Goal: Task Accomplishment & Management: Manage account settings

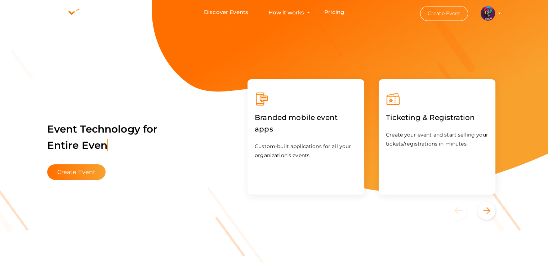
click at [489, 8] on img at bounding box center [488, 13] width 14 height 14
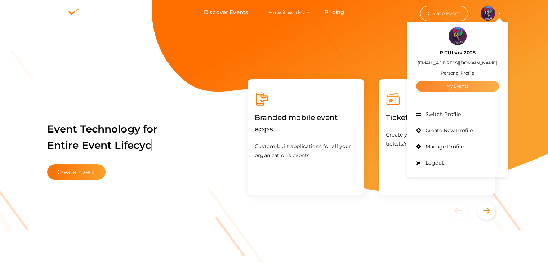
click at [455, 88] on link "My Events" at bounding box center [457, 86] width 83 height 11
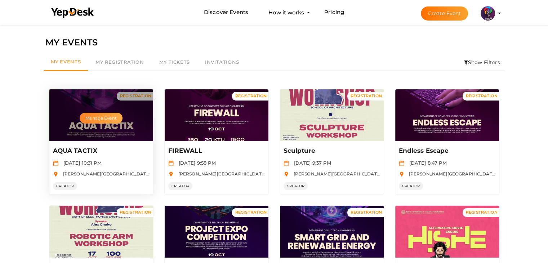
click at [97, 117] on button "Manage Event" at bounding box center [101, 118] width 43 height 11
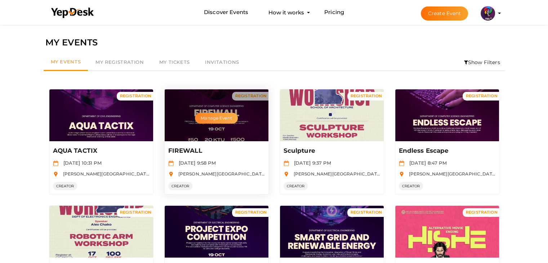
click at [214, 121] on button "Manage Event" at bounding box center [216, 118] width 43 height 11
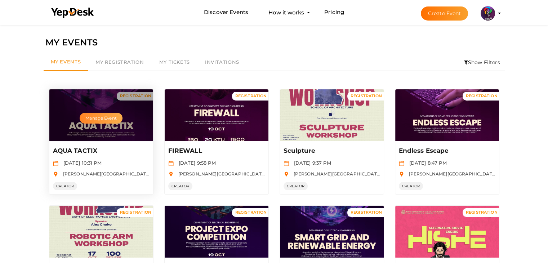
click at [98, 119] on button "Manage Event" at bounding box center [101, 118] width 43 height 11
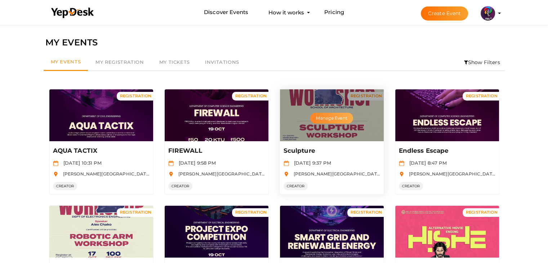
click at [330, 120] on button "Manage Event" at bounding box center [331, 118] width 43 height 11
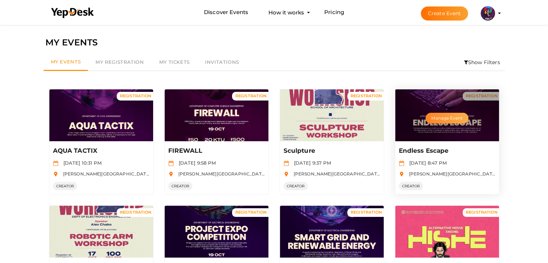
click at [433, 122] on button "Manage Event" at bounding box center [447, 118] width 43 height 11
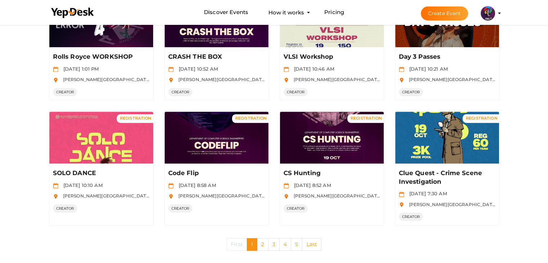
scroll to position [334, 0]
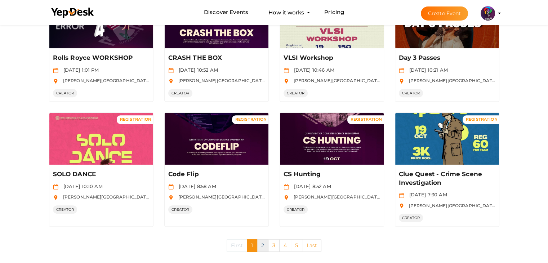
click at [262, 242] on link "2" at bounding box center [263, 245] width 12 height 13
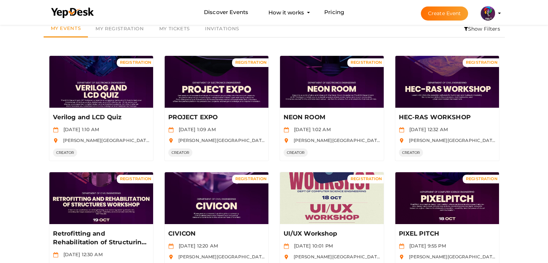
scroll to position [33, 0]
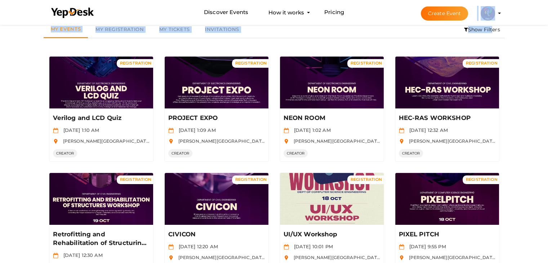
click at [474, 30] on body "Discover Events How it works Powerful Registration / Ticketing Start selling yo…" at bounding box center [274, 98] width 548 height 263
click at [474, 30] on li "Show Filters" at bounding box center [481, 29] width 45 height 17
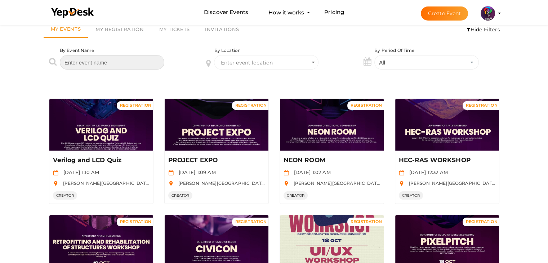
click at [130, 63] on input "text" at bounding box center [112, 62] width 104 height 14
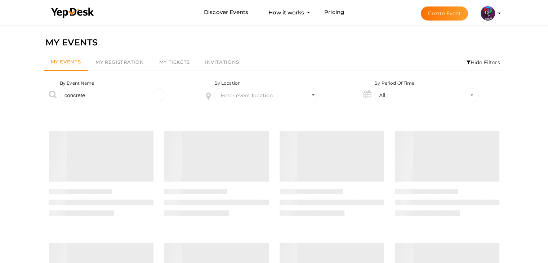
click at [536, 44] on div "MY EVENTS My Events My Registration My Tickets Invitations Hide Filters By Even…" at bounding box center [274, 248] width 548 height 450
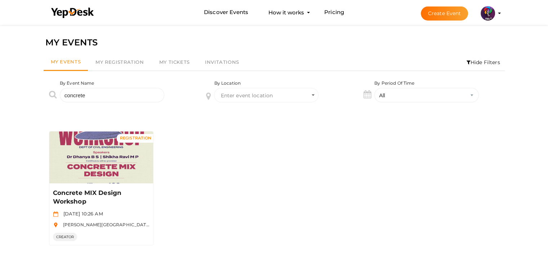
scroll to position [22, 0]
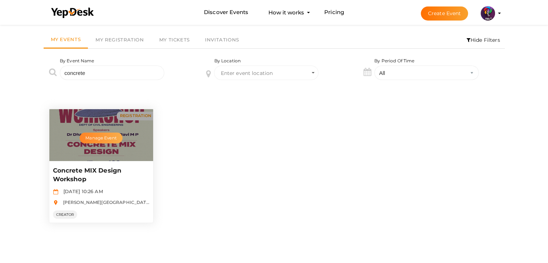
click at [101, 140] on button "Manage Event" at bounding box center [101, 138] width 43 height 11
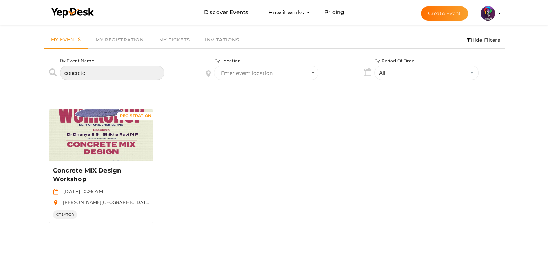
click at [121, 70] on input "concrete" at bounding box center [112, 73] width 104 height 14
type input "c"
type input "bim"
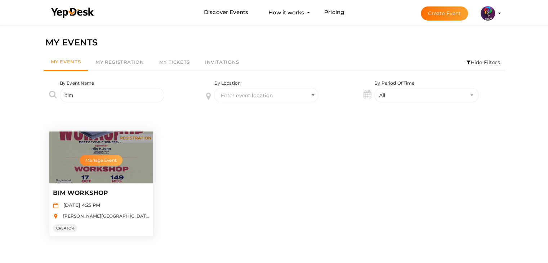
click at [102, 157] on button "Manage Event" at bounding box center [101, 160] width 43 height 11
click at [107, 154] on div "Manage Event" at bounding box center [101, 158] width 104 height 52
click at [108, 159] on button "Manage Event" at bounding box center [101, 160] width 43 height 11
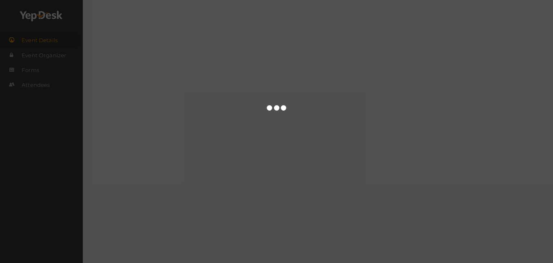
click at [37, 92] on div at bounding box center [276, 131] width 553 height 263
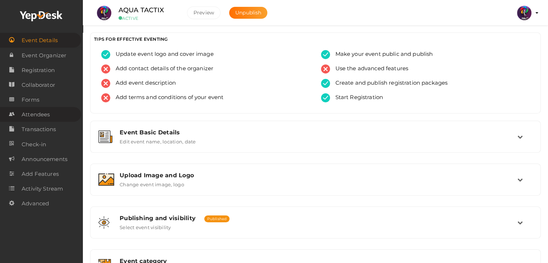
click at [56, 112] on link "Attendees" at bounding box center [40, 114] width 81 height 15
click at [17, 118] on link "Attendees" at bounding box center [40, 114] width 81 height 15
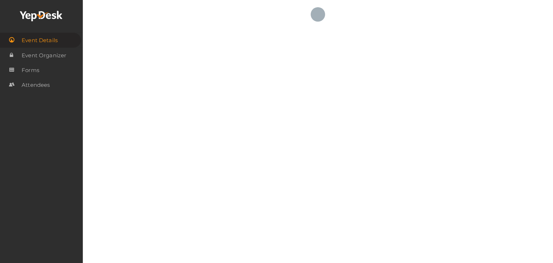
click at [226, 54] on div "NOT PUBLISHED [GEOGRAPHIC_DATA] [GEOGRAPHIC_DATA] [GEOGRAPHIC_DATA] 2025 [EMAIL…" at bounding box center [318, 120] width 471 height 240
click at [375, 165] on div "NOT PUBLISHED Preview Preview RITUtsav 2025 ritticket@gmail.com Personal Profil…" at bounding box center [318, 120] width 471 height 240
click at [305, 46] on div "NOT PUBLISHED Preview Preview RITUtsav 2025 ritticket@gmail.com Personal Profil…" at bounding box center [318, 120] width 471 height 240
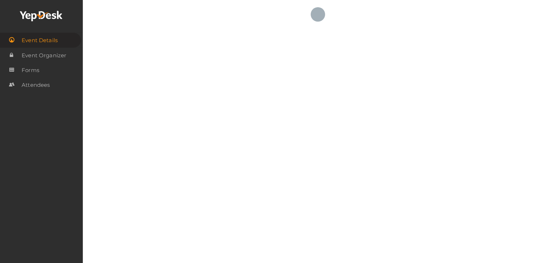
click at [305, 46] on div "NOT PUBLISHED Preview Preview RITUtsav 2025 ritticket@gmail.com Personal Profil…" at bounding box center [318, 120] width 471 height 240
click at [62, 108] on div "Event Details Event Organizer RSVP Ticketing Registration Event Agenda Timeslot…" at bounding box center [41, 131] width 83 height 263
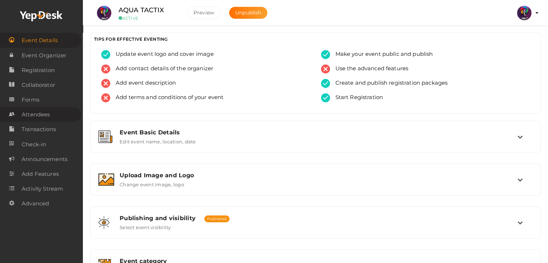
click at [43, 120] on span "Attendees" at bounding box center [36, 114] width 28 height 14
click at [54, 116] on link "Attendees" at bounding box center [40, 114] width 81 height 15
click at [52, 113] on link "Attendees" at bounding box center [40, 114] width 81 height 15
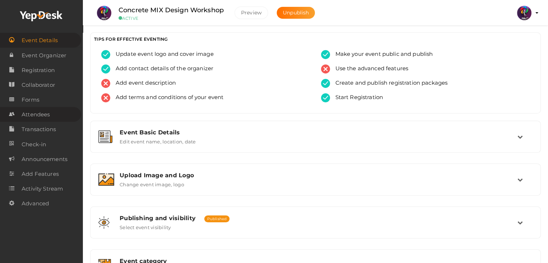
click at [32, 112] on span "Attendees" at bounding box center [36, 114] width 28 height 14
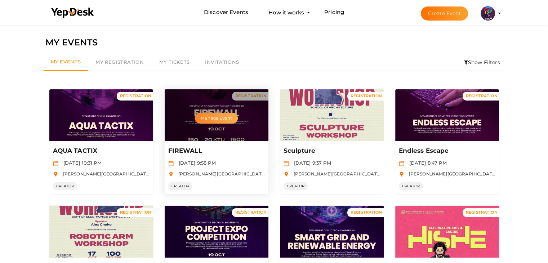
click at [215, 117] on button "Manage Event" at bounding box center [216, 118] width 43 height 11
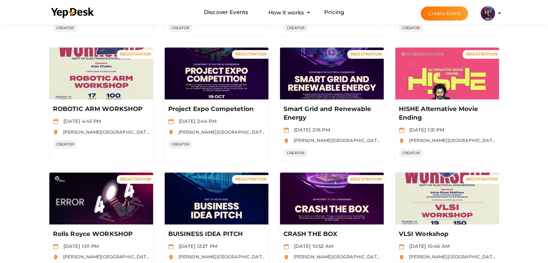
scroll to position [160, 0]
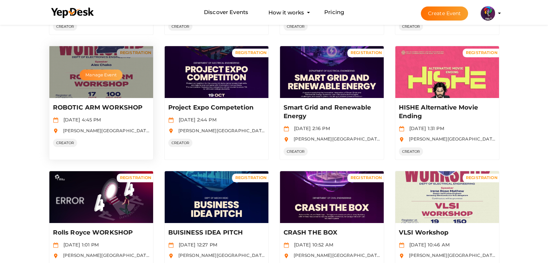
click at [99, 78] on button "Manage Event" at bounding box center [101, 75] width 43 height 11
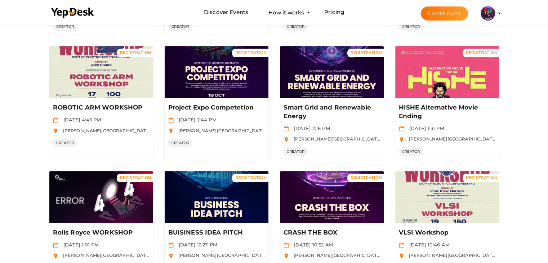
scroll to position [159, 0]
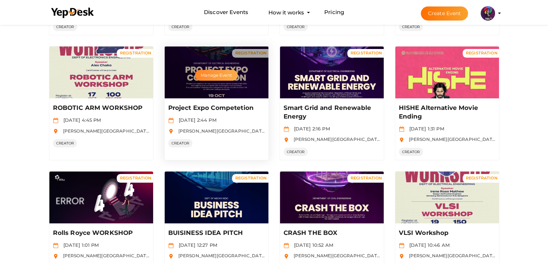
click at [219, 73] on button "Manage Event" at bounding box center [216, 75] width 43 height 11
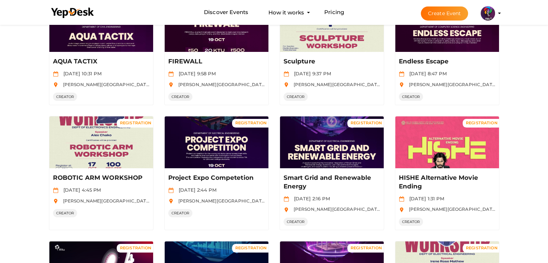
scroll to position [90, 0]
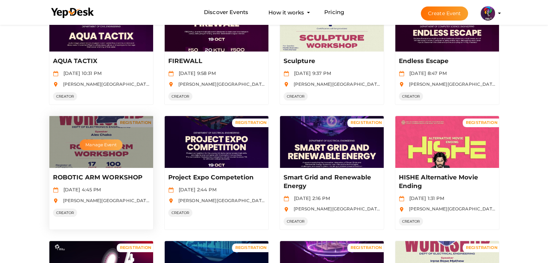
click at [87, 142] on button "Manage Event" at bounding box center [101, 144] width 43 height 11
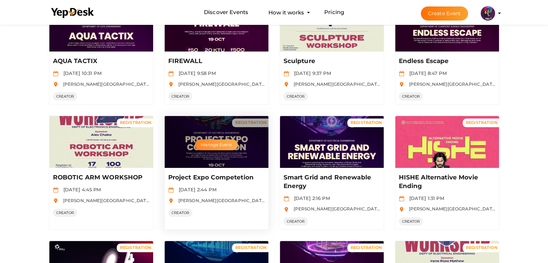
click at [204, 148] on button "Manage Event" at bounding box center [216, 144] width 43 height 11
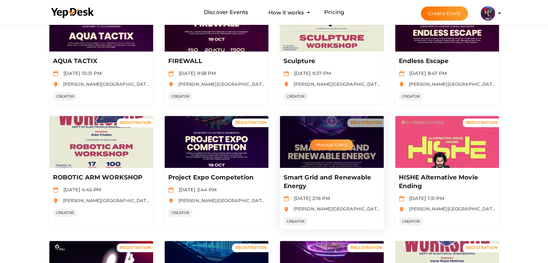
click at [329, 142] on button "Manage Event" at bounding box center [331, 144] width 43 height 11
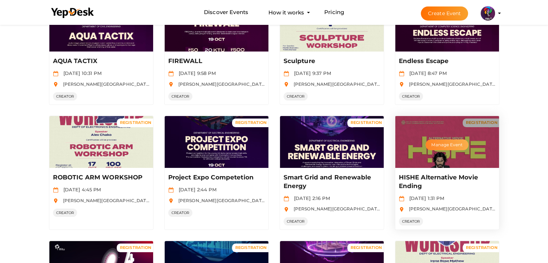
click at [443, 141] on button "Manage Event" at bounding box center [447, 144] width 43 height 11
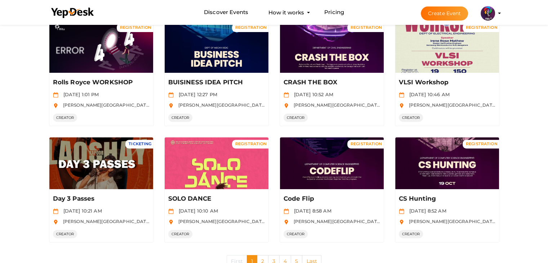
scroll to position [307, 0]
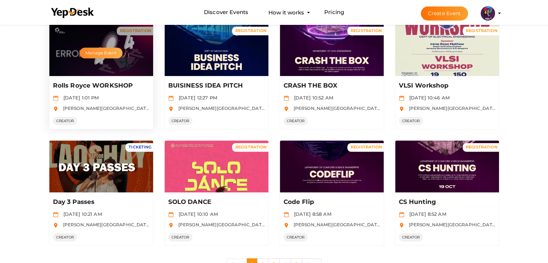
click at [98, 56] on button "Manage Event" at bounding box center [101, 53] width 43 height 11
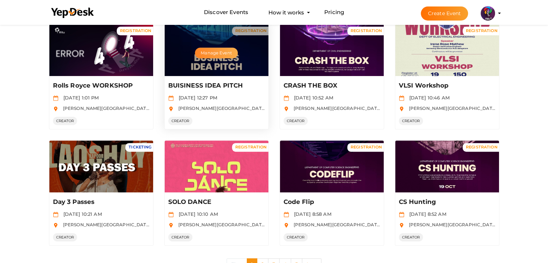
click at [213, 52] on button "Manage Event" at bounding box center [216, 53] width 43 height 11
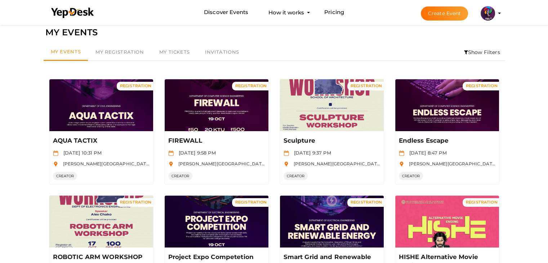
scroll to position [0, 0]
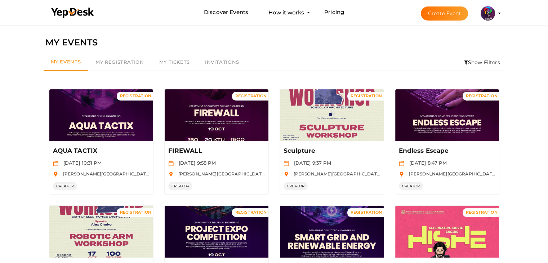
click at [473, 62] on li "Show Filters" at bounding box center [481, 62] width 45 height 17
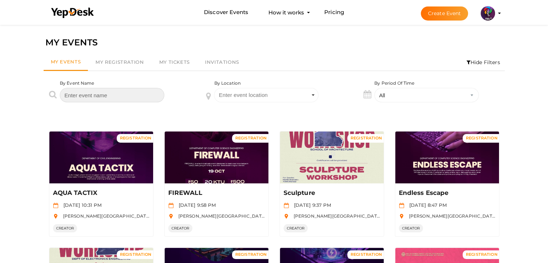
click at [137, 94] on input "text" at bounding box center [112, 95] width 104 height 14
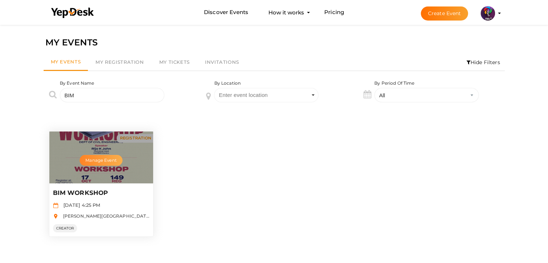
click at [102, 162] on button "Manage Event" at bounding box center [101, 160] width 43 height 11
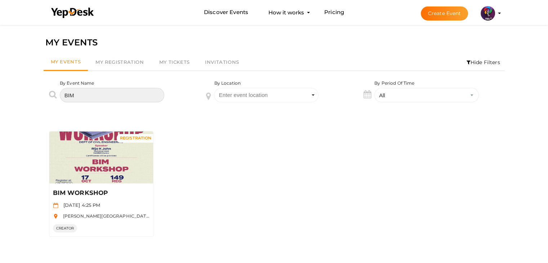
click at [102, 88] on input "BIM" at bounding box center [112, 95] width 104 height 14
type input "B"
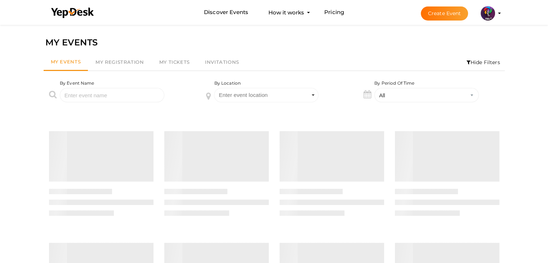
click at [472, 64] on li "Hide Filters" at bounding box center [483, 62] width 43 height 17
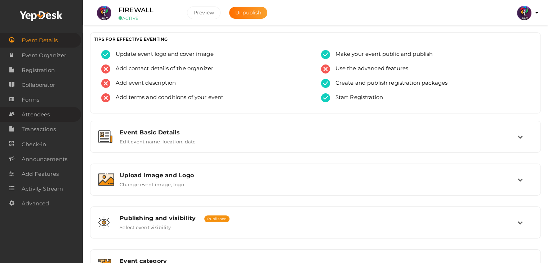
click at [44, 118] on span "Attendees" at bounding box center [36, 114] width 28 height 14
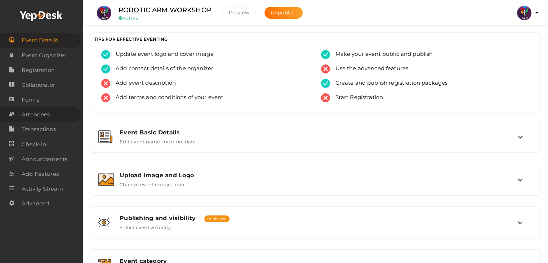
click at [50, 116] on link "Attendees" at bounding box center [40, 114] width 81 height 15
click at [53, 112] on link "Attendees" at bounding box center [40, 114] width 81 height 15
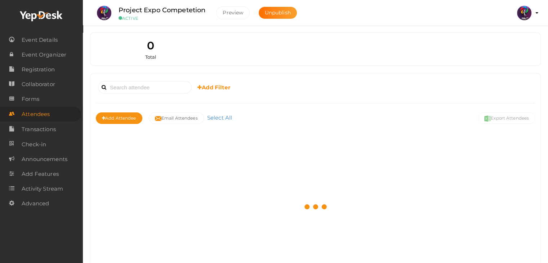
click at [53, 112] on link "Attendees" at bounding box center [40, 114] width 81 height 15
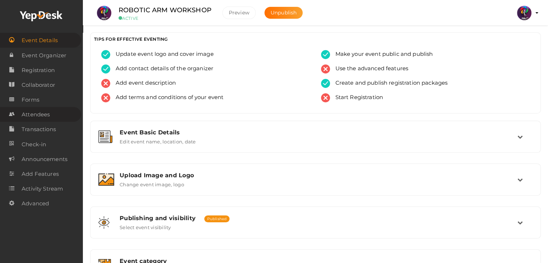
click at [46, 110] on span "Attendees" at bounding box center [36, 114] width 28 height 14
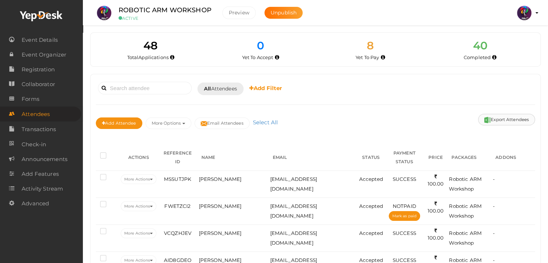
click at [504, 117] on button "Export Attendees" at bounding box center [506, 120] width 57 height 12
click at [494, 120] on button "Export Attendees" at bounding box center [506, 120] width 57 height 12
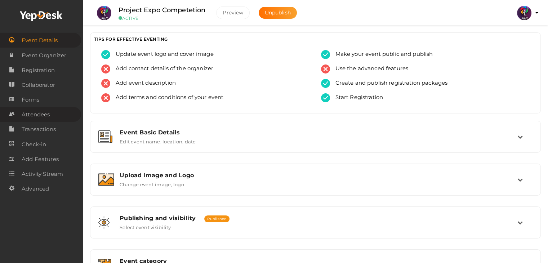
click at [50, 115] on link "Attendees" at bounding box center [40, 114] width 81 height 15
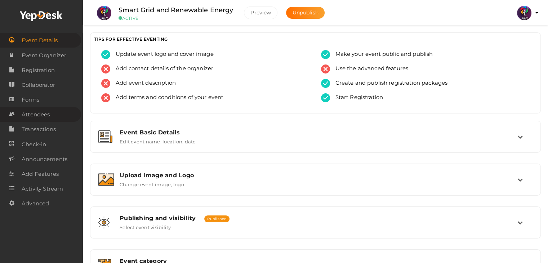
click at [59, 116] on link "Attendees" at bounding box center [40, 114] width 81 height 15
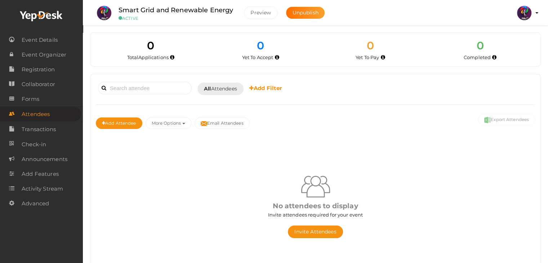
click at [118, 9] on div "Smart Grid and Renewable Energy ACTIVE" at bounding box center [175, 13] width 129 height 16
click at [117, 8] on div "Smart Grid and Renewable Energy ACTIVE" at bounding box center [175, 13] width 129 height 16
drag, startPoint x: 117, startPoint y: 8, endPoint x: 231, endPoint y: 11, distance: 113.9
click at [231, 11] on div "Smart Grid and Renewable Energy ACTIVE" at bounding box center [175, 13] width 129 height 16
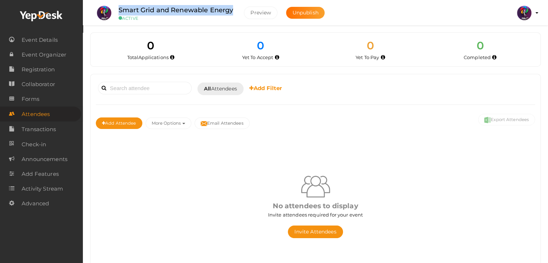
copy label "Smart Grid and Renewable Energy"
click at [351, 151] on div "No attendees to display Invite attendees required for your event Invite Attende…" at bounding box center [315, 205] width 439 height 138
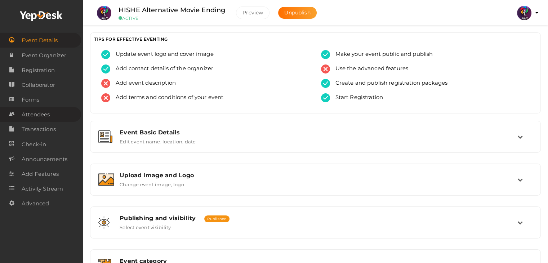
click at [43, 113] on span "Attendees" at bounding box center [36, 114] width 28 height 14
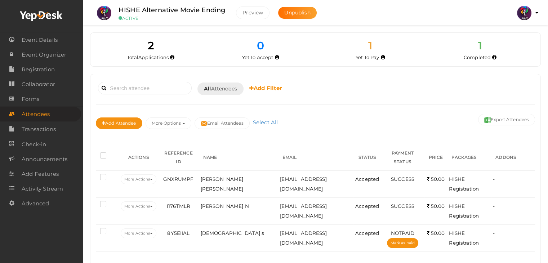
scroll to position [17, 0]
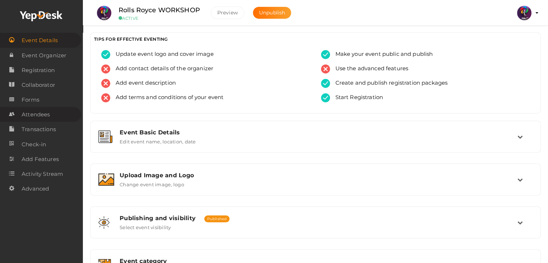
click at [33, 114] on span "Attendees" at bounding box center [36, 114] width 28 height 14
click at [40, 118] on span "Attendees" at bounding box center [36, 114] width 28 height 14
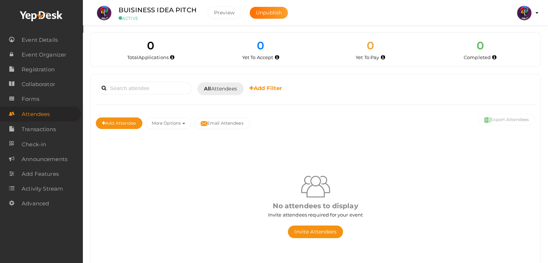
click at [136, 9] on label "BUISINESS IDEA PITCH" at bounding box center [158, 10] width 78 height 10
copy div "BUISINESS IDEA PITCH"
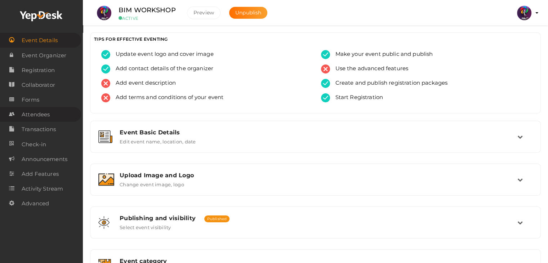
click at [48, 115] on span "Attendees" at bounding box center [36, 114] width 28 height 14
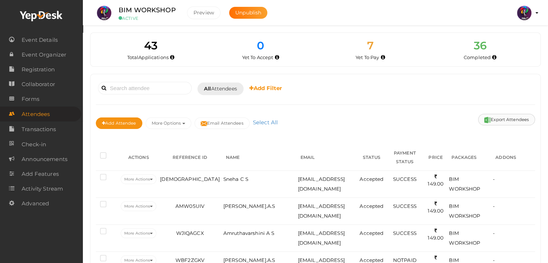
click at [495, 117] on button "Export Attendees" at bounding box center [506, 120] width 57 height 12
click at [498, 124] on button "Export Attendees" at bounding box center [506, 120] width 57 height 12
click at [499, 119] on button "Export Attendees" at bounding box center [506, 120] width 57 height 12
click at [503, 114] on button "Export Attendees" at bounding box center [506, 120] width 57 height 12
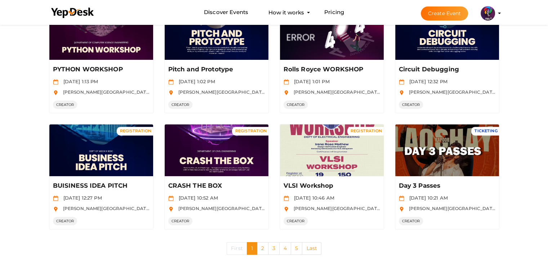
scroll to position [333, 0]
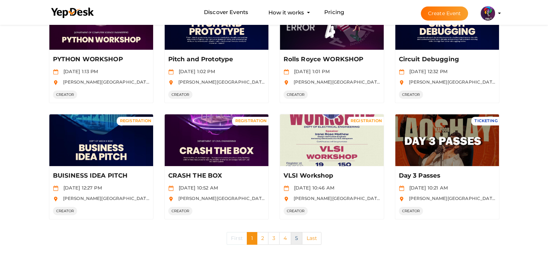
click at [293, 238] on link "5" at bounding box center [297, 238] width 12 height 13
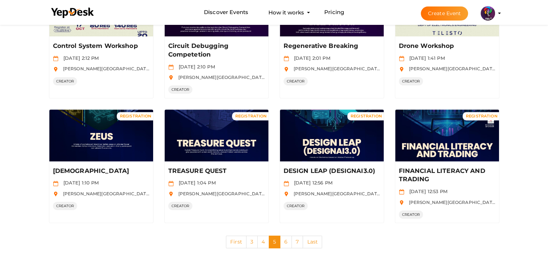
scroll to position [350, 0]
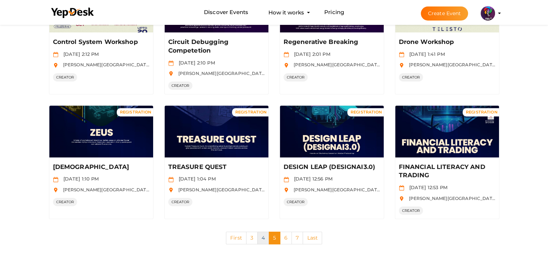
click at [260, 241] on link "4" at bounding box center [263, 238] width 12 height 13
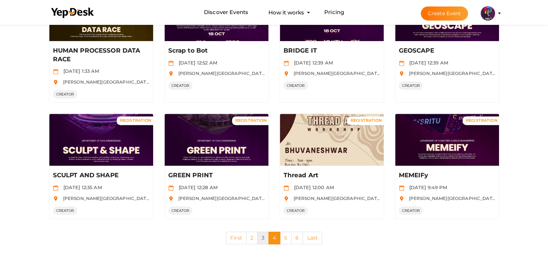
click at [258, 235] on link "3" at bounding box center [263, 238] width 12 height 13
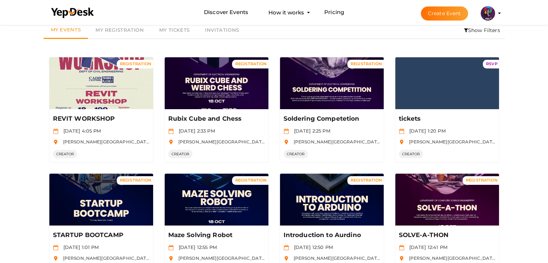
scroll to position [31, 0]
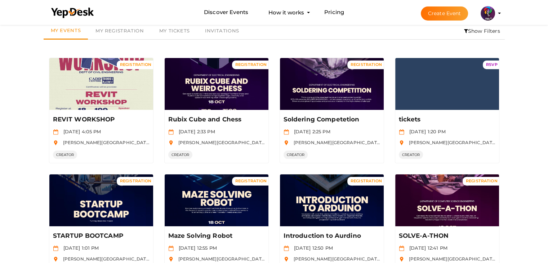
click at [464, 31] on icon at bounding box center [466, 30] width 4 height 5
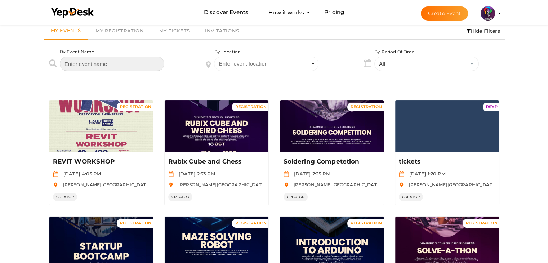
click at [142, 66] on input "text" at bounding box center [112, 64] width 104 height 14
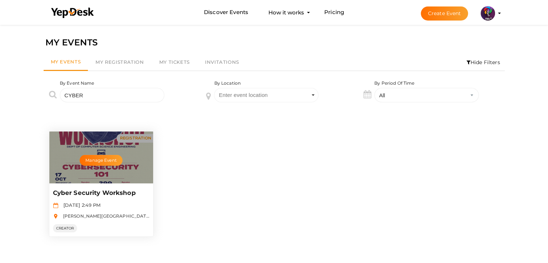
click at [133, 160] on div "Manage Event" at bounding box center [101, 158] width 104 height 52
click at [107, 156] on button "Manage Event" at bounding box center [101, 160] width 43 height 11
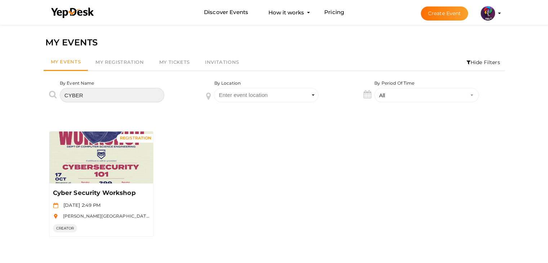
click at [103, 99] on input "CYBER" at bounding box center [112, 95] width 104 height 14
type input "C"
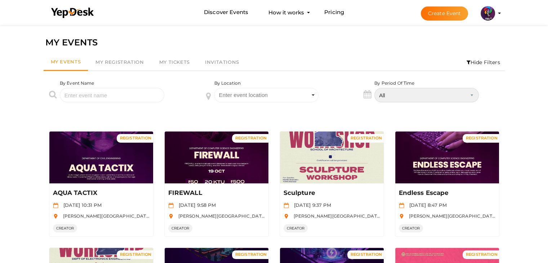
click at [445, 98] on select "All Upcoming Today Tomorrow This Week This Weekend This Month Past" at bounding box center [426, 95] width 104 height 14
click at [479, 62] on li "Hide Filters" at bounding box center [483, 62] width 43 height 17
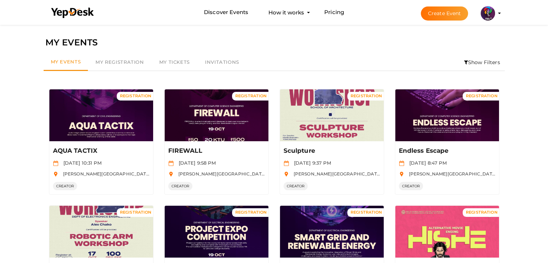
click at [479, 62] on li "Show Filters" at bounding box center [481, 62] width 45 height 17
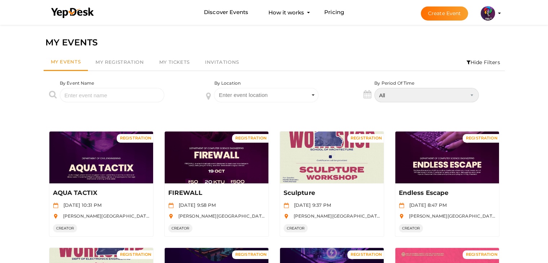
click at [427, 90] on select "All Upcoming Today Tomorrow This Week This Weekend This Month Past" at bounding box center [426, 95] width 104 height 14
click at [374, 88] on select "All Upcoming Today Tomorrow This Week This Weekend This Month Past" at bounding box center [426, 95] width 104 height 14
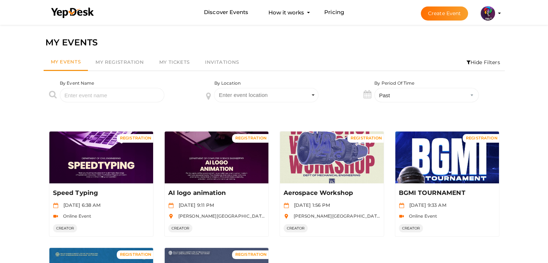
click at [456, 85] on div "By Period Of Time All Upcoming Today Tomorrow This Week This Weekend This Month…" at bounding box center [426, 91] width 104 height 22
click at [467, 92] on select "All Upcoming Today Tomorrow This Week This Weekend This Month Past" at bounding box center [426, 95] width 104 height 14
click at [374, 88] on select "All Upcoming Today Tomorrow This Week This Weekend This Month Past" at bounding box center [426, 95] width 104 height 14
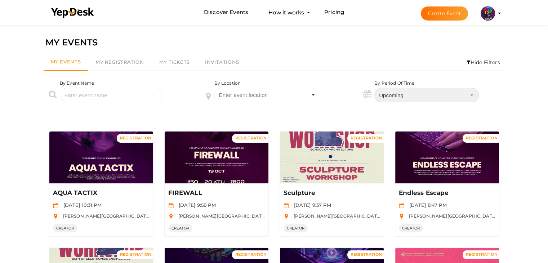
click at [445, 93] on select "All Upcoming Today Tomorrow This Week This Weekend This Month Past" at bounding box center [426, 95] width 104 height 14
click at [437, 98] on select "All Upcoming Today Tomorrow This Week This Weekend This Month Past" at bounding box center [426, 95] width 104 height 14
select select "All"
click at [374, 88] on select "All Upcoming Today Tomorrow This Week This Weekend This Month Past" at bounding box center [426, 95] width 104 height 14
click at [473, 57] on li "Hide Filters" at bounding box center [483, 62] width 43 height 17
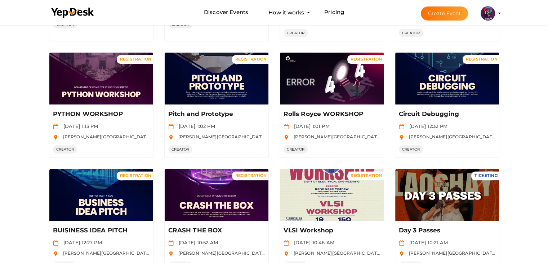
scroll to position [333, 0]
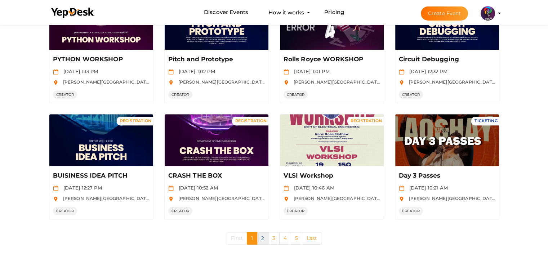
click at [261, 236] on link "2" at bounding box center [263, 238] width 12 height 13
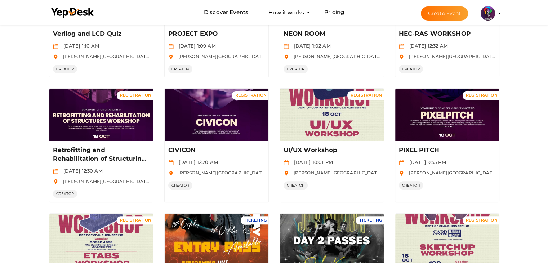
scroll to position [342, 0]
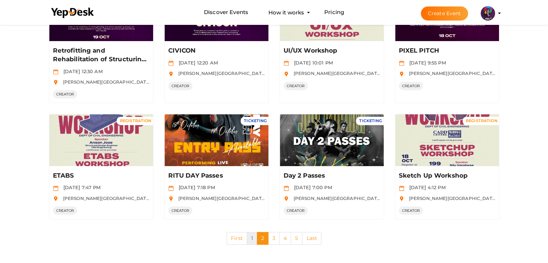
click at [251, 233] on link "1" at bounding box center [252, 238] width 10 height 13
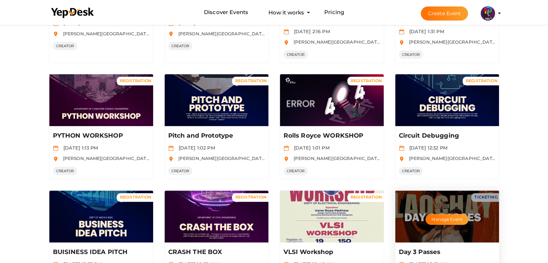
scroll to position [333, 0]
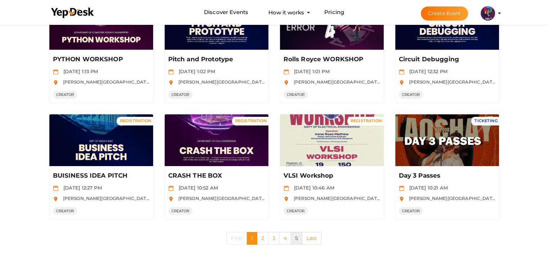
click at [296, 235] on link "5" at bounding box center [297, 238] width 12 height 13
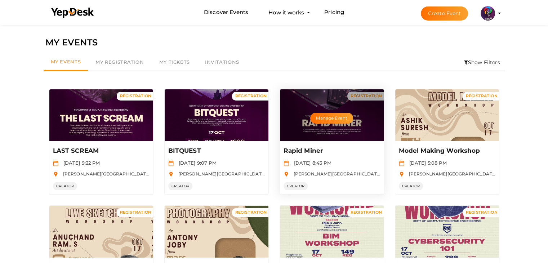
scroll to position [350, 0]
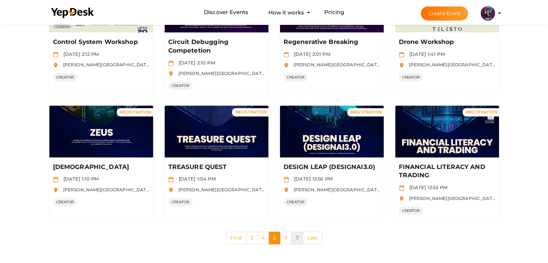
click at [293, 241] on link "7" at bounding box center [297, 238] width 12 height 13
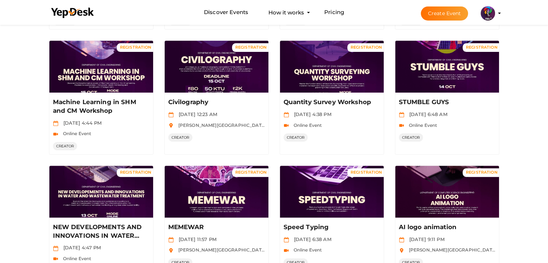
scroll to position [342, 0]
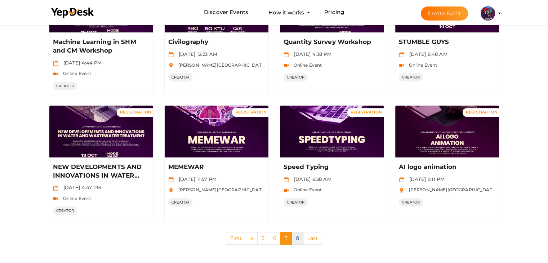
click at [295, 241] on link "8" at bounding box center [297, 238] width 12 height 13
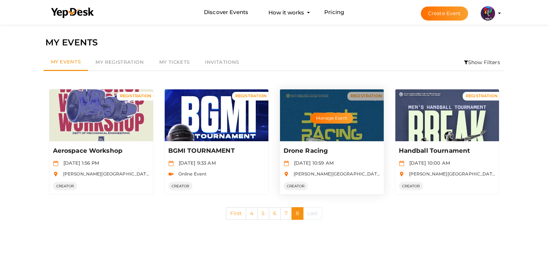
scroll to position [17, 0]
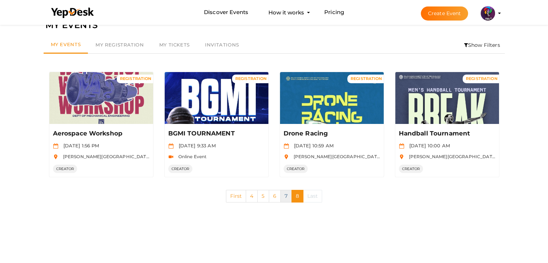
click at [284, 198] on link "7" at bounding box center [286, 196] width 12 height 13
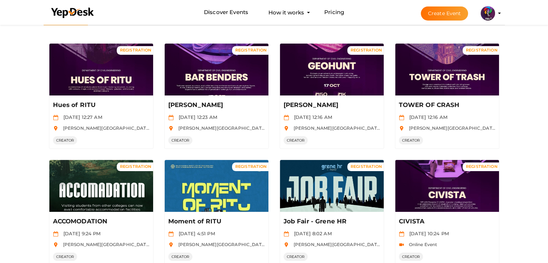
scroll to position [0, 0]
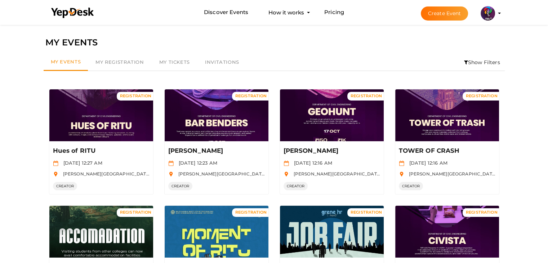
drag, startPoint x: 538, startPoint y: 122, endPoint x: 552, endPoint y: 217, distance: 96.1
click at [548, 217] on html "Discover Events How it works Powerful Registration / Ticketing Start selling yo…" at bounding box center [274, 131] width 548 height 263
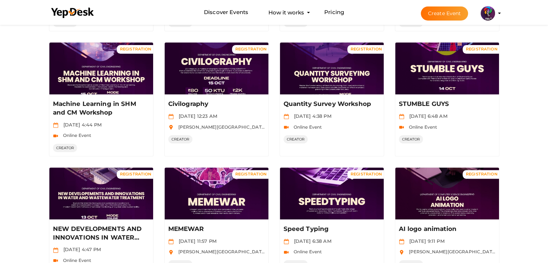
scroll to position [342, 0]
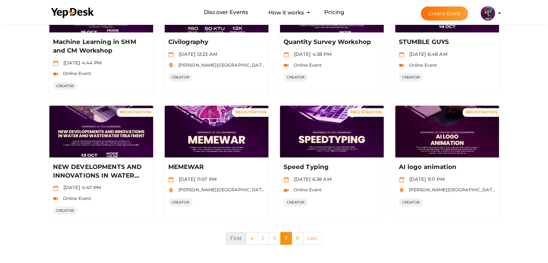
click at [234, 236] on link "First" at bounding box center [236, 238] width 21 height 13
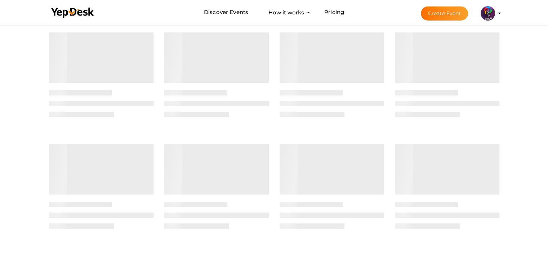
scroll to position [0, 0]
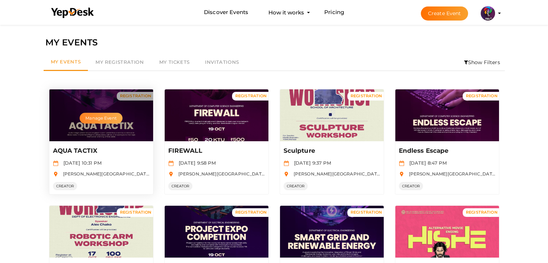
click at [107, 120] on button "Manage Event" at bounding box center [101, 118] width 43 height 11
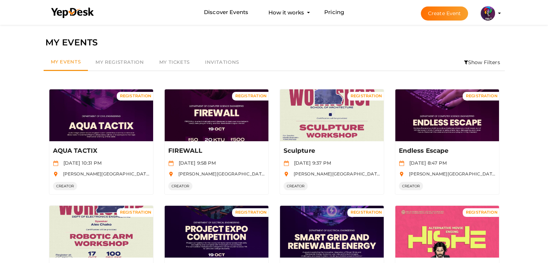
click at [456, 62] on ul "My Events My Registration My Tickets Invitations Show Filters" at bounding box center [274, 62] width 461 height 17
click at [464, 65] on icon at bounding box center [466, 62] width 4 height 5
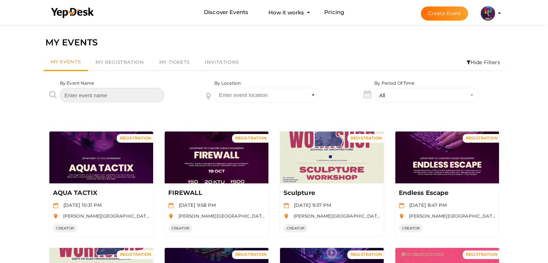
click at [149, 95] on input "text" at bounding box center [112, 95] width 104 height 14
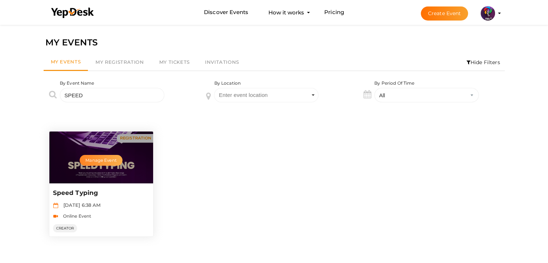
click at [111, 162] on button "Manage Event" at bounding box center [101, 160] width 43 height 11
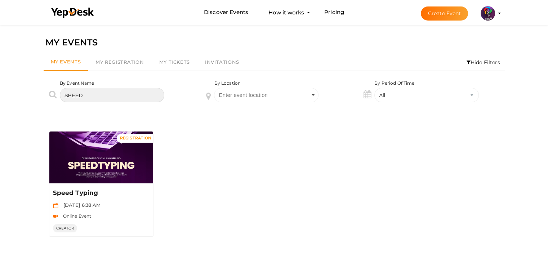
click at [90, 97] on input "SPEED" at bounding box center [112, 95] width 104 height 14
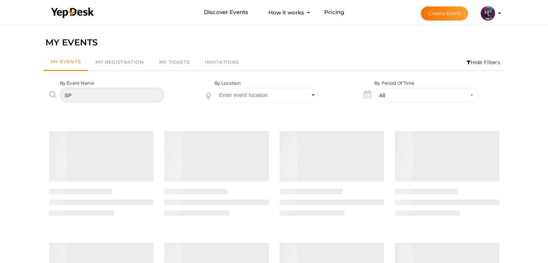
type input "S"
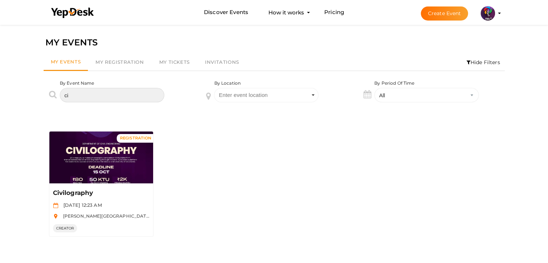
type input "c"
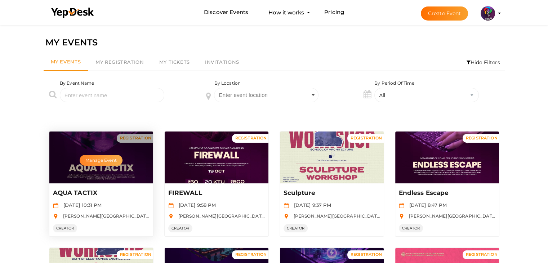
click at [105, 162] on button "Manage Event" at bounding box center [101, 160] width 43 height 11
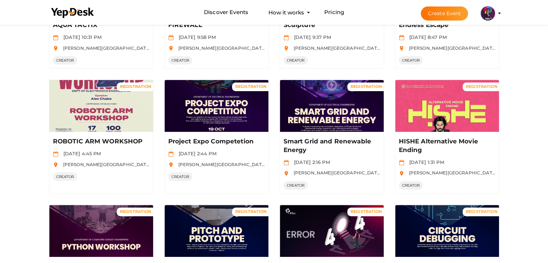
scroll to position [170, 0]
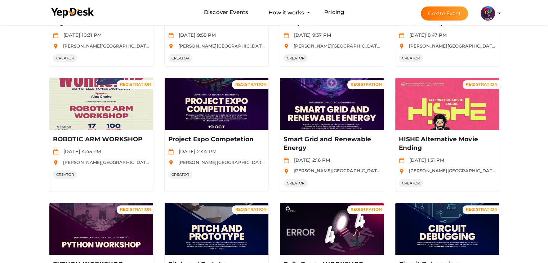
drag, startPoint x: 542, startPoint y: 160, endPoint x: 549, endPoint y: 123, distance: 38.2
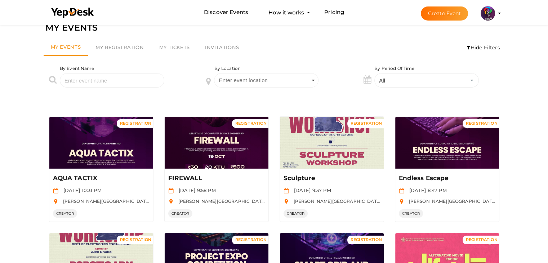
scroll to position [0, 0]
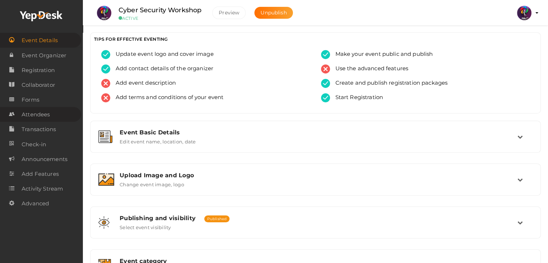
click at [42, 110] on span "Attendees" at bounding box center [36, 114] width 28 height 14
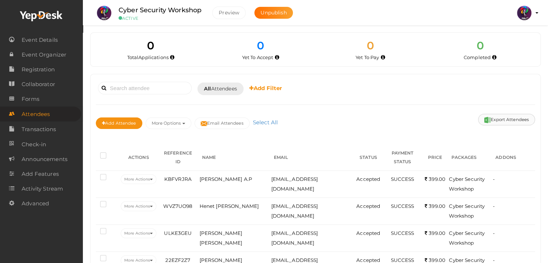
click at [506, 122] on button "Export Attendees" at bounding box center [506, 120] width 57 height 12
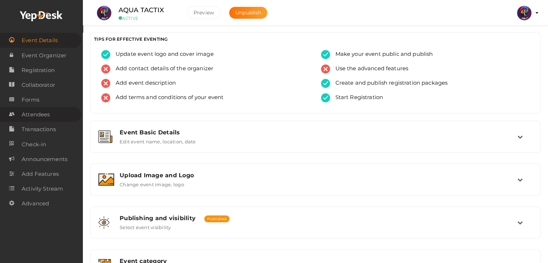
click at [48, 117] on span "Attendees" at bounding box center [36, 114] width 28 height 14
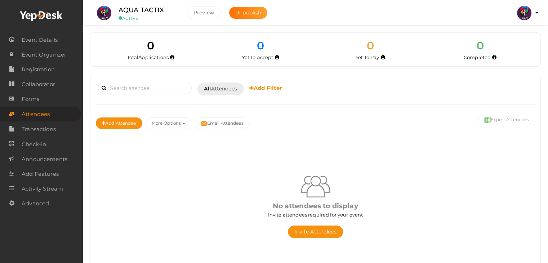
click at [474, 165] on div "No attendees to display Invite attendees required for your event Invite Attende…" at bounding box center [315, 205] width 439 height 138
click at [370, 209] on div "No attendees to display" at bounding box center [315, 206] width 428 height 10
drag, startPoint x: 370, startPoint y: 209, endPoint x: 363, endPoint y: 211, distance: 7.2
click at [363, 211] on div "No attendees to display Invite attendees required for your event Invite Attende…" at bounding box center [315, 205] width 439 height 66
click at [363, 211] on div "Invite attendees required for your event" at bounding box center [315, 214] width 428 height 7
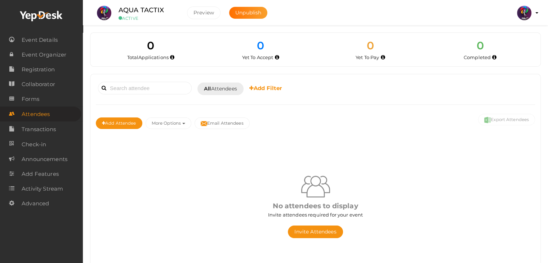
click at [384, 207] on div "No attendees to display" at bounding box center [315, 206] width 428 height 10
click at [167, 82] on input at bounding box center [145, 88] width 94 height 13
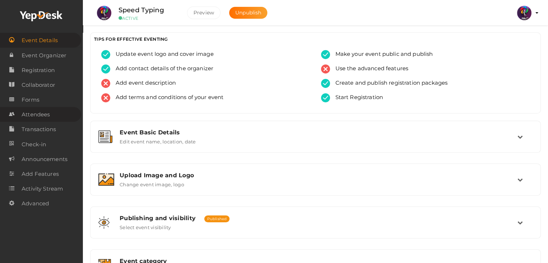
click at [64, 119] on link "Attendees" at bounding box center [40, 114] width 81 height 15
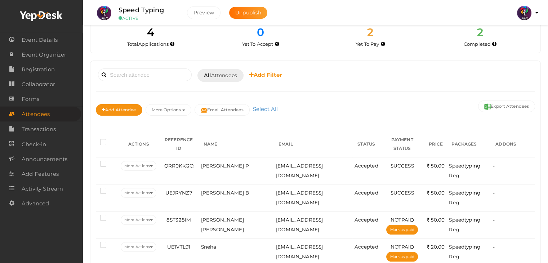
scroll to position [21, 0]
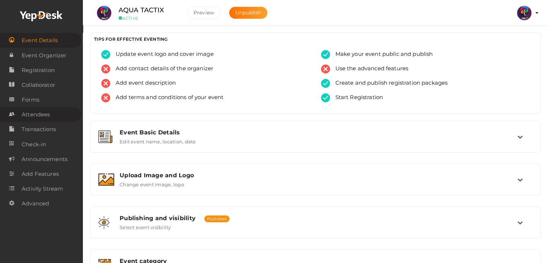
click at [33, 112] on span "Attendees" at bounding box center [36, 114] width 28 height 14
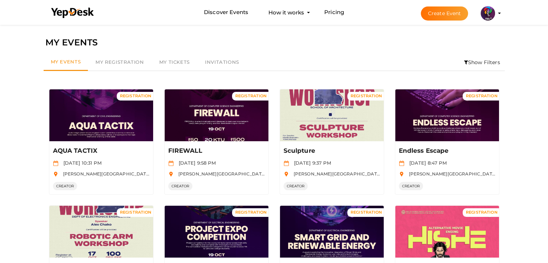
click at [476, 63] on li "Show Filters" at bounding box center [481, 62] width 45 height 17
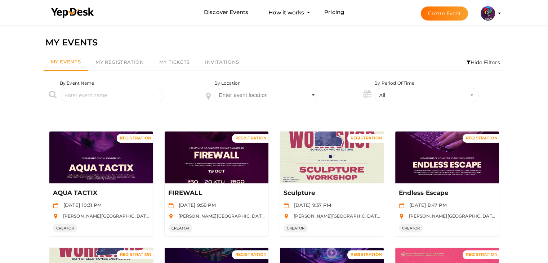
drag, startPoint x: 162, startPoint y: 88, endPoint x: 142, endPoint y: 102, distance: 25.0
click at [142, 102] on div "By Event Name" at bounding box center [116, 96] width 157 height 33
click at [139, 98] on input "text" at bounding box center [112, 95] width 104 height 14
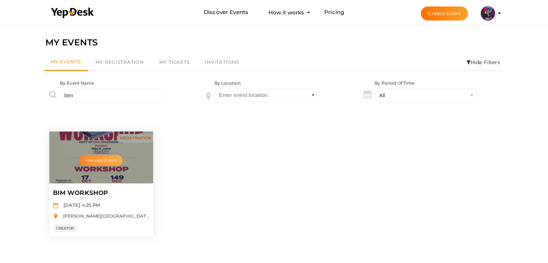
click at [86, 156] on button "Manage Event" at bounding box center [101, 160] width 43 height 11
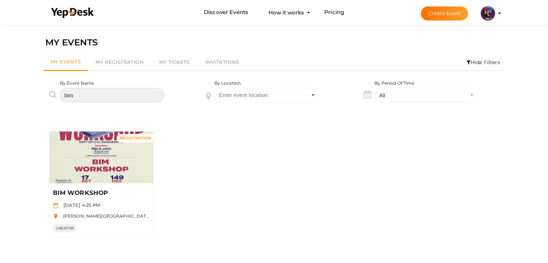
click at [113, 96] on input "bim" at bounding box center [112, 95] width 104 height 14
type input "b"
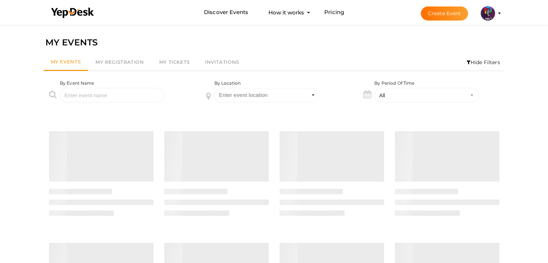
click at [489, 59] on li "Hide Filters" at bounding box center [483, 62] width 43 height 17
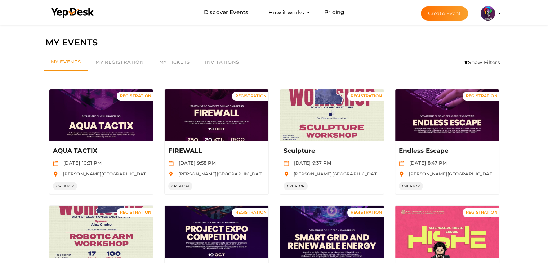
drag, startPoint x: 547, startPoint y: 62, endPoint x: 553, endPoint y: 75, distance: 14.3
click at [548, 75] on html "Discover Events How it works Powerful Registration / Ticketing Start selling yo…" at bounding box center [274, 131] width 548 height 263
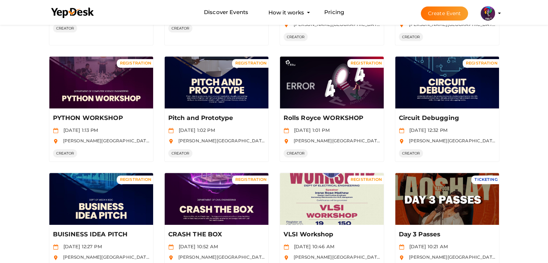
scroll to position [261, 0]
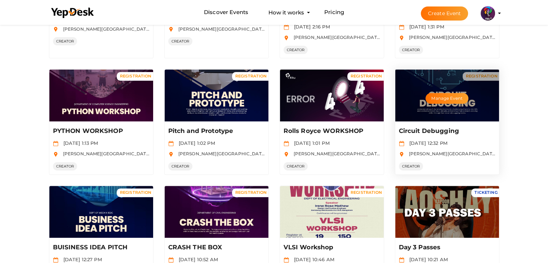
click at [470, 135] on div "Circuit Debugging Oct 19 2025, 12:32 PM RAJIV GANDHI INSTITUTE OF TECHNOLOGY, K…" at bounding box center [447, 147] width 104 height 53
click at [439, 118] on div "Manage Event" at bounding box center [447, 96] width 104 height 52
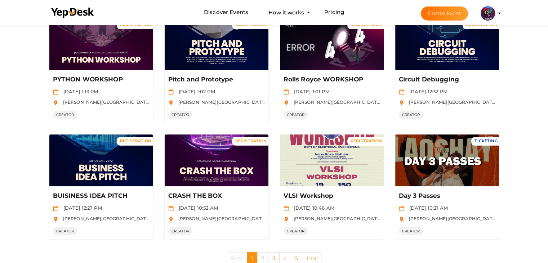
scroll to position [333, 0]
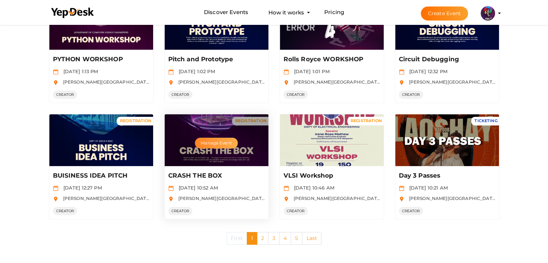
click at [208, 144] on button "Manage Event" at bounding box center [216, 143] width 43 height 11
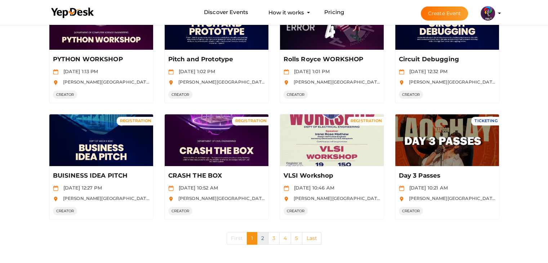
click at [264, 239] on link "2" at bounding box center [263, 238] width 12 height 13
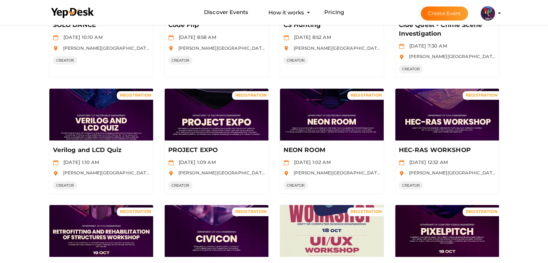
scroll to position [128, 0]
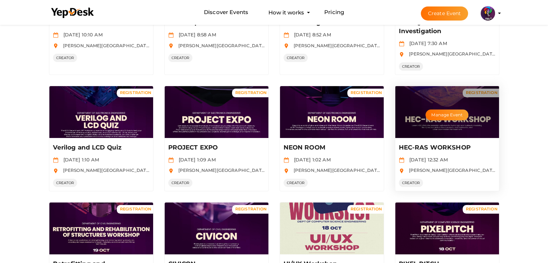
click at [447, 108] on div "Manage Event" at bounding box center [447, 112] width 104 height 52
click at [439, 115] on button "Manage Event" at bounding box center [447, 115] width 43 height 11
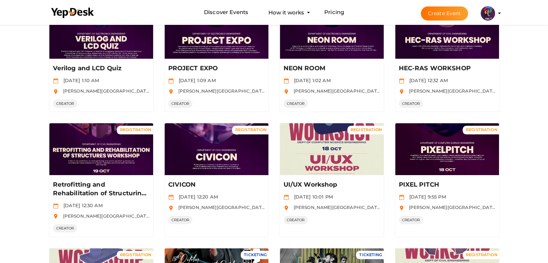
scroll to position [207, 0]
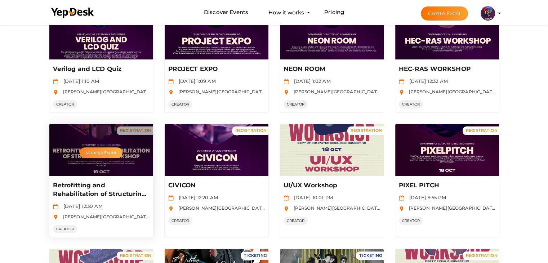
click at [104, 152] on button "Manage Event" at bounding box center [101, 152] width 43 height 11
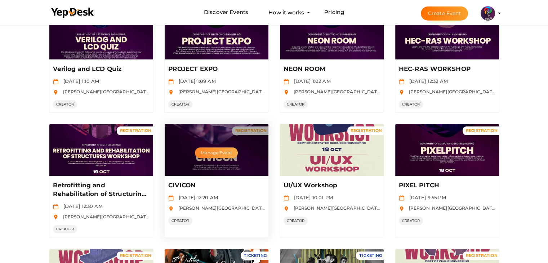
click at [209, 151] on button "Manage Event" at bounding box center [216, 152] width 43 height 11
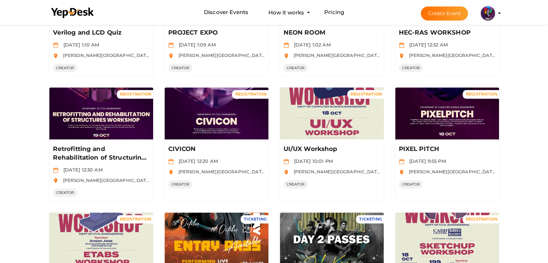
scroll to position [249, 0]
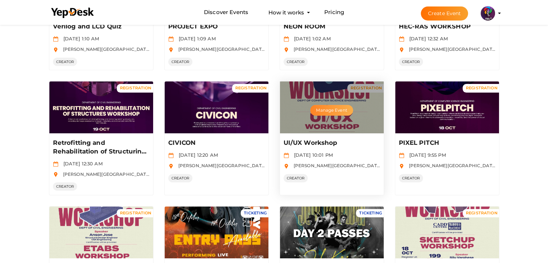
click at [325, 107] on button "Manage Event" at bounding box center [331, 110] width 43 height 11
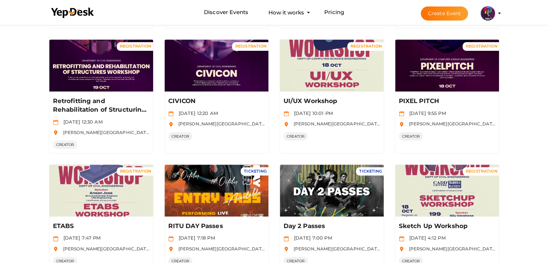
scroll to position [335, 0]
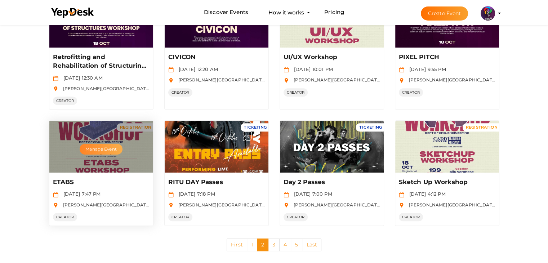
click at [95, 149] on button "Manage Event" at bounding box center [101, 149] width 43 height 11
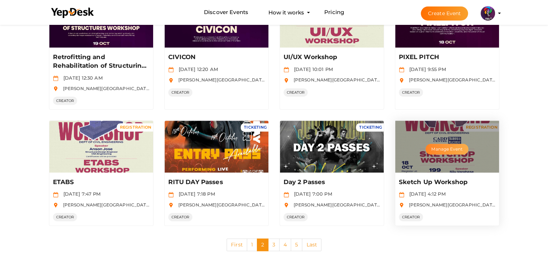
click at [450, 147] on button "Manage Event" at bounding box center [447, 149] width 43 height 11
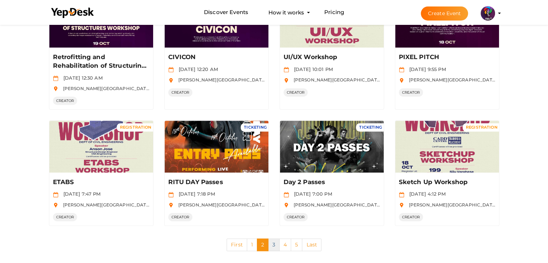
click at [274, 242] on link "3" at bounding box center [274, 245] width 12 height 13
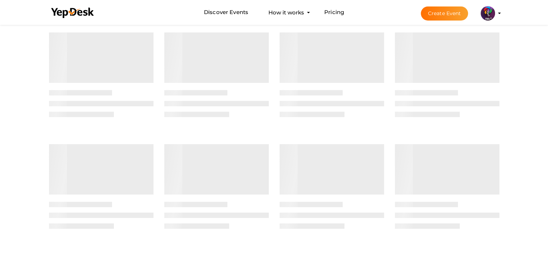
scroll to position [0, 0]
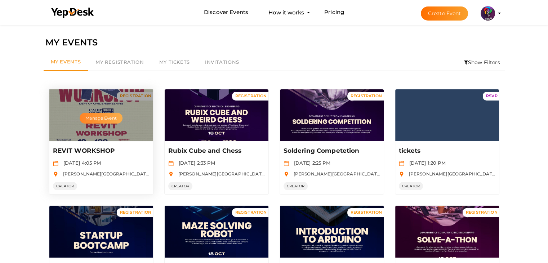
click at [105, 121] on button "Manage Event" at bounding box center [101, 118] width 43 height 11
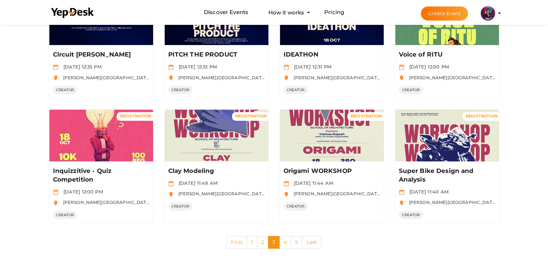
scroll to position [333, 0]
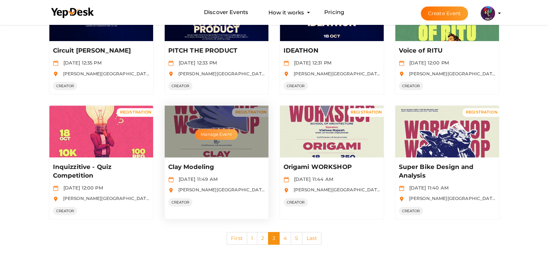
click at [221, 137] on button "Manage Event" at bounding box center [216, 134] width 43 height 11
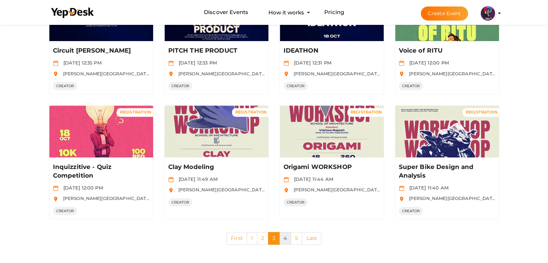
click at [285, 238] on link "4" at bounding box center [285, 238] width 12 height 13
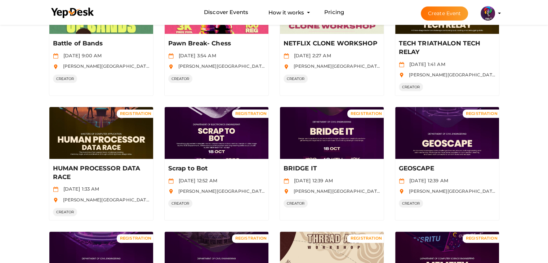
scroll to position [232, 0]
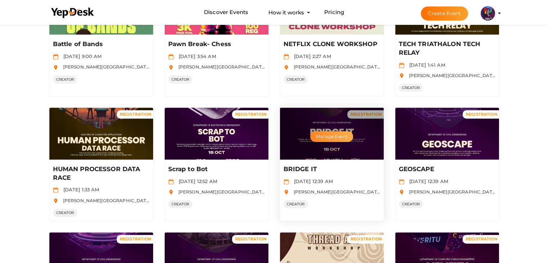
click at [338, 133] on button "Manage Event" at bounding box center [331, 136] width 43 height 11
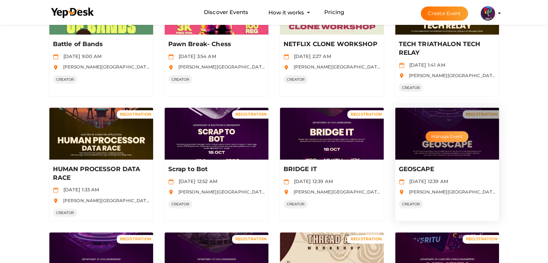
click at [435, 132] on button "Manage Event" at bounding box center [447, 136] width 43 height 11
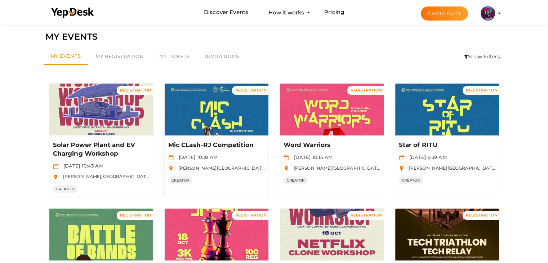
scroll to position [0, 0]
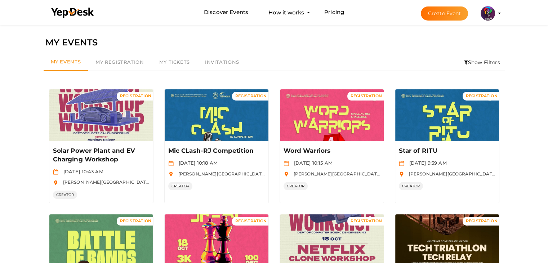
click at [478, 64] on li "Show Filters" at bounding box center [481, 62] width 45 height 17
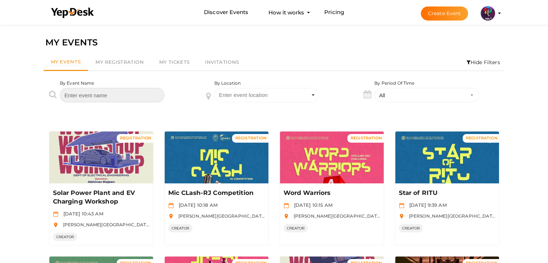
click at [128, 95] on input "text" at bounding box center [112, 95] width 104 height 14
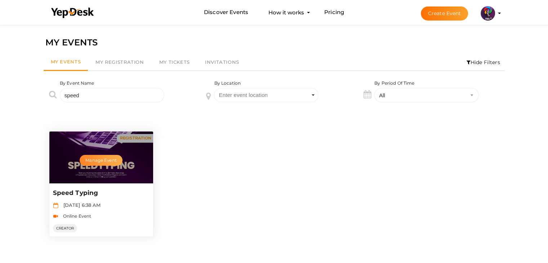
click at [97, 159] on button "Manage Event" at bounding box center [101, 160] width 43 height 11
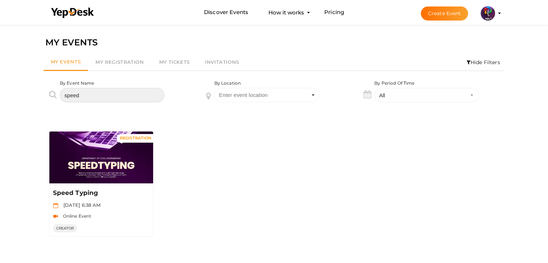
click at [92, 95] on input "speed" at bounding box center [112, 95] width 104 height 14
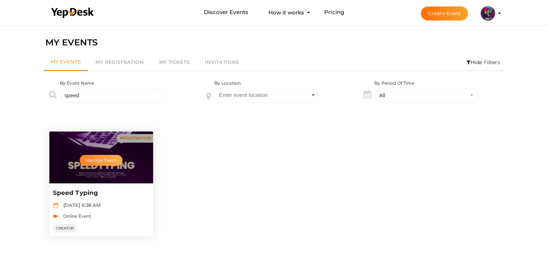
click at [96, 156] on button "Manage Event" at bounding box center [101, 160] width 43 height 11
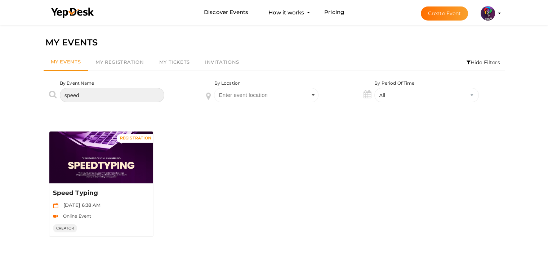
click at [109, 99] on input "speed" at bounding box center [112, 95] width 104 height 14
type input "s"
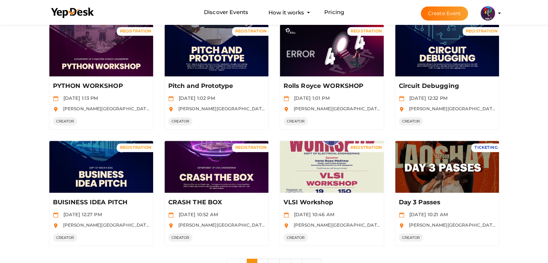
scroll to position [375, 0]
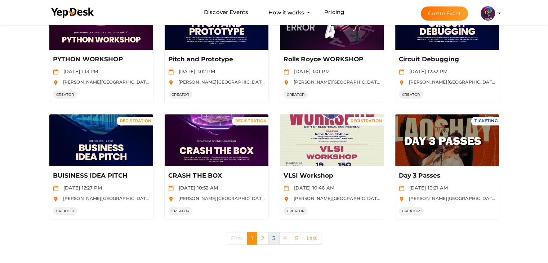
click at [271, 235] on link "3" at bounding box center [274, 238] width 12 height 13
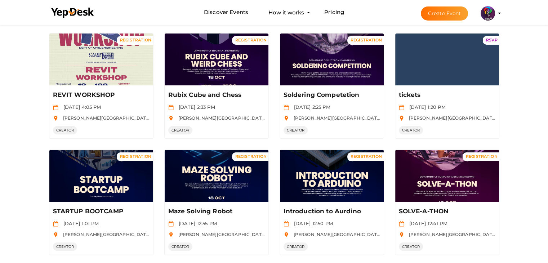
scroll to position [0, 0]
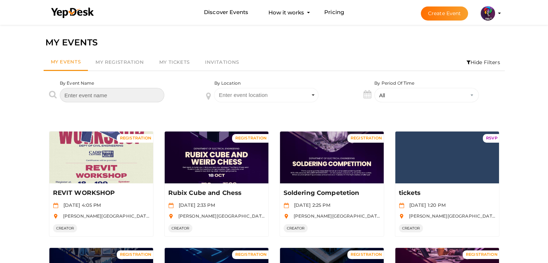
click at [117, 98] on input "text" at bounding box center [112, 95] width 104 height 14
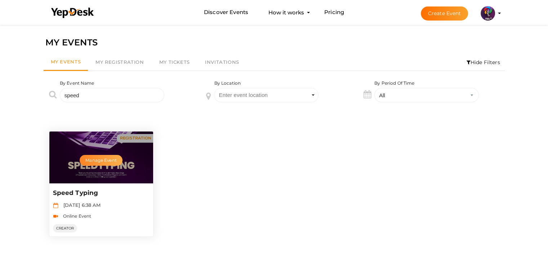
click at [109, 158] on button "Manage Event" at bounding box center [101, 160] width 43 height 11
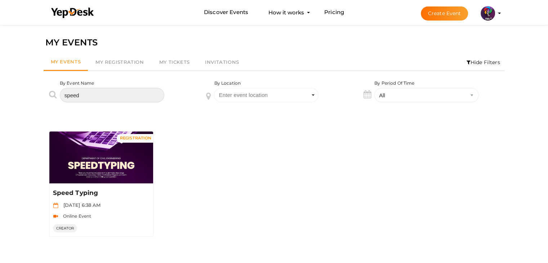
click at [151, 94] on input "speed" at bounding box center [112, 95] width 104 height 14
type input "s"
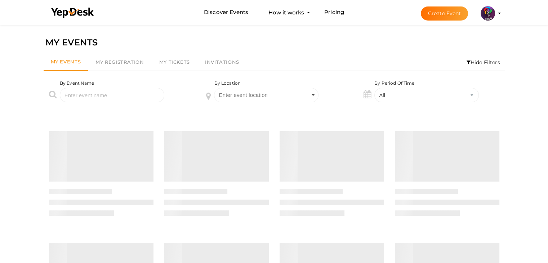
click at [200, 134] on div at bounding box center [216, 181] width 104 height 101
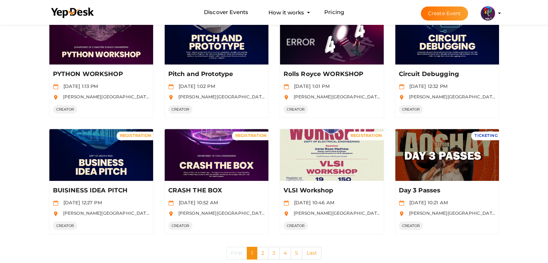
scroll to position [375, 0]
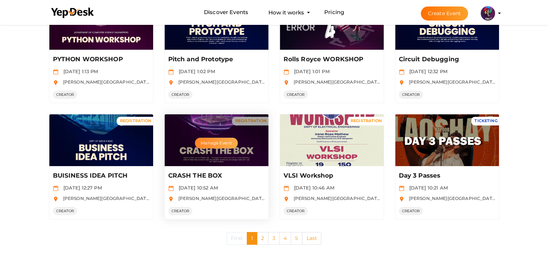
click at [213, 141] on button "Manage Event" at bounding box center [216, 143] width 43 height 11
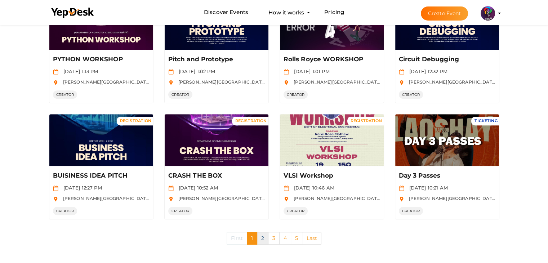
click at [261, 238] on link "2" at bounding box center [263, 238] width 12 height 13
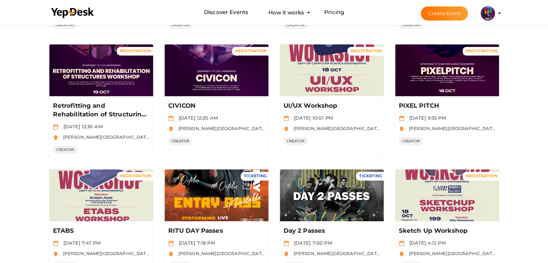
scroll to position [327, 0]
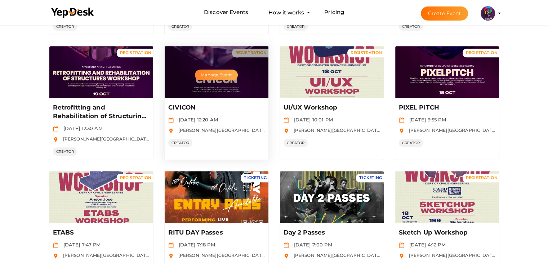
click at [202, 74] on button "Manage Event" at bounding box center [216, 75] width 43 height 11
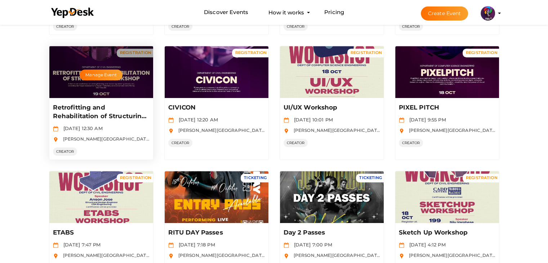
click at [108, 66] on div "Manage Event" at bounding box center [101, 72] width 104 height 52
click at [108, 73] on button "Manage Event" at bounding box center [101, 75] width 43 height 11
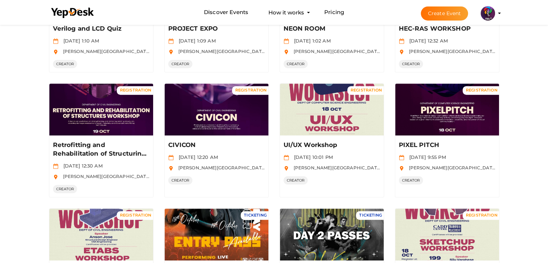
scroll to position [384, 0]
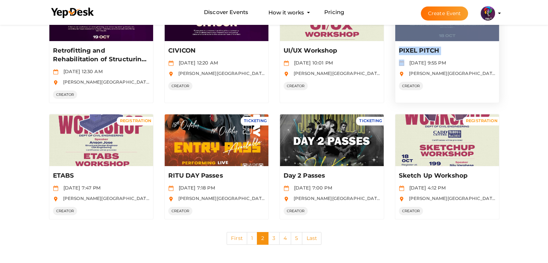
drag, startPoint x: 441, startPoint y: 39, endPoint x: 401, endPoint y: 57, distance: 44.7
click at [401, 57] on div "REGISTRATION Manage Event PIXEL PITCH Oct 18 2025, 9:55 PM RAJIV GANDHI INSTITU…" at bounding box center [447, 46] width 104 height 114
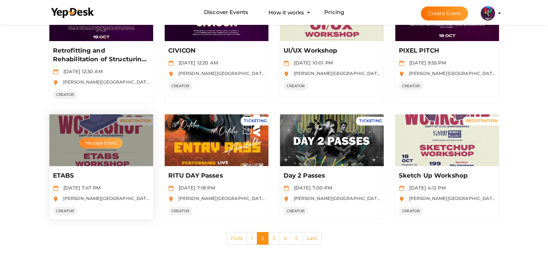
click at [98, 141] on button "Manage Event" at bounding box center [101, 143] width 43 height 11
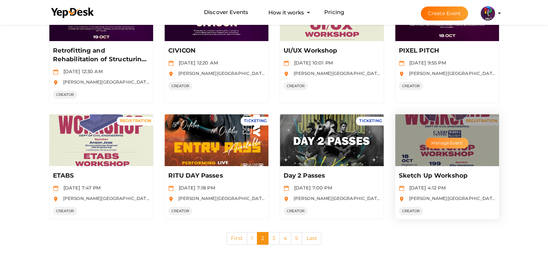
click at [451, 140] on button "Manage Event" at bounding box center [447, 143] width 43 height 11
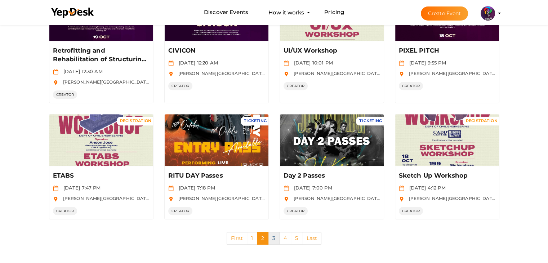
click at [277, 232] on link "3" at bounding box center [274, 238] width 12 height 13
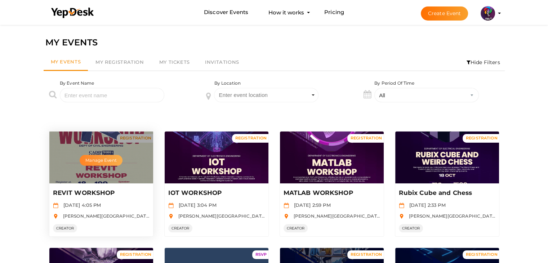
click at [111, 160] on button "Manage Event" at bounding box center [101, 160] width 43 height 11
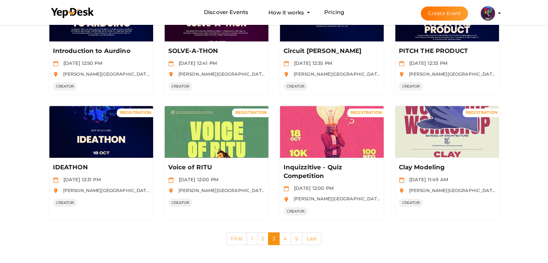
scroll to position [375, 0]
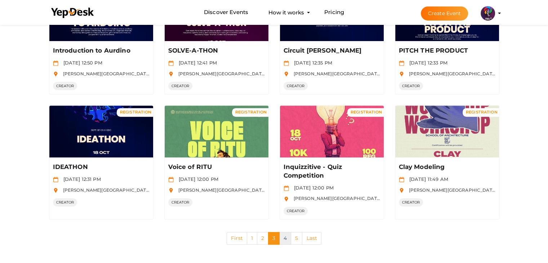
click at [288, 242] on link "4" at bounding box center [285, 238] width 12 height 13
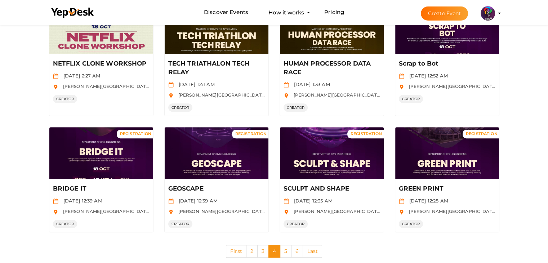
scroll to position [384, 0]
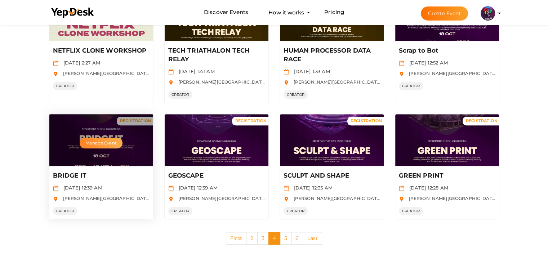
click at [110, 143] on button "Manage Event" at bounding box center [101, 143] width 43 height 11
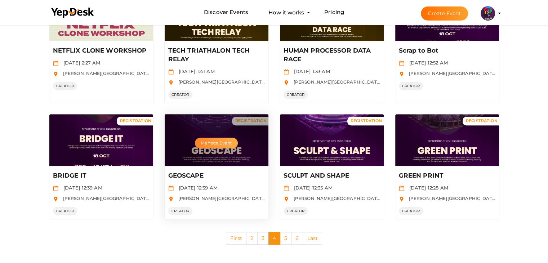
click at [221, 141] on button "Manage Event" at bounding box center [216, 143] width 43 height 11
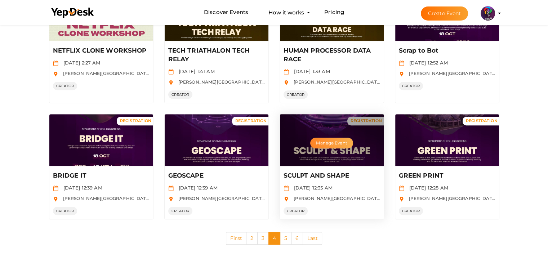
click at [330, 142] on button "Manage Event" at bounding box center [331, 143] width 43 height 11
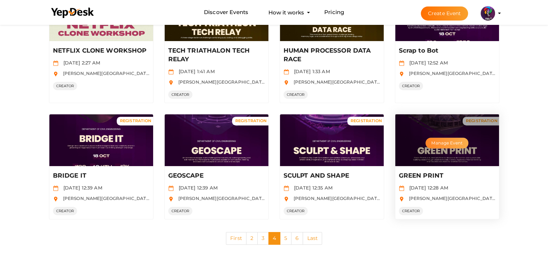
click at [434, 138] on button "Manage Event" at bounding box center [447, 143] width 43 height 11
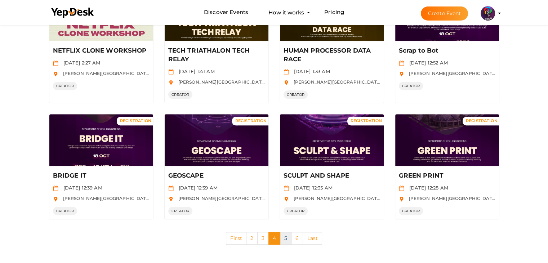
click at [285, 233] on link "5" at bounding box center [286, 238] width 12 height 13
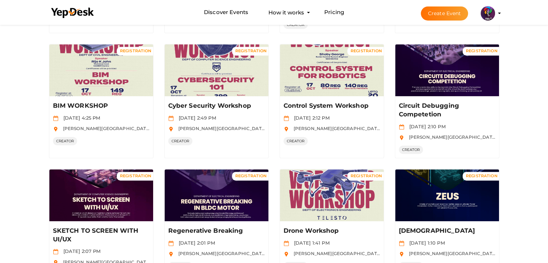
scroll to position [324, 0]
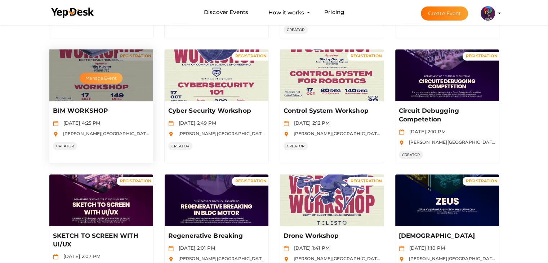
click at [99, 75] on button "Manage Event" at bounding box center [101, 78] width 43 height 11
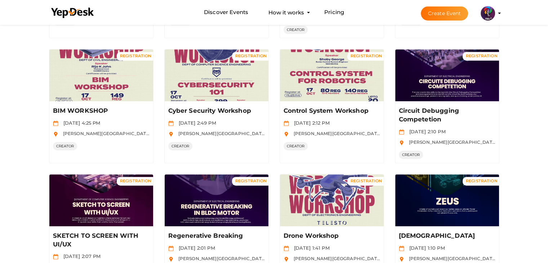
scroll to position [94, 0]
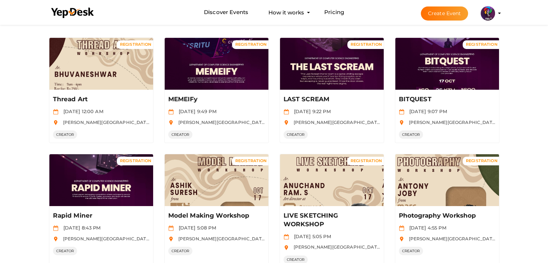
drag, startPoint x: 544, startPoint y: 88, endPoint x: 553, endPoint y: 213, distance: 125.4
click at [548, 169] on html "Discover Events How it works Powerful Registration / Ticketing Start selling yo…" at bounding box center [274, 37] width 548 height 263
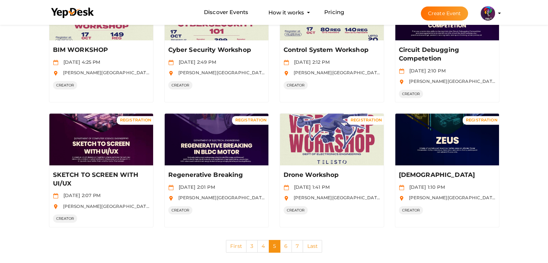
scroll to position [382, 0]
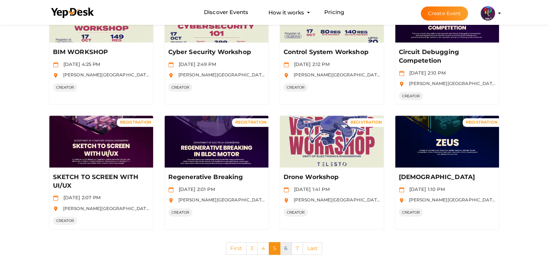
click at [287, 244] on link "6" at bounding box center [286, 248] width 12 height 13
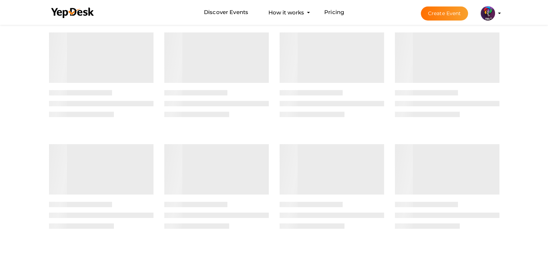
scroll to position [0, 0]
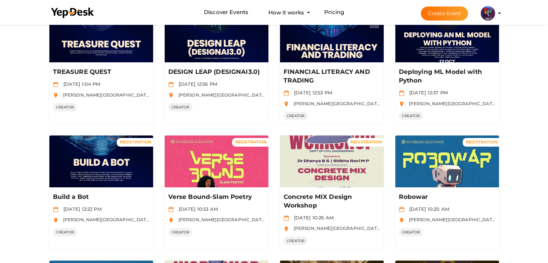
scroll to position [125, 0]
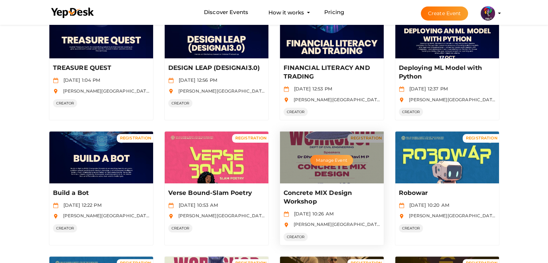
click at [324, 156] on button "Manage Event" at bounding box center [331, 160] width 43 height 11
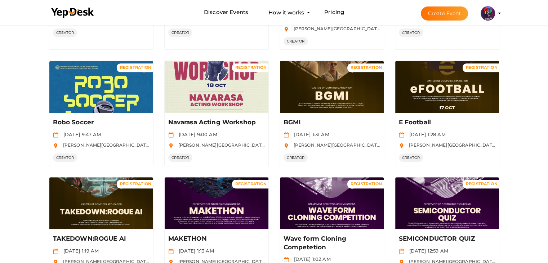
scroll to position [392, 0]
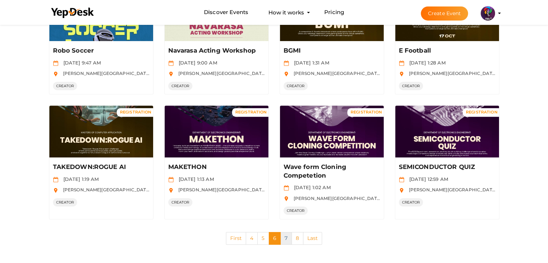
click at [285, 237] on link "7" at bounding box center [286, 238] width 12 height 13
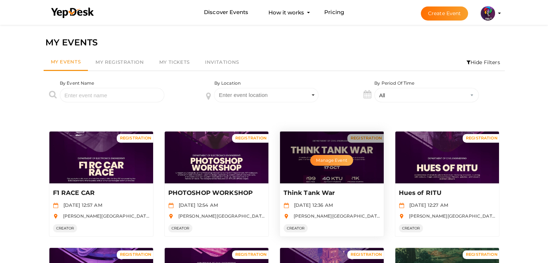
click at [332, 161] on button "Manage Event" at bounding box center [331, 160] width 43 height 11
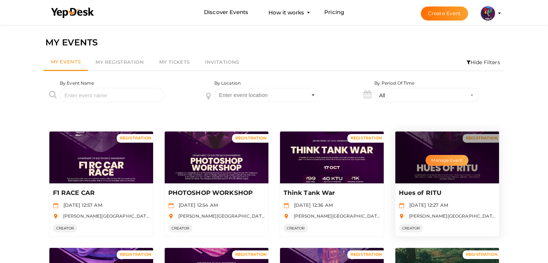
click at [444, 163] on button "Manage Event" at bounding box center [447, 160] width 43 height 11
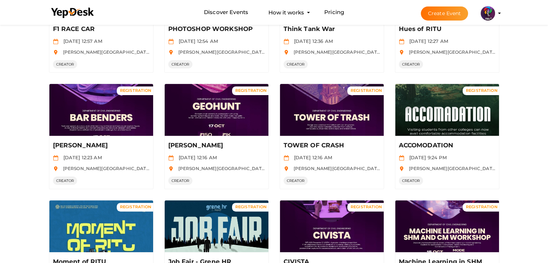
scroll to position [163, 0]
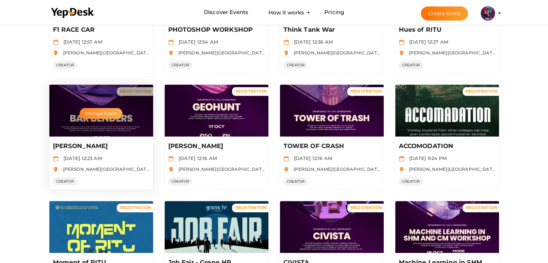
click at [93, 111] on button "Manage Event" at bounding box center [101, 113] width 43 height 11
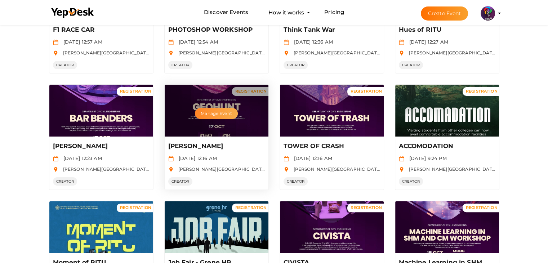
click at [210, 113] on button "Manage Event" at bounding box center [216, 113] width 43 height 11
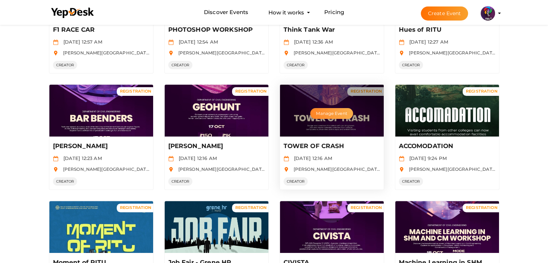
click at [326, 112] on button "Manage Event" at bounding box center [331, 113] width 43 height 11
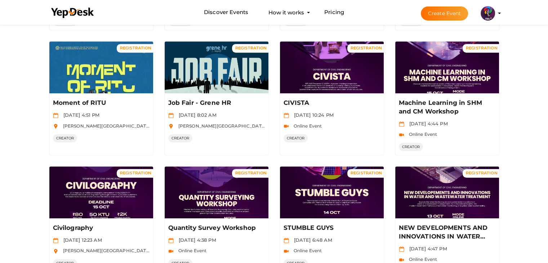
scroll to position [321, 0]
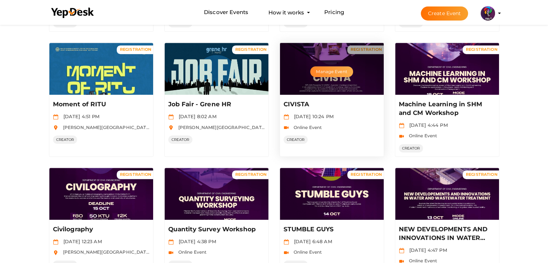
click at [324, 68] on button "Manage Event" at bounding box center [331, 71] width 43 height 11
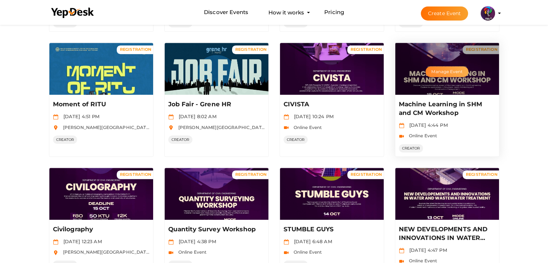
click at [437, 68] on button "Manage Event" at bounding box center [447, 71] width 43 height 11
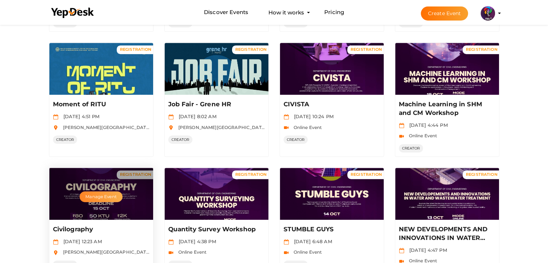
click at [94, 193] on button "Manage Event" at bounding box center [101, 196] width 43 height 11
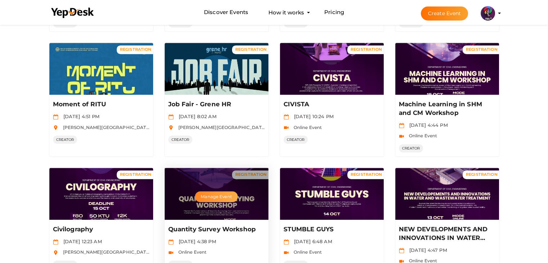
click at [215, 191] on button "Manage Event" at bounding box center [216, 196] width 43 height 11
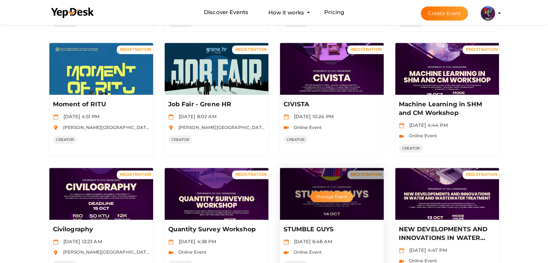
click at [338, 192] on button "Manage Event" at bounding box center [331, 196] width 43 height 11
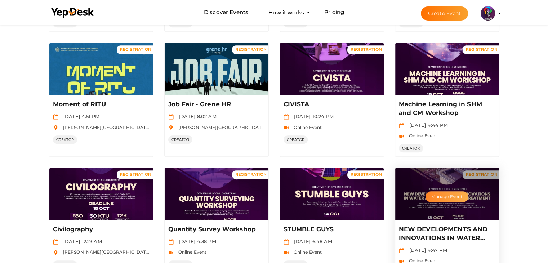
click at [457, 191] on button "Manage Event" at bounding box center [447, 196] width 43 height 11
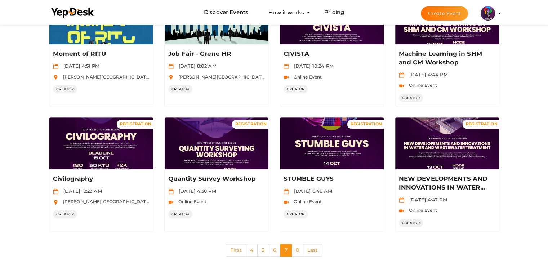
scroll to position [384, 0]
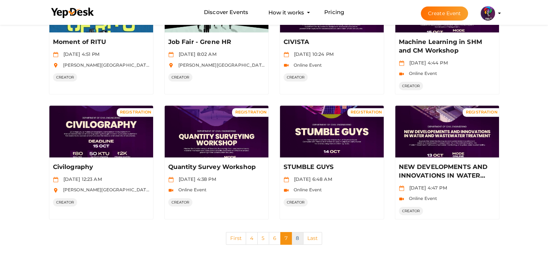
click at [295, 233] on link "8" at bounding box center [297, 238] width 12 height 13
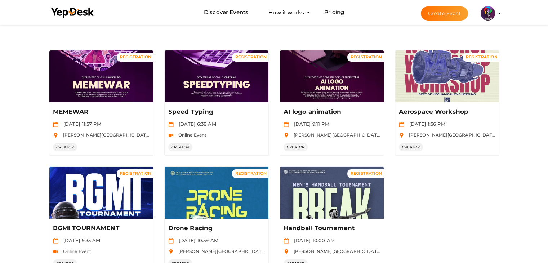
scroll to position [82, 0]
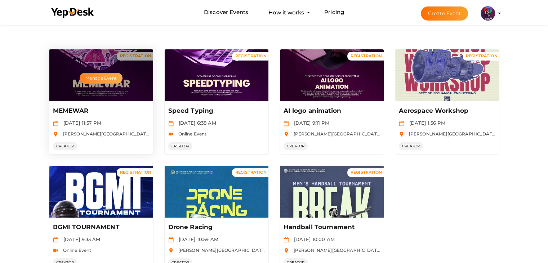
click at [110, 73] on button "Manage Event" at bounding box center [101, 78] width 43 height 11
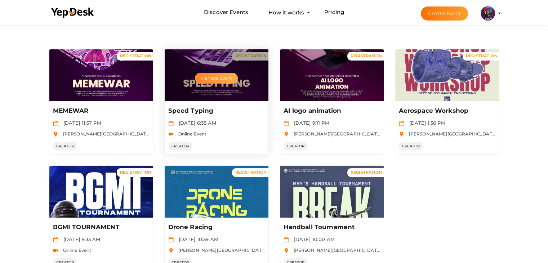
click at [218, 77] on button "Manage Event" at bounding box center [216, 78] width 43 height 11
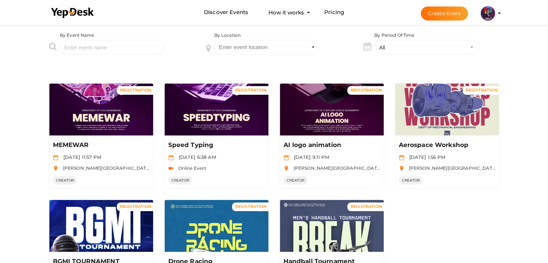
scroll to position [33, 0]
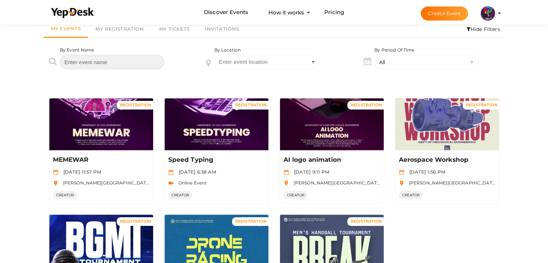
click at [135, 55] on input "text" at bounding box center [112, 62] width 104 height 14
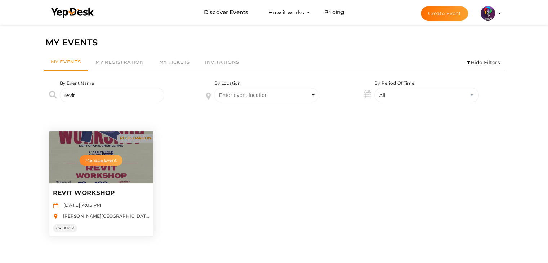
click at [103, 164] on button "Manage Event" at bounding box center [101, 160] width 43 height 11
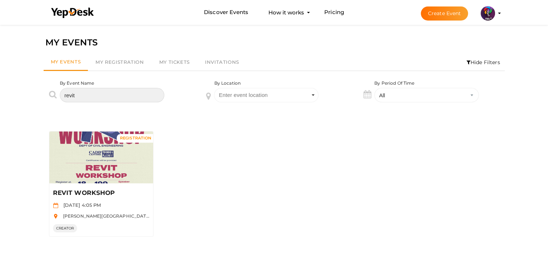
click at [142, 92] on input "revit" at bounding box center [112, 95] width 104 height 14
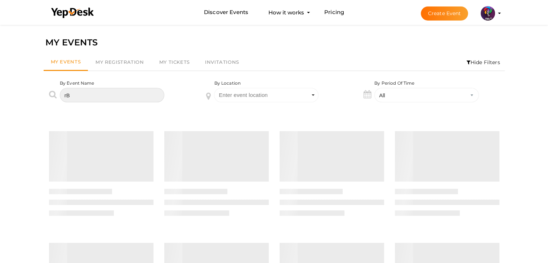
type input "r"
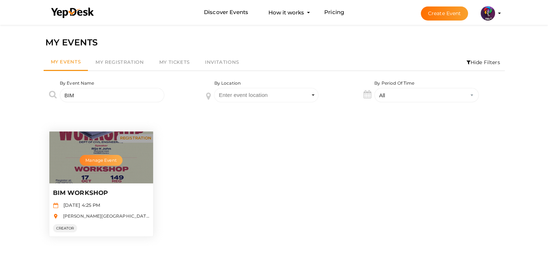
click at [99, 161] on button "Manage Event" at bounding box center [101, 160] width 43 height 11
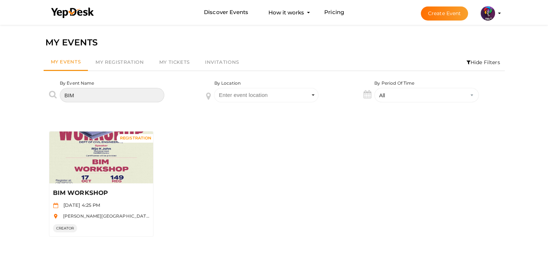
click at [130, 97] on input "BIM" at bounding box center [112, 95] width 104 height 14
type input "B"
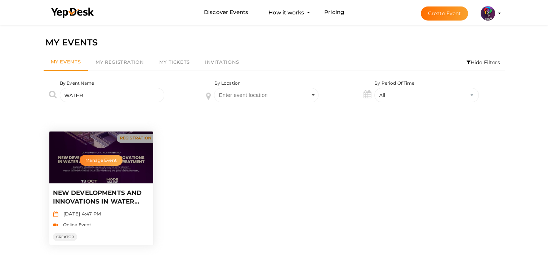
click at [100, 162] on button "Manage Event" at bounding box center [101, 160] width 43 height 11
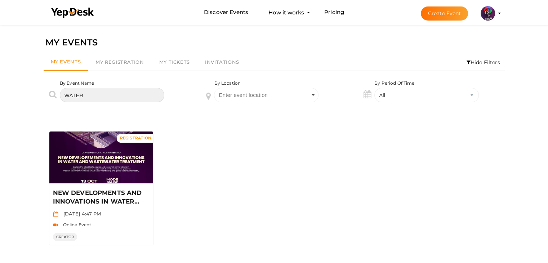
click at [108, 99] on input "WATER" at bounding box center [112, 95] width 104 height 14
type input "W"
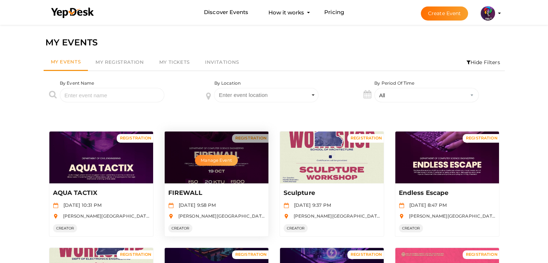
click at [230, 156] on button "Manage Event" at bounding box center [216, 160] width 43 height 11
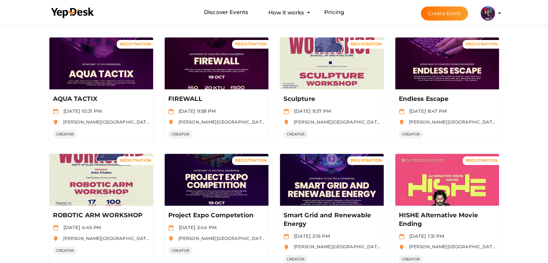
scroll to position [110, 0]
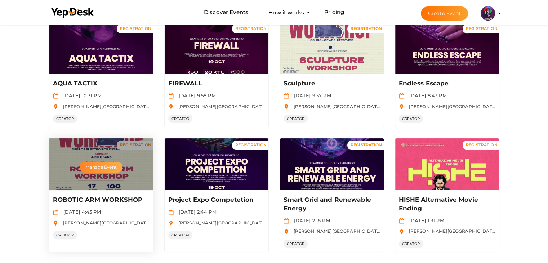
click at [101, 165] on button "Manage Event" at bounding box center [101, 167] width 43 height 11
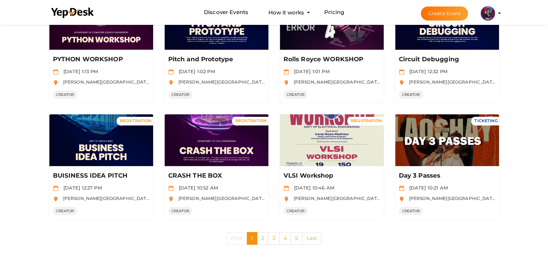
scroll to position [0, 0]
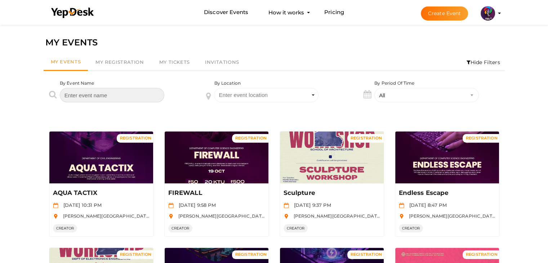
click at [109, 91] on input "text" at bounding box center [112, 95] width 104 height 14
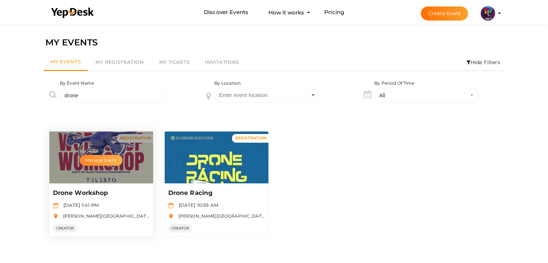
click at [103, 159] on button "Manage Event" at bounding box center [101, 160] width 43 height 11
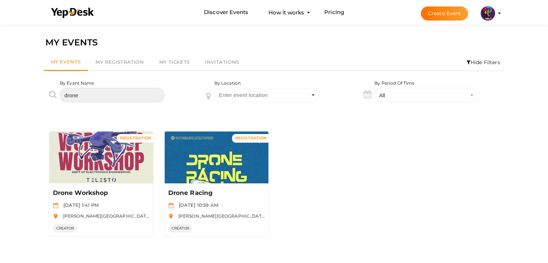
click at [137, 94] on input "drone" at bounding box center [112, 95] width 104 height 14
type input "d"
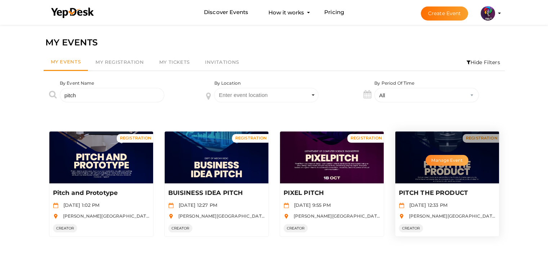
click at [445, 159] on button "Manage Event" at bounding box center [447, 160] width 43 height 11
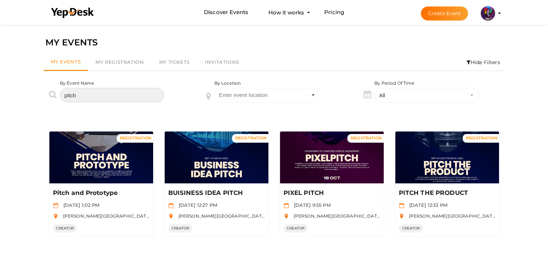
click at [99, 90] on input "pitch" at bounding box center [112, 95] width 104 height 14
type input "p"
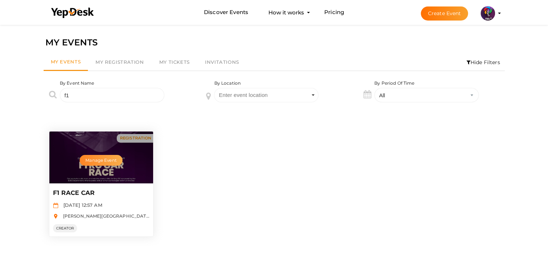
click at [104, 156] on button "Manage Event" at bounding box center [101, 160] width 43 height 11
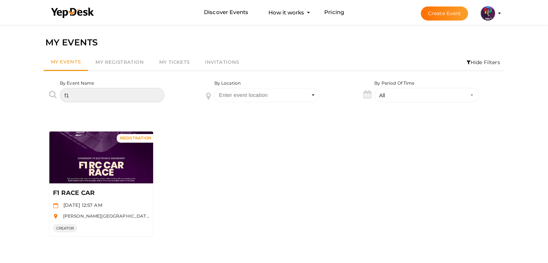
click at [114, 93] on input "f1" at bounding box center [112, 95] width 104 height 14
type input "f"
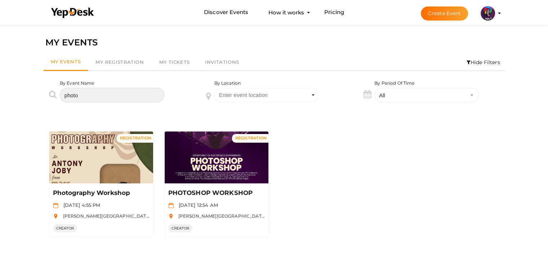
click at [110, 97] on input "photo" at bounding box center [112, 95] width 104 height 14
type input "p"
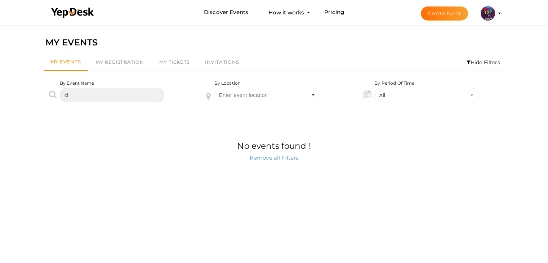
type input "c"
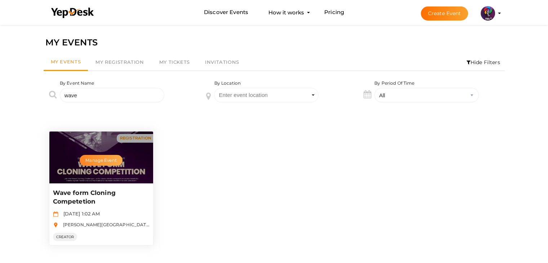
click at [97, 155] on button "Manage Event" at bounding box center [101, 160] width 43 height 11
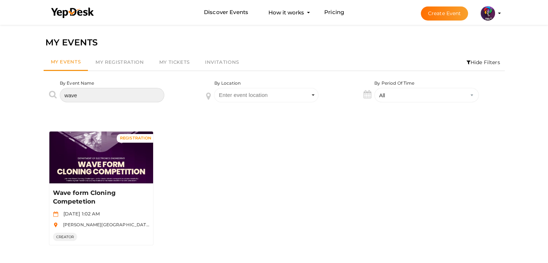
click at [108, 100] on input "wave" at bounding box center [112, 95] width 104 height 14
type input "w"
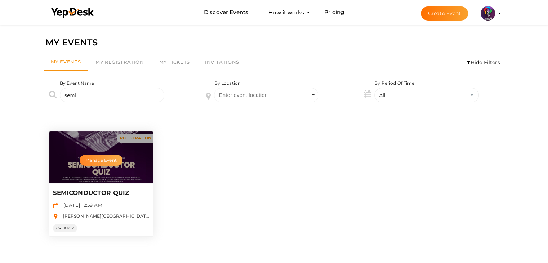
click at [95, 158] on button "Manage Event" at bounding box center [101, 160] width 43 height 11
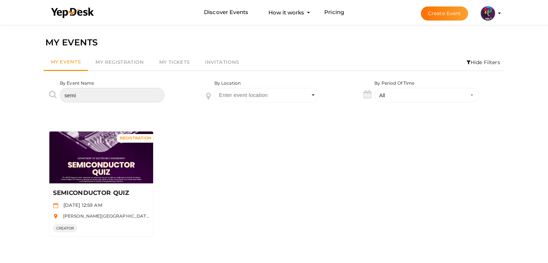
click at [105, 94] on input "semi" at bounding box center [112, 95] width 104 height 14
type input "s"
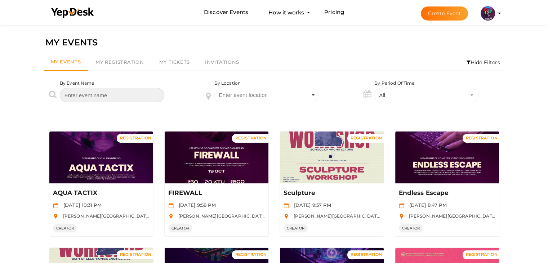
click at [142, 94] on input "text" at bounding box center [112, 95] width 104 height 14
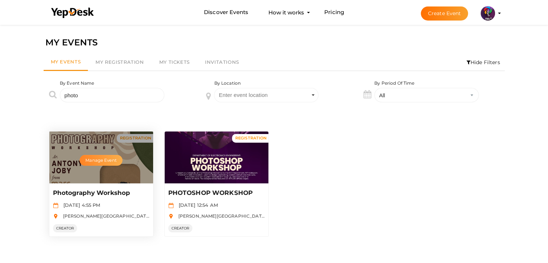
click at [107, 155] on button "Manage Event" at bounding box center [101, 160] width 43 height 11
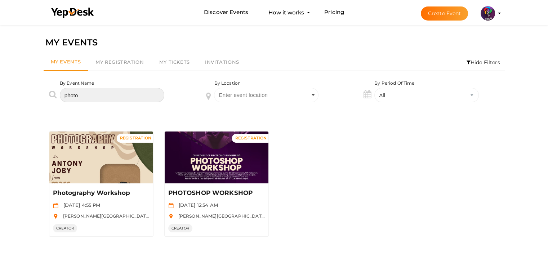
click at [98, 99] on input "photo" at bounding box center [112, 95] width 104 height 14
type input "p"
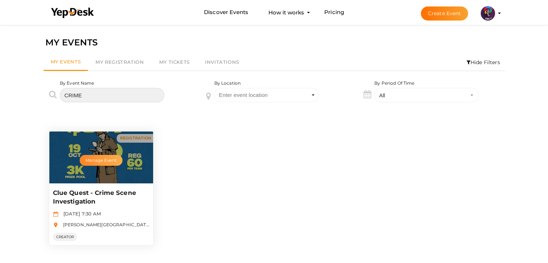
type input "CRIME"
click at [91, 159] on button "Manage Event" at bounding box center [101, 160] width 43 height 11
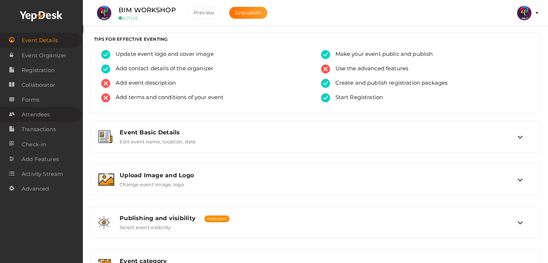
click at [36, 114] on span "Attendees" at bounding box center [36, 114] width 28 height 14
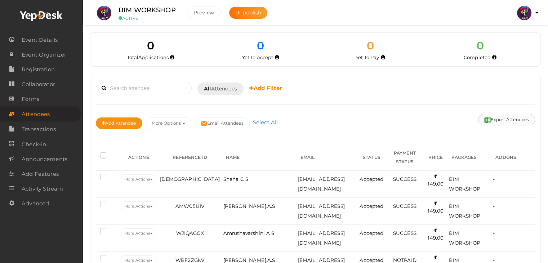
click at [493, 120] on button "Export Attendees" at bounding box center [506, 120] width 57 height 12
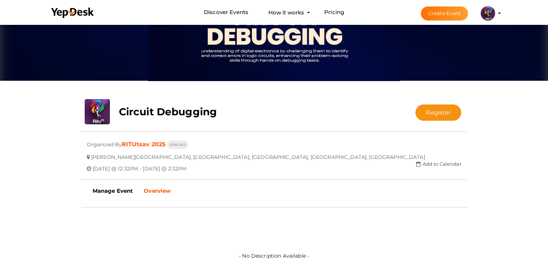
scroll to position [67, 0]
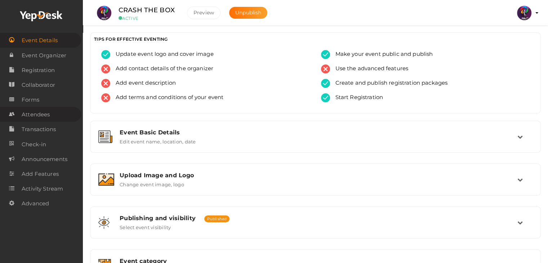
click at [46, 117] on span "Attendees" at bounding box center [36, 114] width 28 height 14
click at [20, 111] on link "Attendees" at bounding box center [40, 114] width 81 height 15
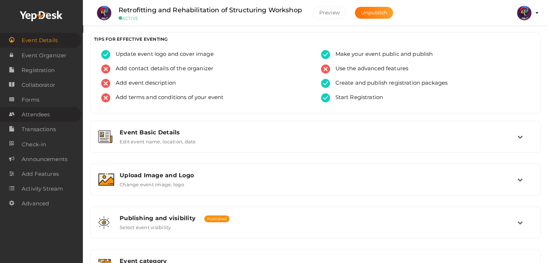
click at [44, 112] on span "Attendees" at bounding box center [36, 114] width 28 height 14
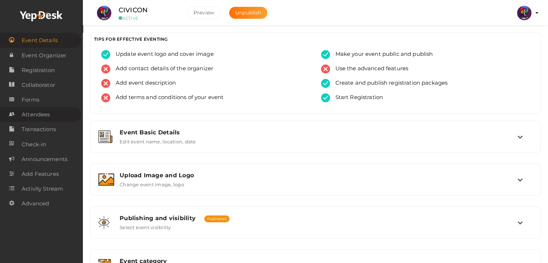
click at [64, 116] on link "Attendees" at bounding box center [40, 114] width 81 height 15
click at [22, 114] on span "Attendees" at bounding box center [36, 114] width 28 height 14
click at [43, 112] on span "Attendees" at bounding box center [36, 114] width 28 height 14
click at [59, 113] on link "Attendees" at bounding box center [40, 114] width 81 height 15
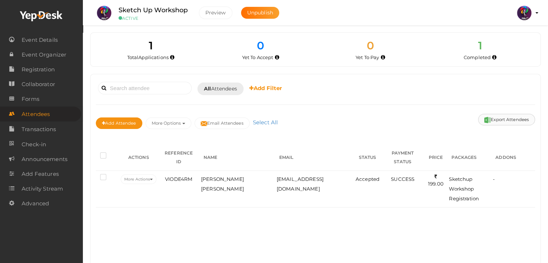
click at [496, 121] on button "Export Attendees" at bounding box center [506, 120] width 57 height 12
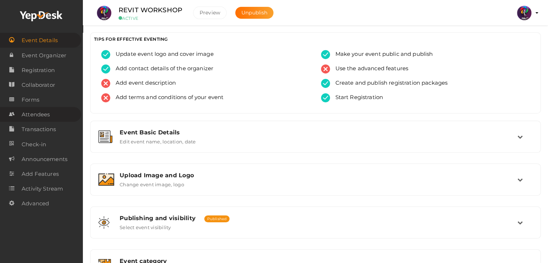
click at [42, 112] on span "Attendees" at bounding box center [36, 114] width 28 height 14
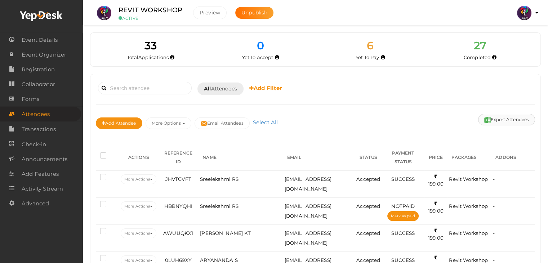
click at [509, 117] on button "Export Attendees" at bounding box center [506, 120] width 57 height 12
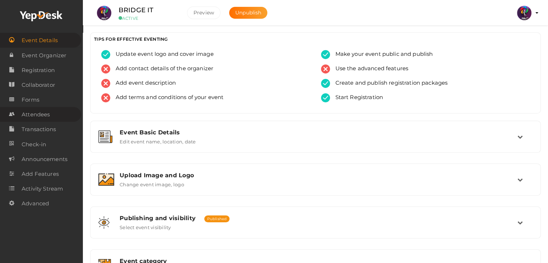
click at [36, 115] on span "Attendees" at bounding box center [36, 114] width 28 height 14
click at [50, 123] on link "Transactions" at bounding box center [40, 129] width 81 height 15
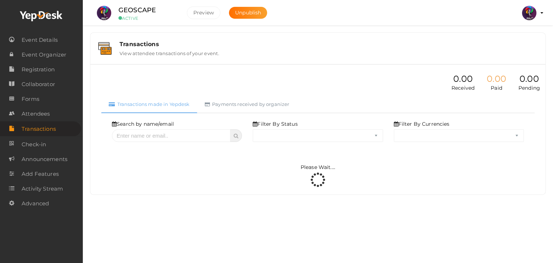
click at [46, 113] on span "Attendees" at bounding box center [36, 114] width 28 height 14
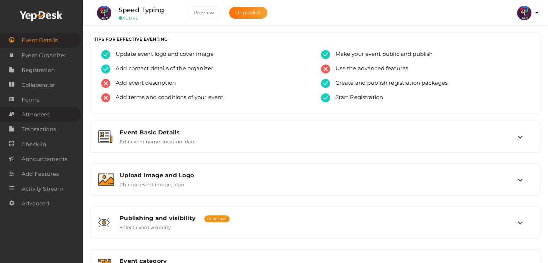
click at [39, 113] on span "Attendees" at bounding box center [36, 114] width 28 height 14
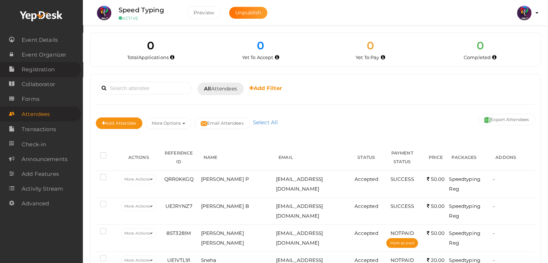
click at [37, 71] on span "Registration" at bounding box center [38, 69] width 33 height 14
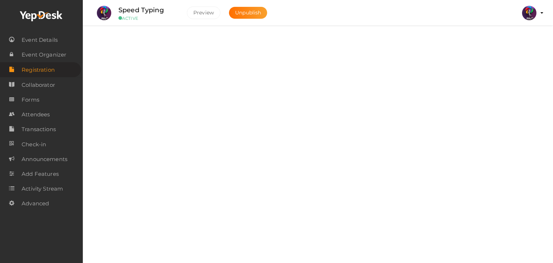
click at [530, 42] on label at bounding box center [521, 42] width 29 height 13
click at [511, 42] on input "checkbox" at bounding box center [509, 39] width 5 height 5
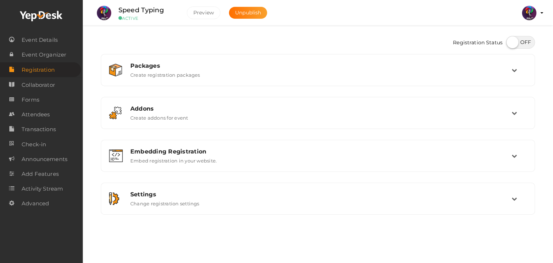
click at [511, 42] on label at bounding box center [521, 42] width 29 height 13
click at [511, 42] on input "checkbox" at bounding box center [509, 39] width 5 height 5
checkbox input "true"
click at [553, 44] on div "Registration Status Packages Create registration packages Add Package No packag…" at bounding box center [318, 125] width 471 height 251
drag, startPoint x: 453, startPoint y: 44, endPoint x: 450, endPoint y: 48, distance: 4.8
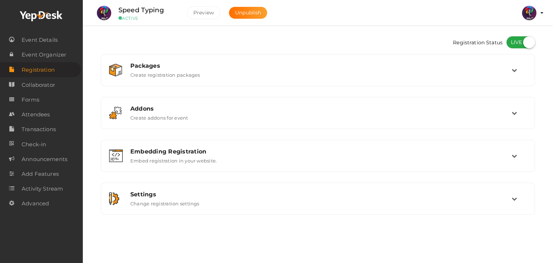
click at [450, 48] on div "Registration Status" at bounding box center [318, 43] width 435 height 22
click at [426, 26] on div "Registration Status Packages Create registration packages Add Package No packag…" at bounding box center [318, 125] width 471 height 251
click at [441, 37] on div "Registration Status" at bounding box center [318, 43] width 435 height 22
drag, startPoint x: 553, startPoint y: 54, endPoint x: 539, endPoint y: 43, distance: 17.9
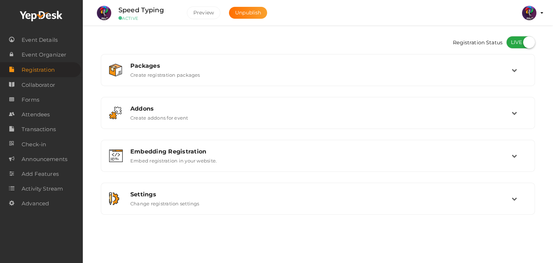
click at [539, 43] on div "Registration Status Packages Create registration packages Add Package No packag…" at bounding box center [318, 125] width 471 height 251
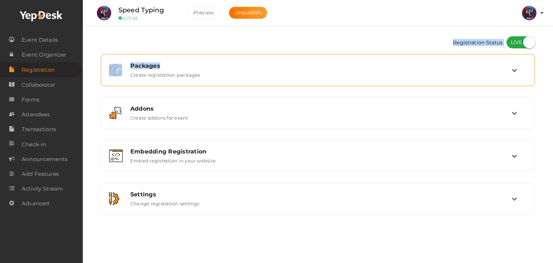
drag, startPoint x: 539, startPoint y: 43, endPoint x: 176, endPoint y: 67, distance: 364.3
click at [176, 67] on div "Registration Status Packages Create registration packages Add Package No packag…" at bounding box center [317, 137] width 445 height 211
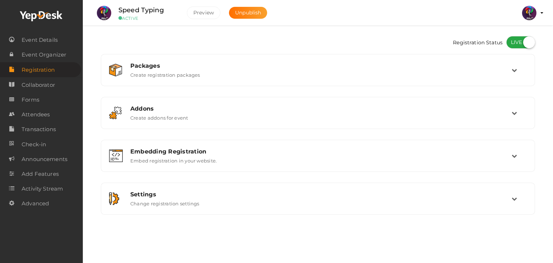
click at [152, 44] on div "Registration Status" at bounding box center [318, 43] width 435 height 22
drag, startPoint x: 551, startPoint y: 81, endPoint x: 553, endPoint y: 74, distance: 7.1
click at [553, 74] on div "Registration Status Packages Create registration packages Add Package No packag…" at bounding box center [318, 125] width 471 height 251
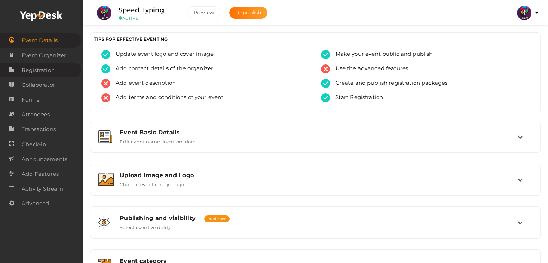
click at [35, 69] on span "Registration" at bounding box center [38, 70] width 33 height 14
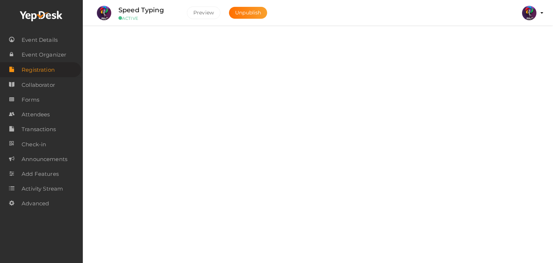
click at [503, 41] on div at bounding box center [519, 43] width 32 height 14
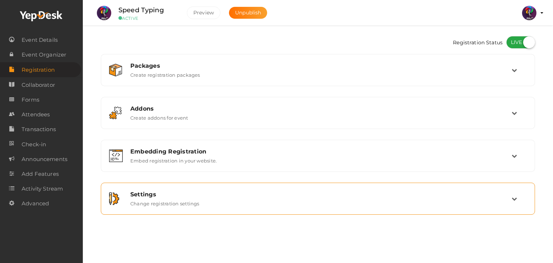
click at [180, 199] on label "Change registration settings" at bounding box center [164, 202] width 69 height 9
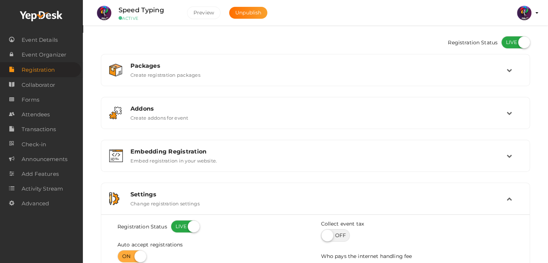
click at [511, 40] on label at bounding box center [515, 42] width 29 height 13
click at [506, 40] on input "checkbox" at bounding box center [503, 39] width 5 height 5
checkbox input "false"
click at [511, 40] on label at bounding box center [515, 42] width 29 height 13
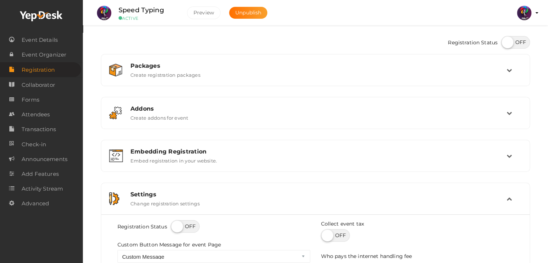
click at [506, 40] on input "checkbox" at bounding box center [503, 39] width 5 height 5
checkbox input "true"
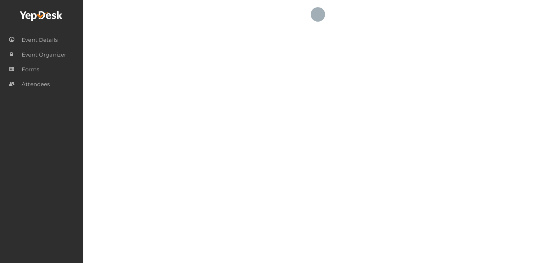
checkbox input "true"
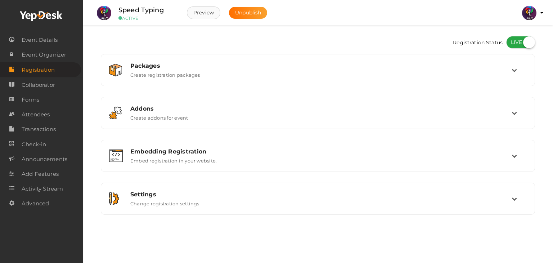
click at [209, 13] on button "Preview" at bounding box center [204, 12] width 34 height 13
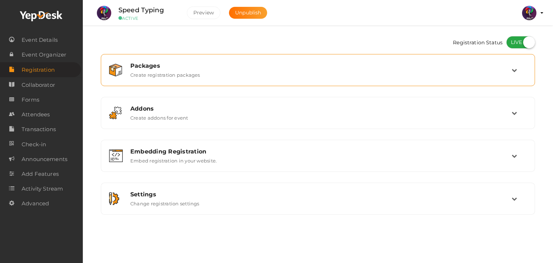
click at [312, 71] on div "Packages Create registration packages" at bounding box center [318, 69] width 387 height 15
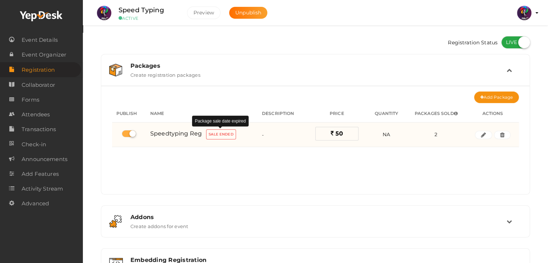
click at [224, 130] on label "Sale Ended" at bounding box center [221, 134] width 30 height 10
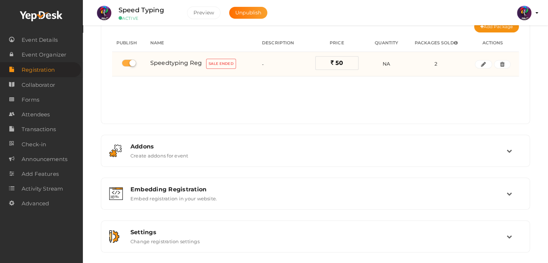
scroll to position [96, 0]
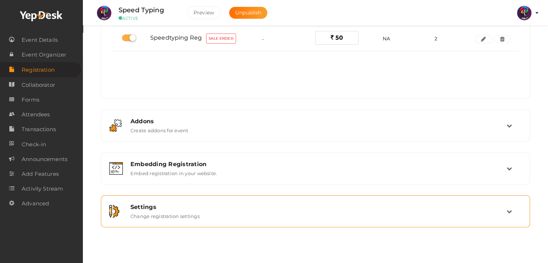
click at [269, 216] on div "Settings Change registration settings" at bounding box center [316, 211] width 382 height 15
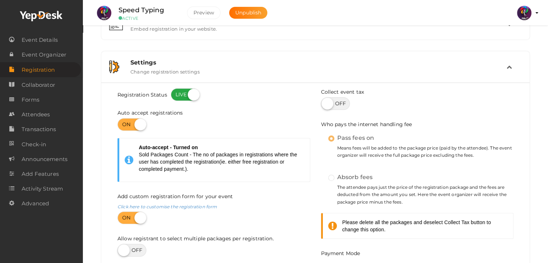
scroll to position [135, 0]
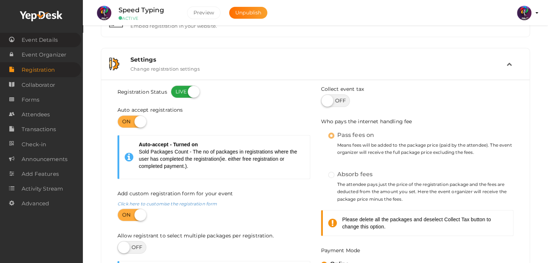
click at [49, 45] on span "Event Details" at bounding box center [40, 40] width 36 height 14
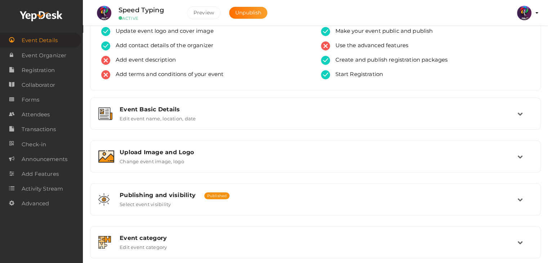
scroll to position [29, 0]
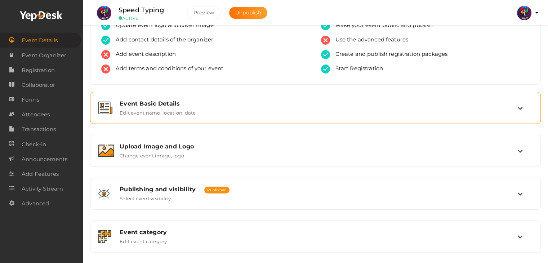
click at [206, 110] on div "Event Basic Details Edit event name, location, date" at bounding box center [315, 107] width 403 height 15
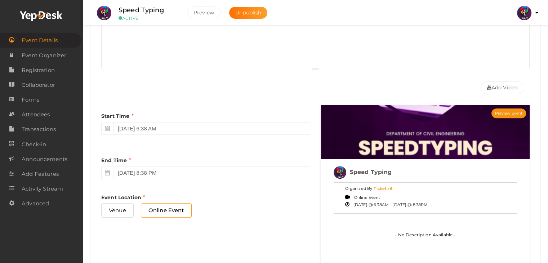
scroll to position [244, 0]
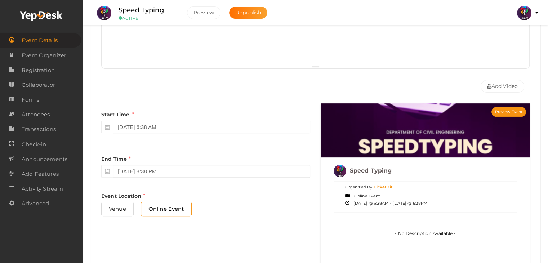
click at [144, 166] on input "[DATE] 8:38 PM" at bounding box center [211, 171] width 197 height 13
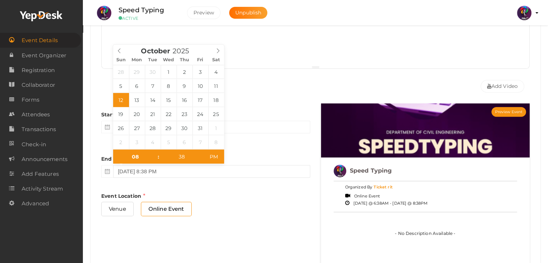
click at [144, 166] on input "October 12, 2025 8:38 PM" at bounding box center [211, 171] width 197 height 13
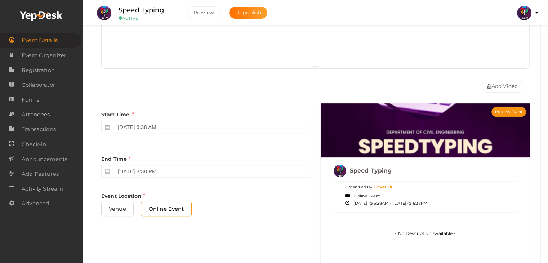
click at [187, 180] on div "End Time October 12, 2025 8:38 PM" at bounding box center [205, 165] width 209 height 34
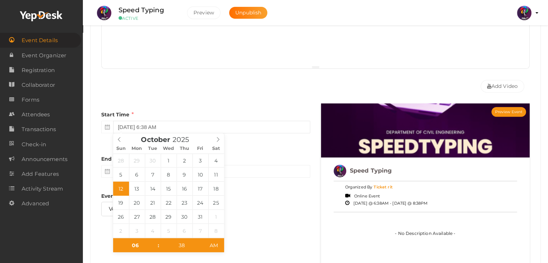
click at [144, 126] on input "October 12, 2025 6:38 AM" at bounding box center [211, 127] width 197 height 13
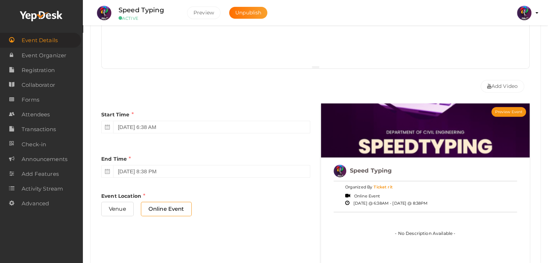
click at [255, 150] on div "End Time October 12, 2025 8:38 PM" at bounding box center [205, 165] width 209 height 34
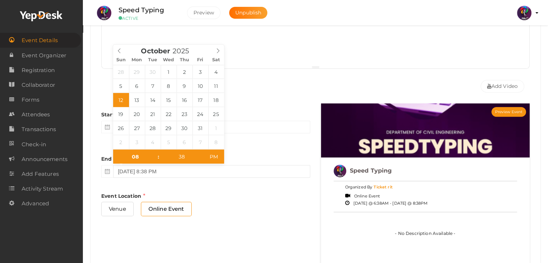
click at [137, 170] on input "October 12, 2025 8:38 PM" at bounding box center [211, 171] width 197 height 13
type input "October 13, 2025 8:38 PM"
click at [139, 156] on input "08" at bounding box center [135, 157] width 44 height 14
type input "09"
type input "October 13, 2025 9:38 PM"
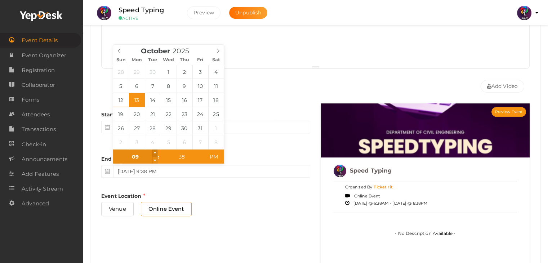
click at [157, 153] on span at bounding box center [154, 153] width 5 height 7
type input "08"
type input "October 13, 2025 8:38 PM"
click at [156, 161] on span at bounding box center [154, 160] width 5 height 7
type input "07"
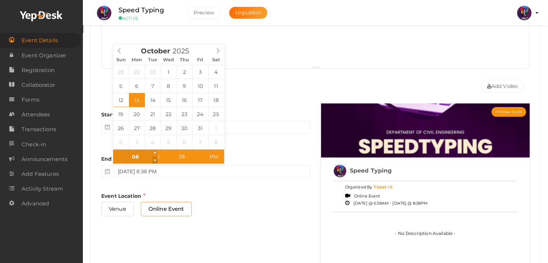
type input "October 13, 2025 7:38 PM"
click at [156, 161] on span at bounding box center [154, 160] width 5 height 7
type input "39"
type input "October 13, 2025 7:39 PM"
click at [202, 153] on span at bounding box center [201, 153] width 5 height 7
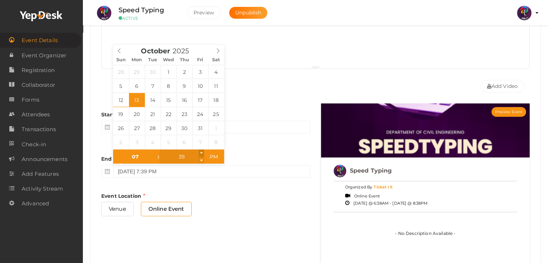
type input "40"
type input "October 13, 2025 7:40 PM"
click at [202, 153] on span at bounding box center [201, 153] width 5 height 7
type input "41"
type input "October 13, 2025 7:41 PM"
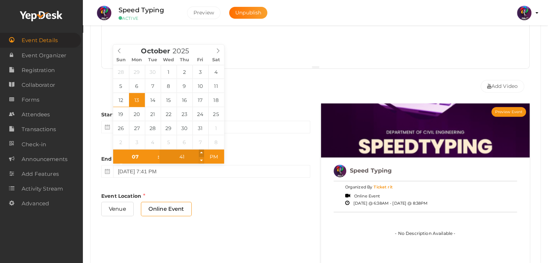
click at [202, 153] on span at bounding box center [201, 153] width 5 height 7
type input "42"
type input "October 13, 2025 7:42 PM"
click at [202, 153] on span at bounding box center [201, 153] width 5 height 7
type input "43"
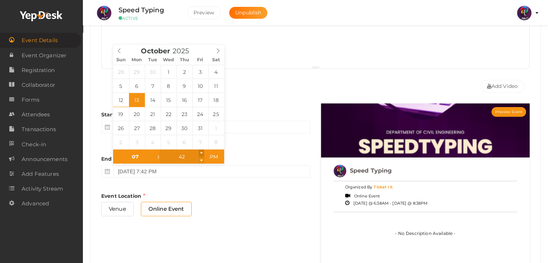
type input "October 13, 2025 7:43 PM"
drag, startPoint x: 202, startPoint y: 153, endPoint x: 202, endPoint y: 160, distance: 7.2
click at [202, 160] on div "43" at bounding box center [182, 157] width 44 height 14
type input "42"
type input "October 13, 2025 7:42 PM"
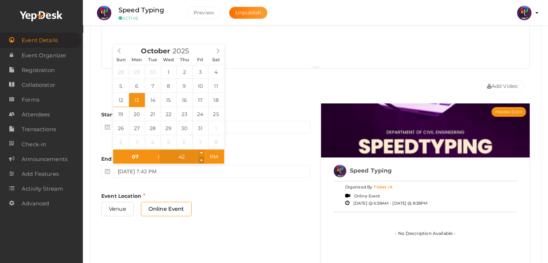
click at [202, 160] on span at bounding box center [201, 160] width 5 height 7
type input "41"
type input "October 13, 2025 7:41 PM"
click at [202, 160] on span at bounding box center [201, 160] width 5 height 7
type input "40"
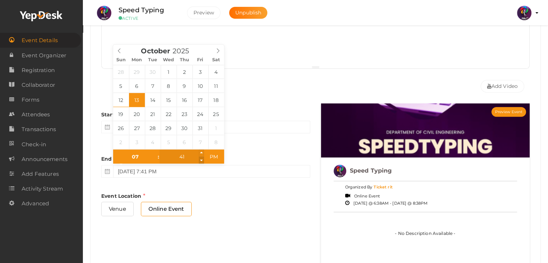
type input "October 13, 2025 7:40 PM"
click at [202, 160] on span at bounding box center [201, 160] width 5 height 7
type input "39"
type input "October 13, 2025 7:39 PM"
click at [202, 160] on span at bounding box center [201, 160] width 5 height 7
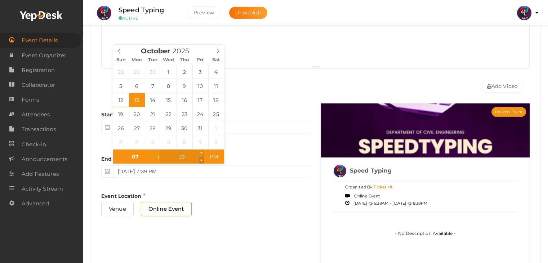
type input "38"
type input "October 13, 2025 7:38 PM"
click at [202, 160] on span at bounding box center [201, 160] width 5 height 7
type input "37"
type input "October 13, 2025 7:37 PM"
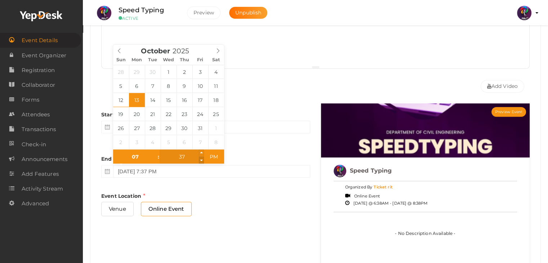
click at [202, 160] on span at bounding box center [201, 160] width 5 height 7
type input "36"
type input "October 13, 2025 7:36 PM"
click at [202, 160] on span at bounding box center [201, 160] width 5 height 7
type input "35"
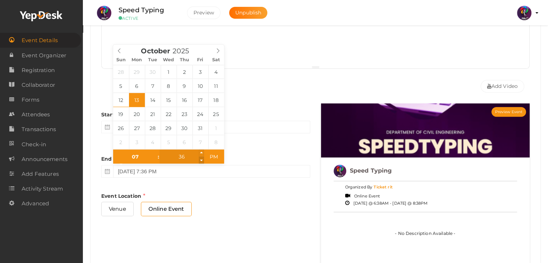
type input "October 13, 2025 7:35 PM"
click at [202, 160] on span at bounding box center [201, 160] width 5 height 7
type input "34"
type input "October 13, 2025 7:34 PM"
click at [202, 160] on span at bounding box center [201, 160] width 5 height 7
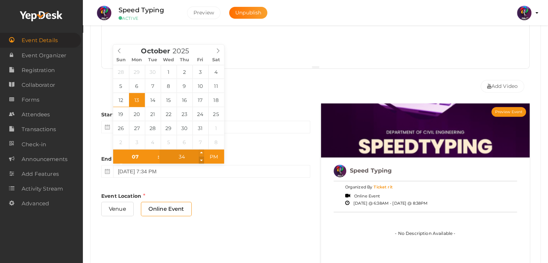
type input "33"
type input "October 13, 2025 7:33 PM"
click at [202, 160] on span at bounding box center [201, 160] width 5 height 7
type input "32"
type input "October 13, 2025 7:32 PM"
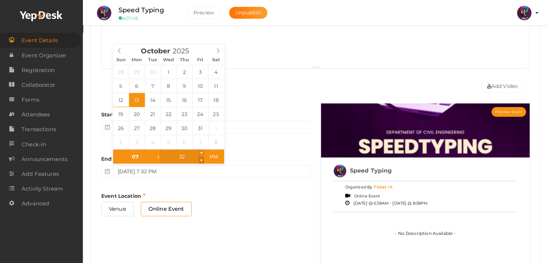
click at [202, 160] on span at bounding box center [201, 160] width 5 height 7
type input "31"
type input "October 13, 2025 7:31 PM"
click at [202, 160] on span at bounding box center [201, 160] width 5 height 7
type input "30"
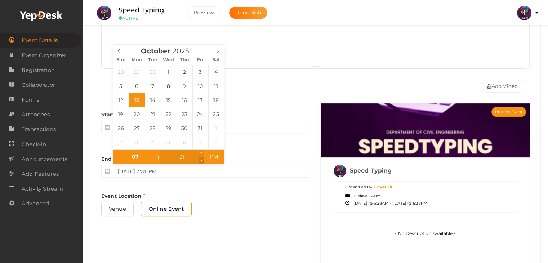
type input "October 13, 2025 7:30 PM"
click at [202, 160] on span at bounding box center [201, 160] width 5 height 7
type input "29"
type input "October 13, 2025 7:29 PM"
click at [202, 160] on span at bounding box center [201, 160] width 5 height 7
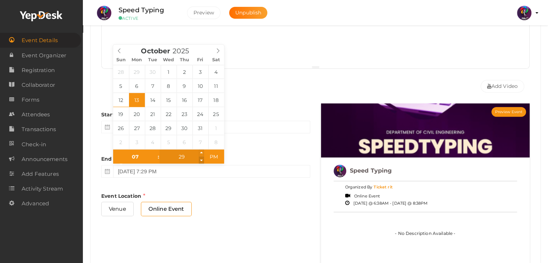
type input "28"
type input "October 13, 2025 7:28 PM"
click at [202, 160] on span at bounding box center [201, 160] width 5 height 7
type input "27"
type input "October 13, 2025 7:27 PM"
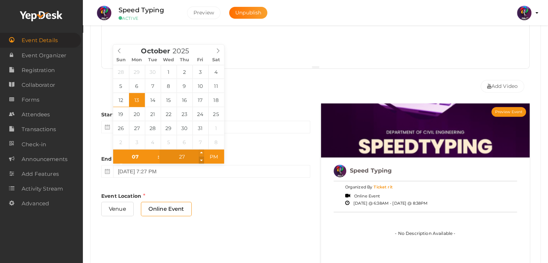
click at [202, 160] on span at bounding box center [201, 160] width 5 height 7
type input "26"
type input "October 13, 2025 7:26 PM"
click at [202, 160] on span at bounding box center [201, 160] width 5 height 7
type input "25"
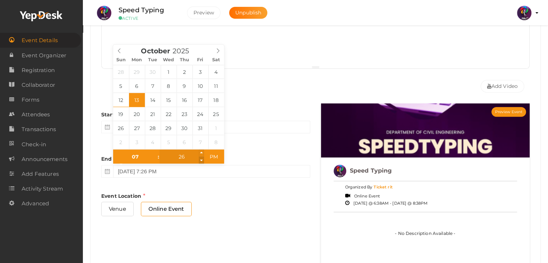
type input "October 13, 2025 7:25 PM"
click at [202, 160] on span at bounding box center [201, 160] width 5 height 7
type input "24"
type input "October 13, 2025 7:24 PM"
click at [202, 160] on span at bounding box center [201, 160] width 5 height 7
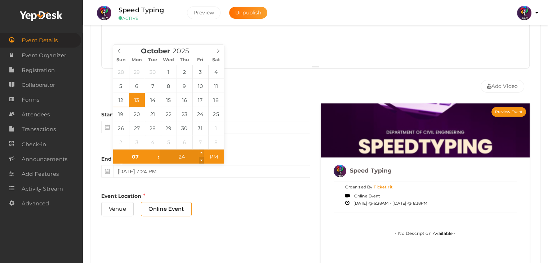
type input "23"
type input "October 13, 2025 7:23 PM"
click at [202, 160] on span at bounding box center [201, 160] width 5 height 7
type input "22"
type input "October 13, 2025 7:22 PM"
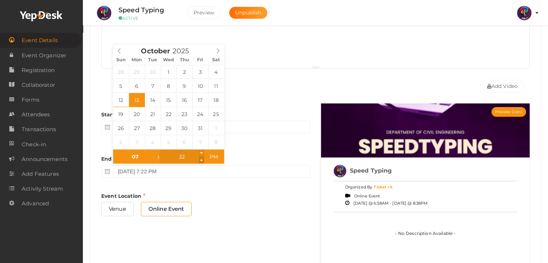
click at [202, 160] on span at bounding box center [201, 160] width 5 height 7
type input "21"
type input "October 13, 2025 7:21 PM"
click at [202, 160] on span at bounding box center [201, 160] width 5 height 7
type input "20"
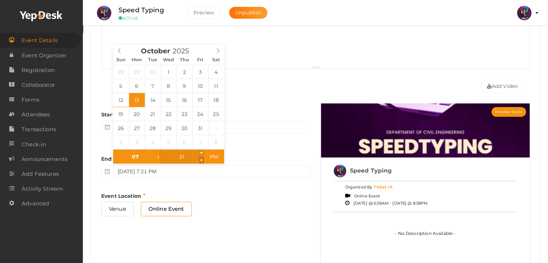
type input "October 13, 2025 7:20 PM"
click at [202, 160] on span at bounding box center [201, 160] width 5 height 7
type input "19"
type input "October 13, 2025 7:19 PM"
click at [202, 160] on span at bounding box center [201, 160] width 5 height 7
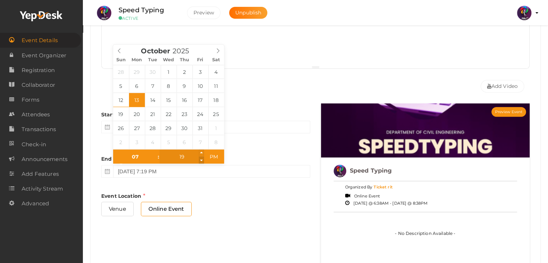
type input "18"
type input "October 13, 2025 7:18 PM"
click at [202, 160] on span at bounding box center [201, 160] width 5 height 7
type input "17"
type input "October 13, 2025 7:17 PM"
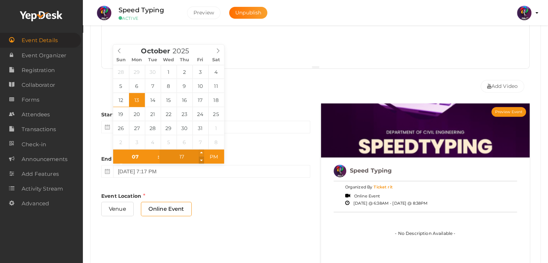
click at [202, 160] on span at bounding box center [201, 160] width 5 height 7
type input "16"
type input "October 13, 2025 7:16 PM"
click at [202, 160] on span at bounding box center [201, 160] width 5 height 7
type input "15"
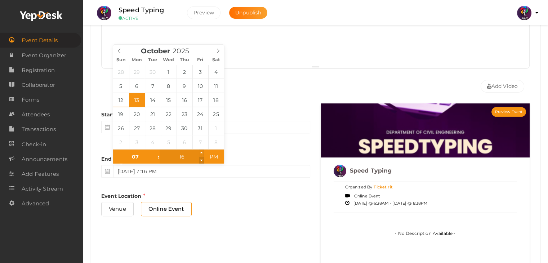
type input "October 13, 2025 7:15 PM"
click at [202, 160] on span at bounding box center [201, 160] width 5 height 7
type input "14"
type input "October 13, 2025 7:14 PM"
click at [202, 160] on span at bounding box center [201, 160] width 5 height 7
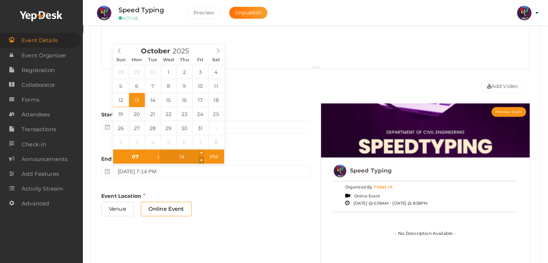
type input "13"
type input "October 13, 2025 7:13 PM"
click at [202, 160] on span at bounding box center [201, 160] width 5 height 7
type input "12"
type input "October 13, 2025 7:12 PM"
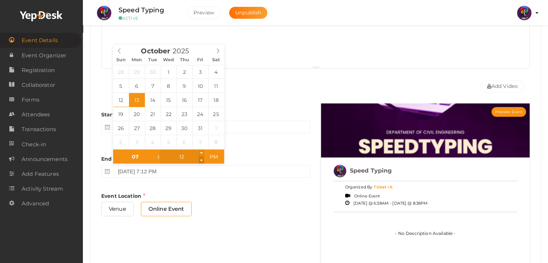
click at [202, 160] on span at bounding box center [201, 160] width 5 height 7
type input "11"
type input "October 13, 2025 7:11 PM"
click at [202, 160] on span at bounding box center [201, 160] width 5 height 7
type input "10"
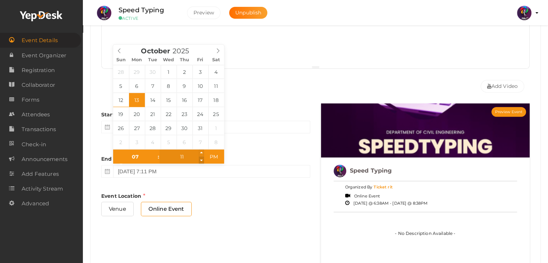
type input "October 13, 2025 7:10 PM"
click at [202, 160] on span at bounding box center [201, 160] width 5 height 7
type input "09"
type input "October 13, 2025 7:09 PM"
click at [202, 160] on span at bounding box center [201, 160] width 5 height 7
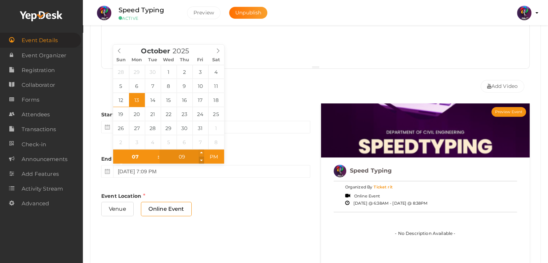
type input "08"
type input "October 13, 2025 7:08 PM"
click at [202, 160] on span at bounding box center [201, 160] width 5 height 7
type input "07"
type input "October 13, 2025 7:07 PM"
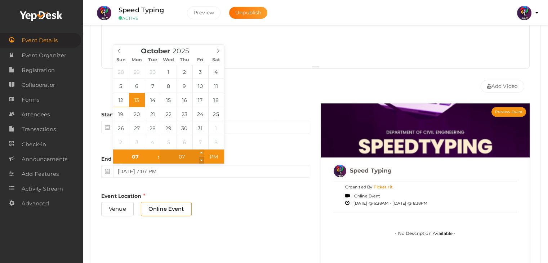
click at [202, 160] on span at bounding box center [201, 160] width 5 height 7
type input "06"
type input "October 13, 2025 7:06 PM"
click at [202, 160] on span at bounding box center [201, 160] width 5 height 7
type input "05"
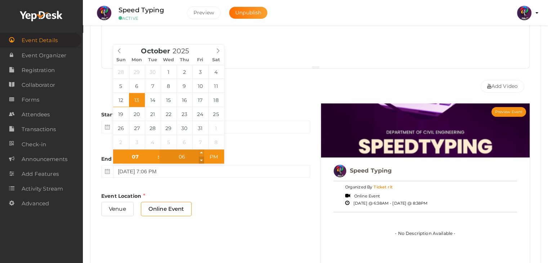
type input "October 13, 2025 7:05 PM"
click at [202, 160] on span at bounding box center [201, 160] width 5 height 7
type input "04"
type input "October 13, 2025 7:04 PM"
click at [202, 160] on span at bounding box center [201, 160] width 5 height 7
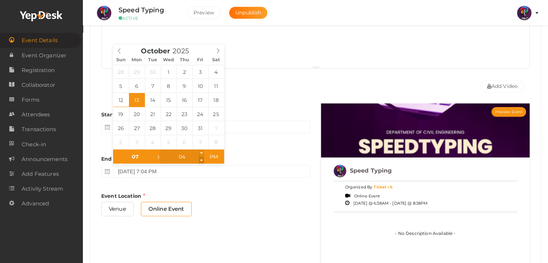
type input "03"
type input "October 13, 2025 7:03 PM"
click at [202, 160] on span at bounding box center [201, 160] width 5 height 7
type input "02"
type input "October 13, 2025 7:02 PM"
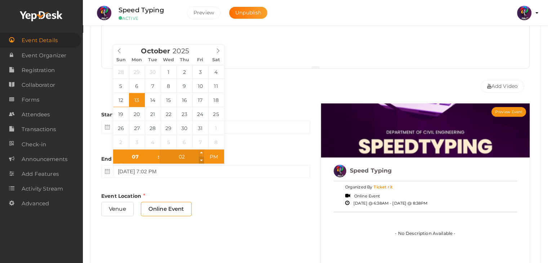
click at [202, 160] on span at bounding box center [201, 160] width 5 height 7
type input "01"
type input "October 13, 2025 7:01 PM"
click at [202, 160] on span at bounding box center [201, 160] width 5 height 7
type input "00"
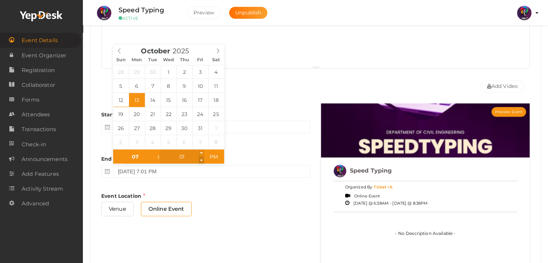
type input "October 13, 2025 7:00 PM"
click at [202, 160] on span at bounding box center [201, 160] width 5 height 7
type input "06"
type input "59"
type input "October 13, 2025 6:59 PM"
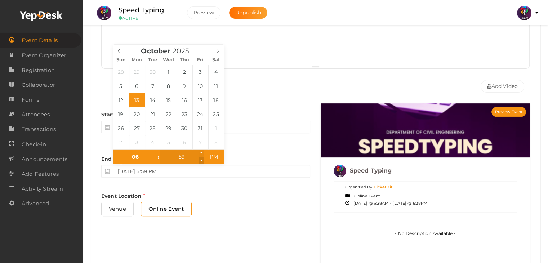
click at [202, 160] on span at bounding box center [201, 160] width 5 height 7
type input "07"
type input "00"
type input "October 13, 2025 7:00 PM"
click at [202, 153] on span at bounding box center [201, 153] width 5 height 7
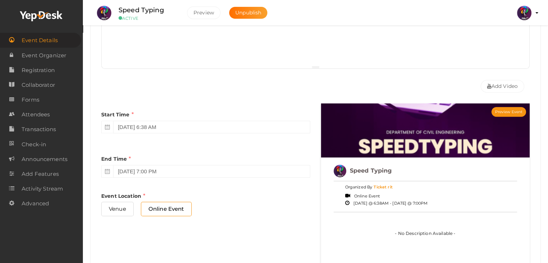
click at [262, 80] on div "Add Video" at bounding box center [315, 84] width 428 height 23
click at [537, 12] on button "×" at bounding box center [538, 11] width 5 height 8
click at [44, 72] on span "Registration" at bounding box center [38, 70] width 33 height 14
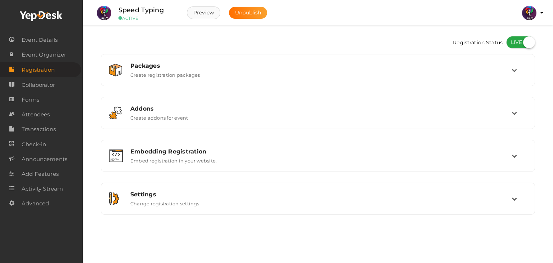
click at [218, 13] on button "Preview" at bounding box center [204, 12] width 34 height 13
click at [38, 72] on span "Registration" at bounding box center [38, 70] width 33 height 14
click at [525, 40] on label at bounding box center [521, 42] width 29 height 13
click at [511, 40] on input "checkbox" at bounding box center [509, 39] width 5 height 5
click at [525, 40] on label at bounding box center [521, 42] width 29 height 13
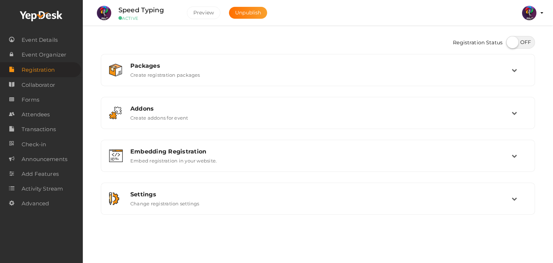
click at [511, 40] on input "checkbox" at bounding box center [509, 39] width 5 height 5
checkbox input "true"
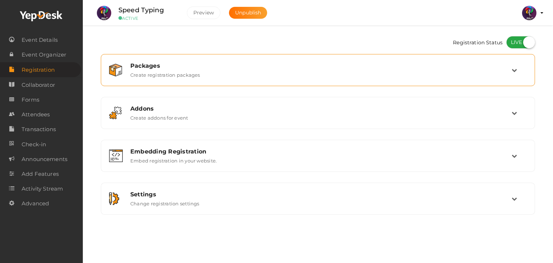
click at [226, 71] on div "Packages Create registration packages" at bounding box center [318, 69] width 387 height 15
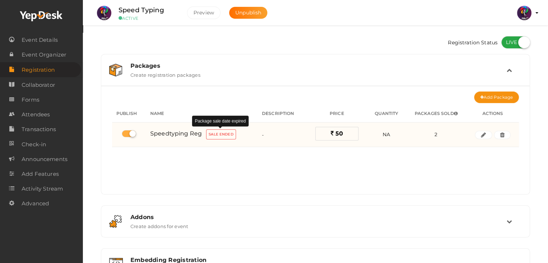
click at [212, 132] on label "Sale Ended" at bounding box center [221, 134] width 30 height 10
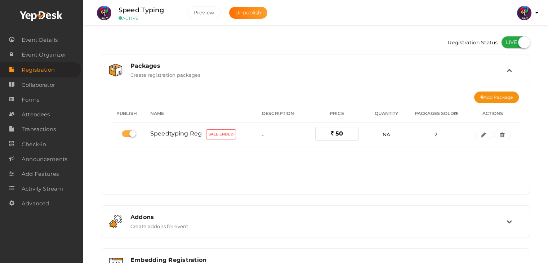
click at [244, 153] on div "Publish Name Description Price Quantity Packages Sold Actions Speedtyping Reg S…" at bounding box center [315, 128] width 407 height 51
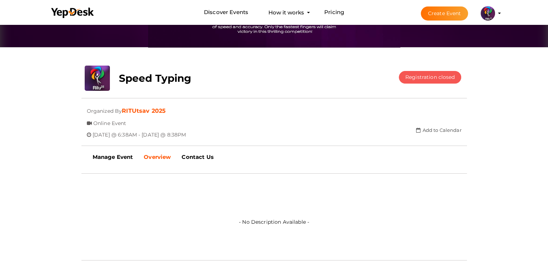
scroll to position [104, 0]
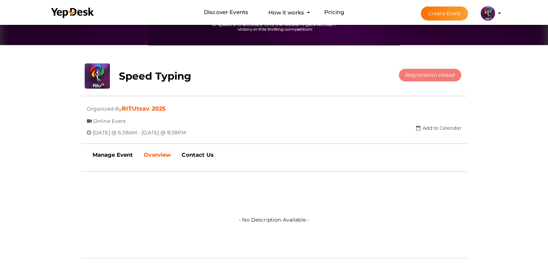
click at [419, 77] on button "Registration closed" at bounding box center [430, 75] width 63 height 13
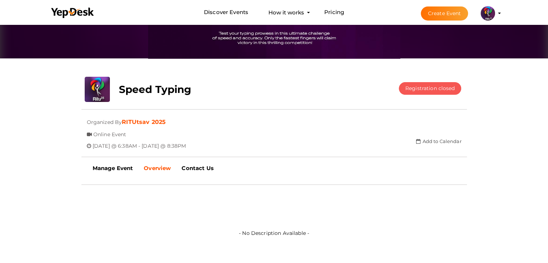
scroll to position [90, 0]
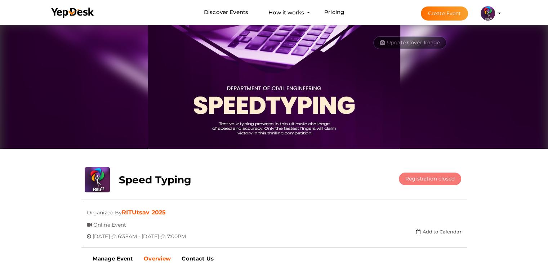
drag, startPoint x: 442, startPoint y: 202, endPoint x: 445, endPoint y: 180, distance: 21.8
click at [445, 167] on div "upload Speed Typing Register Registration closed Updating Status Visit Website" at bounding box center [274, 167] width 386 height 0
click at [445, 180] on button "Registration closed" at bounding box center [430, 179] width 63 height 13
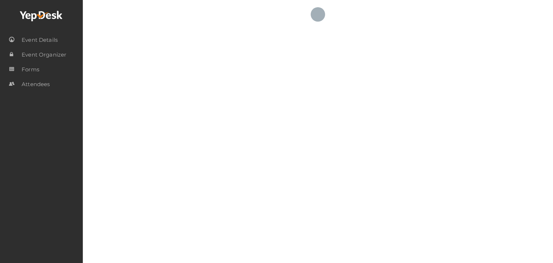
checkbox input "true"
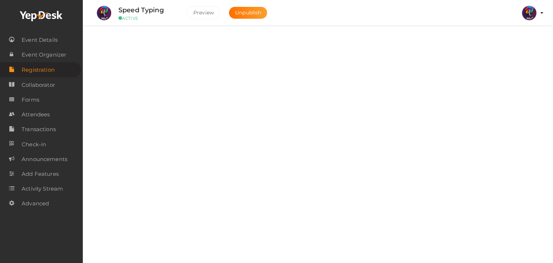
drag, startPoint x: 553, startPoint y: 99, endPoint x: 553, endPoint y: 40, distance: 59.1
click at [553, 40] on div "Registration Status Packages Create registration packages Add Package No packag…" at bounding box center [318, 125] width 471 height 251
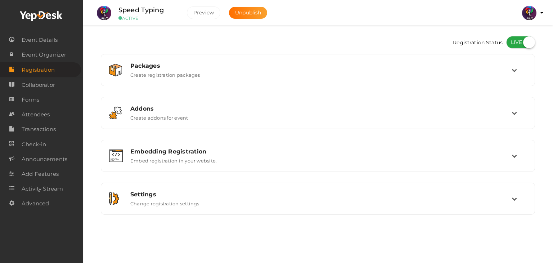
click at [553, 134] on div "Registration Status Packages Create registration packages Add Package No packag…" at bounding box center [318, 125] width 471 height 251
drag, startPoint x: 553, startPoint y: 134, endPoint x: 553, endPoint y: 11, distance: 123.2
click at [553, 11] on div "Speed Typing ACTIVE [GEOGRAPHIC_DATA] Unpublish [GEOGRAPHIC_DATA] [GEOGRAPHIC_D…" at bounding box center [318, 125] width 471 height 251
click at [552, 81] on div "Registration Status Packages Create registration packages Add Package No packag…" at bounding box center [318, 125] width 471 height 251
drag, startPoint x: 553, startPoint y: 235, endPoint x: 553, endPoint y: 218, distance: 17.3
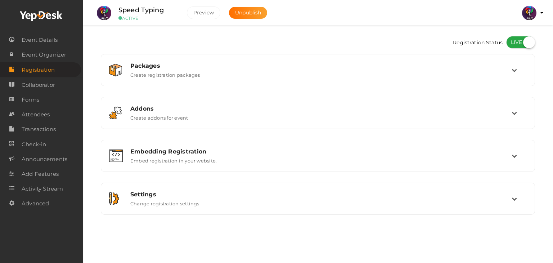
click at [553, 218] on div "Registration Status Packages Create registration packages Add Package No packag…" at bounding box center [318, 125] width 471 height 251
drag, startPoint x: 553, startPoint y: 218, endPoint x: 552, endPoint y: 111, distance: 107.4
click at [552, 111] on div "Registration Status Packages Create registration packages Add Package No packag…" at bounding box center [318, 125] width 471 height 251
click at [551, 156] on div "Registration Status Packages Create registration packages Add Package No packag…" at bounding box center [318, 125] width 471 height 251
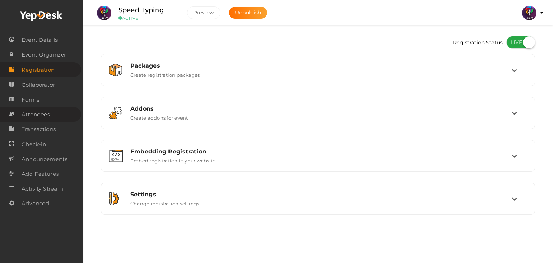
click at [21, 117] on link "Attendees" at bounding box center [40, 114] width 81 height 15
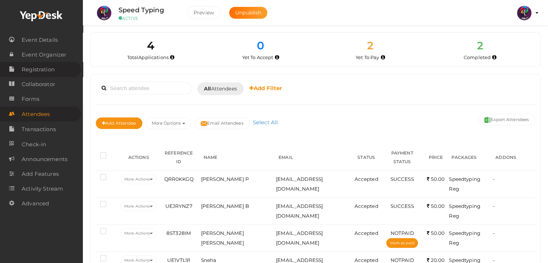
click at [48, 68] on span "Registration" at bounding box center [38, 69] width 33 height 14
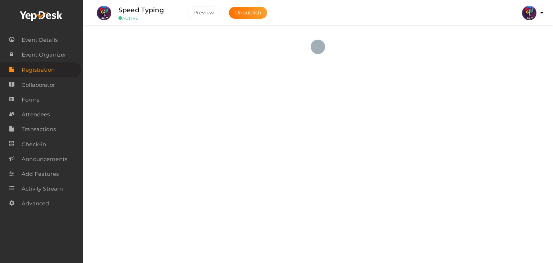
checkbox input "true"
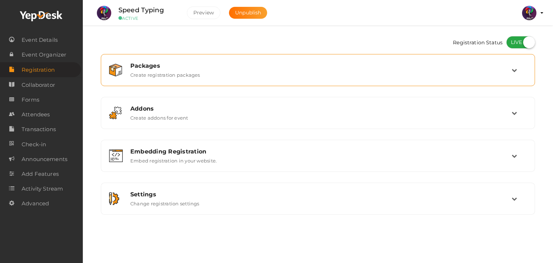
click at [175, 67] on div "Packages" at bounding box center [321, 65] width 382 height 7
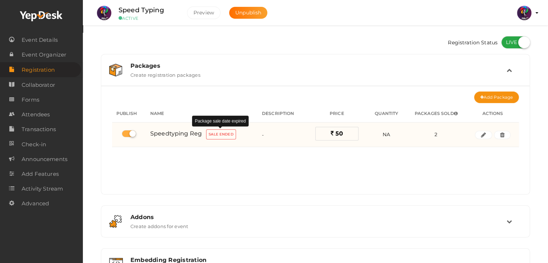
drag, startPoint x: 222, startPoint y: 143, endPoint x: 220, endPoint y: 137, distance: 6.5
click at [220, 137] on td "Speedtyping Reg Sale Ended Package sale date expired" at bounding box center [202, 134] width 112 height 24
click at [220, 137] on label "Sale Ended" at bounding box center [221, 134] width 30 height 10
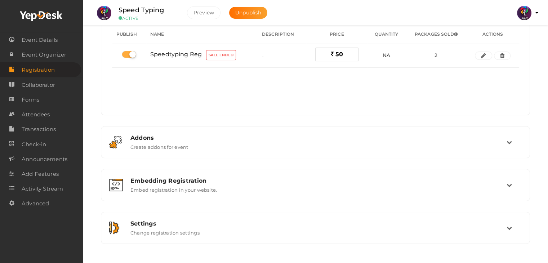
scroll to position [80, 0]
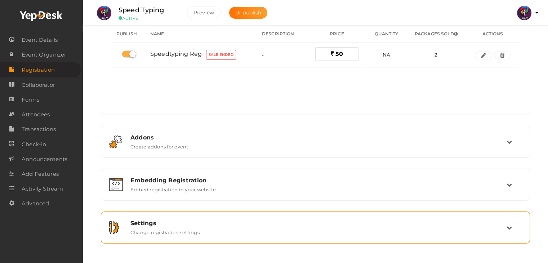
click at [312, 236] on div "Settings Change registration settings" at bounding box center [315, 227] width 421 height 24
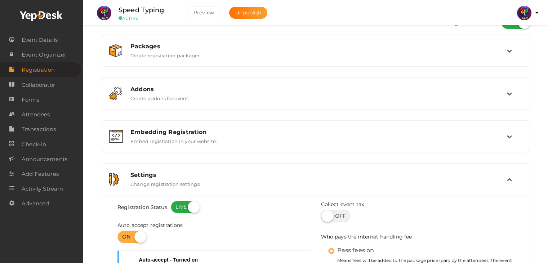
scroll to position [0, 0]
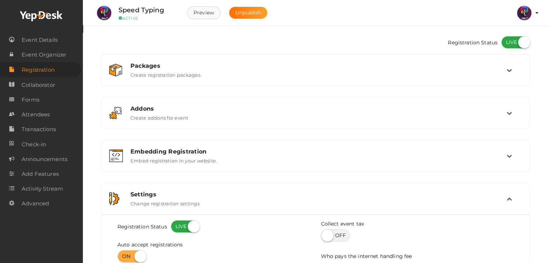
click at [199, 10] on button "Preview" at bounding box center [204, 12] width 34 height 13
click at [45, 208] on span "Advanced" at bounding box center [35, 203] width 27 height 14
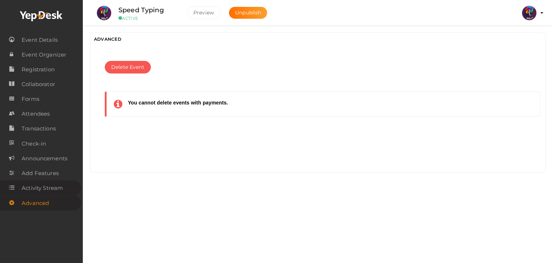
click at [56, 192] on span "Activity Stream" at bounding box center [42, 188] width 41 height 14
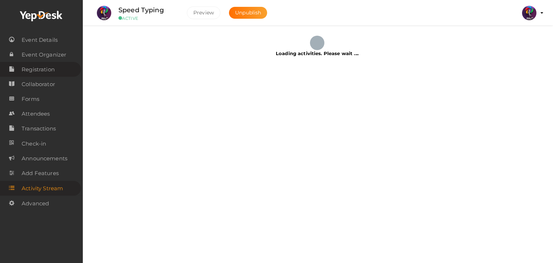
click at [43, 68] on span "Registration" at bounding box center [38, 69] width 33 height 14
checkbox input "true"
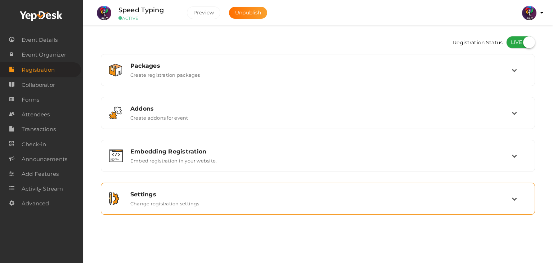
click at [177, 193] on div "Settings" at bounding box center [321, 194] width 382 height 7
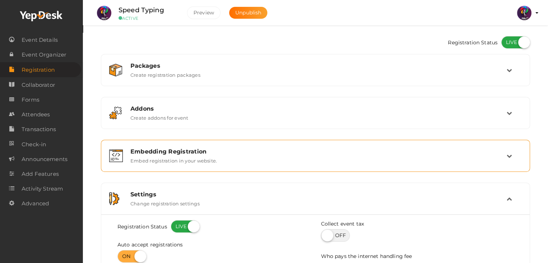
click at [174, 165] on div "Embedding Registration Embed registration in your website." at bounding box center [315, 156] width 421 height 24
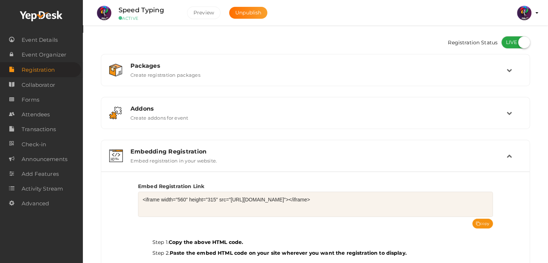
click at [58, 62] on li "Registration" at bounding box center [41, 69] width 83 height 15
click at [56, 58] on span "Event Organizer" at bounding box center [44, 55] width 45 height 14
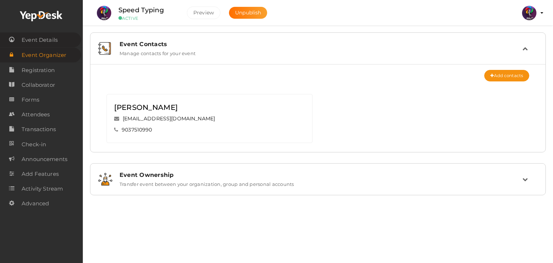
click at [55, 43] on span "Event Details" at bounding box center [40, 40] width 36 height 14
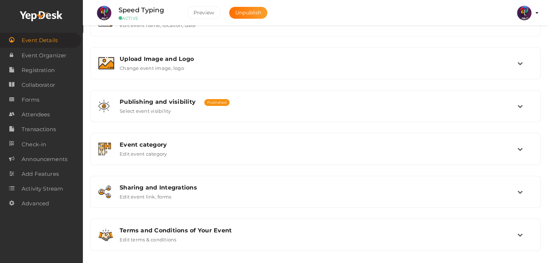
scroll to position [117, 0]
click at [186, 111] on div "Publishing and visibility Published UnPublished Select event visibility" at bounding box center [315, 105] width 403 height 15
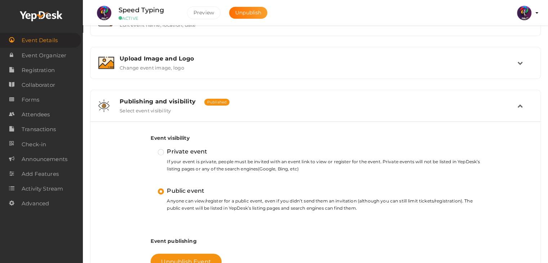
scroll to position [0, 0]
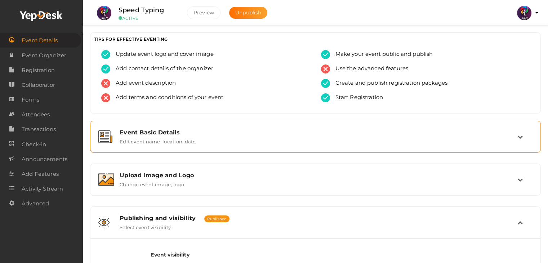
click at [190, 135] on div "Event Basic Details" at bounding box center [319, 132] width 398 height 7
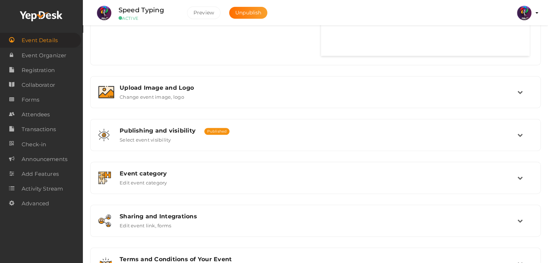
scroll to position [505, 0]
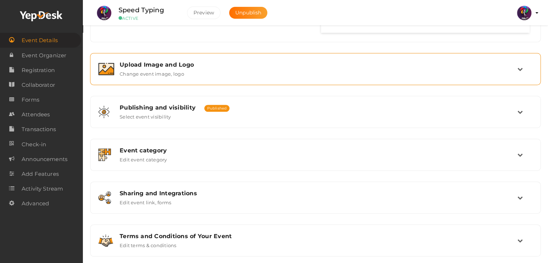
click at [184, 72] on div "Upload Image and Logo Change event image, logo" at bounding box center [315, 68] width 403 height 15
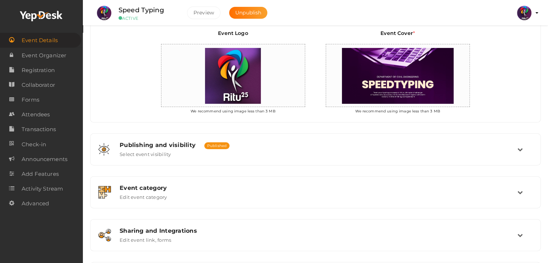
scroll to position [164, 0]
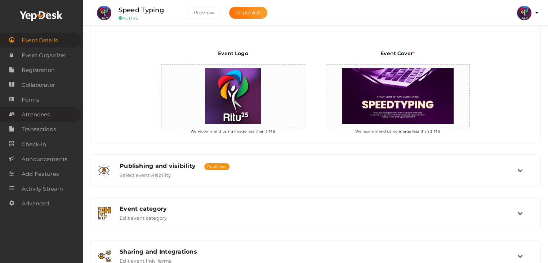
click at [44, 111] on span "Attendees" at bounding box center [36, 114] width 28 height 14
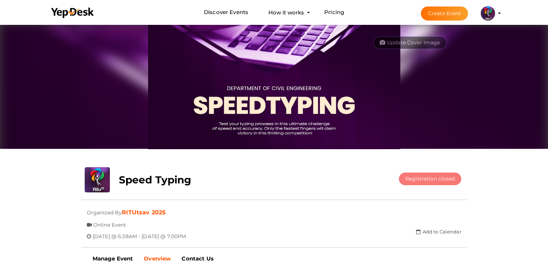
drag, startPoint x: 437, startPoint y: 188, endPoint x: 433, endPoint y: 179, distance: 9.2
click at [433, 179] on div "upload Speed Typing Register Registration closed Updating Status Visit Website …" at bounding box center [274, 211] width 396 height 88
click at [433, 179] on button "Registration closed" at bounding box center [430, 179] width 63 height 13
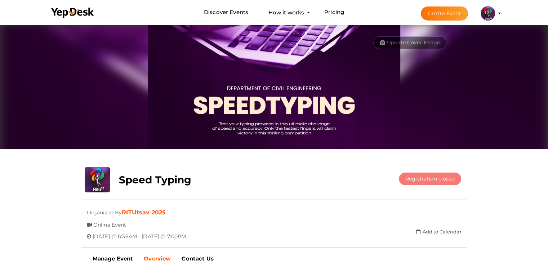
click at [433, 179] on button "Registration closed" at bounding box center [430, 179] width 63 height 13
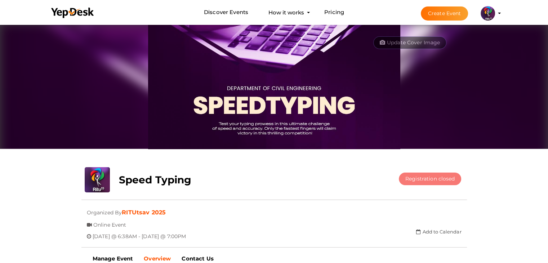
click at [433, 179] on button "Registration closed" at bounding box center [430, 179] width 63 height 13
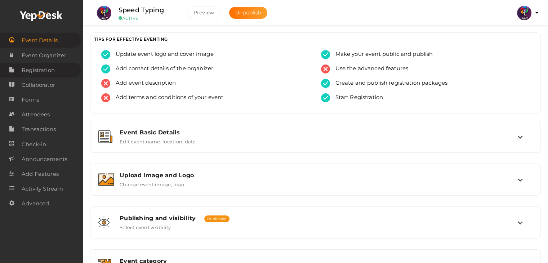
click at [50, 70] on span "Registration" at bounding box center [38, 70] width 33 height 14
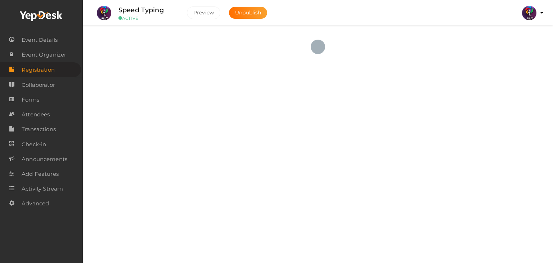
checkbox input "true"
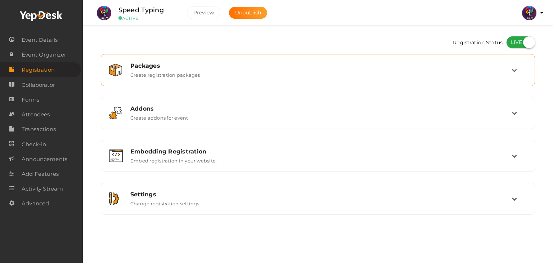
click at [202, 80] on div "Packages Create registration packages" at bounding box center [318, 70] width 427 height 24
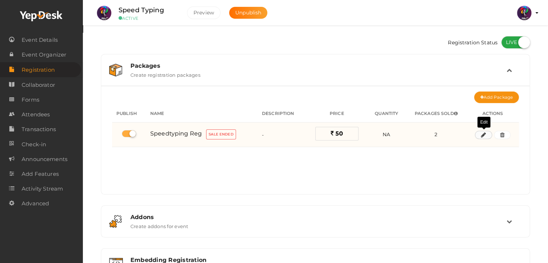
click at [483, 133] on icon "button" at bounding box center [483, 135] width 5 height 4
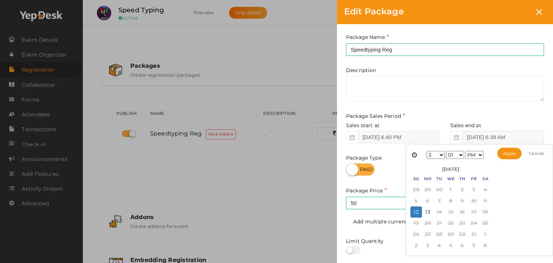
click at [502, 138] on input "[DATE] 6:38 AM" at bounding box center [504, 137] width 82 height 13
click at [440, 155] on select "1 2 3 4 5 6 7 8 9 10 11 12" at bounding box center [436, 155] width 18 height 8
click at [459, 154] on select "00 01 02 03 04 05 06 07 08 09 10 11 12 13 14 15 16 17 18 19 20 21 22 23 24 25 2…" at bounding box center [455, 155] width 18 height 8
click at [505, 151] on button "Apply" at bounding box center [510, 154] width 25 height 12
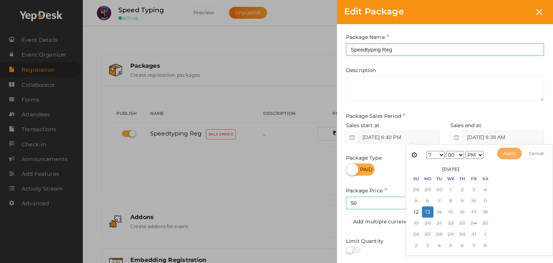
type input "[DATE] 7:00 PM"
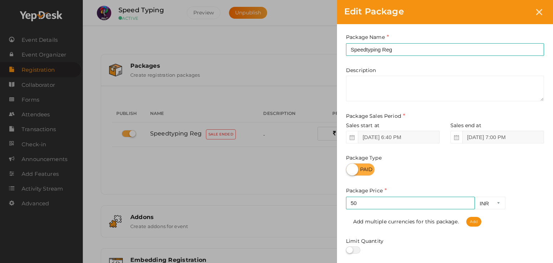
click at [553, 67] on div "Package Name Speedtyping Reg This field is Required. Package Name already used.…" at bounding box center [445, 159] width 216 height 271
click at [552, 145] on div "Package Name Speedtyping Reg This field is Required. Package Name already used.…" at bounding box center [445, 159] width 216 height 271
click at [537, 13] on icon at bounding box center [539, 12] width 6 height 6
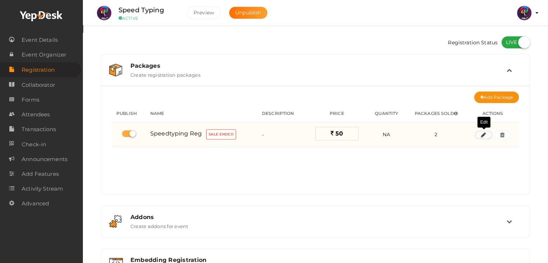
click at [487, 135] on button "button" at bounding box center [483, 135] width 17 height 9
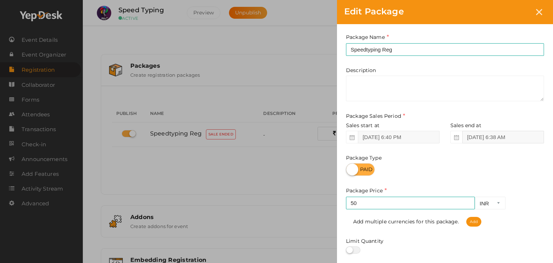
click at [481, 137] on input "[DATE] 6:38 AM" at bounding box center [504, 137] width 82 height 13
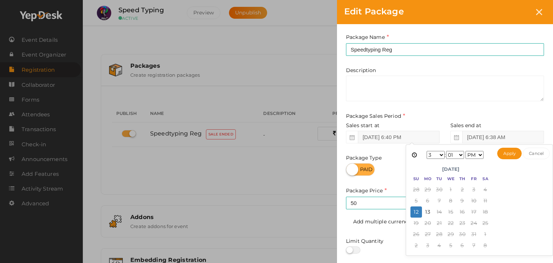
click at [433, 153] on select "1 2 3 4 5 6 7 8 9 10 11 12" at bounding box center [436, 155] width 18 height 8
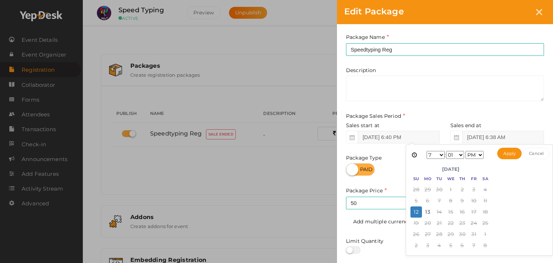
click at [455, 154] on select "00 01 02 03 04 05 06 07 08 09 10 11 12 13 14 15 16 17 18 19 20 21 22 23 24 25 2…" at bounding box center [455, 155] width 18 height 8
click at [431, 218] on td "20" at bounding box center [428, 223] width 12 height 11
click at [508, 152] on button "Apply" at bounding box center [510, 154] width 25 height 12
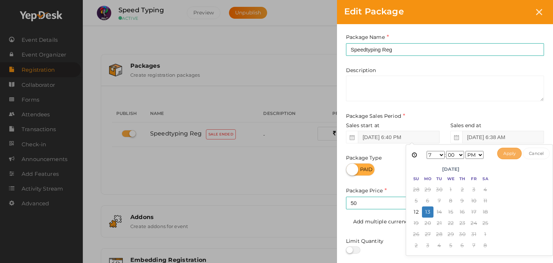
type input "Oct 13, 2025 7:00 PM"
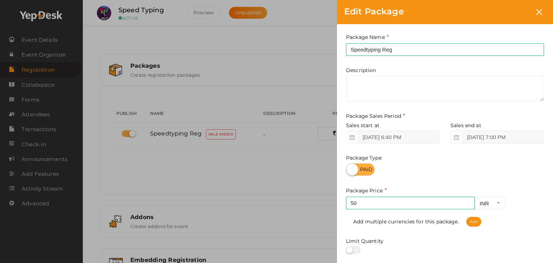
click at [480, 18] on div "Edit Package" at bounding box center [445, 12] width 216 height 24
drag, startPoint x: 480, startPoint y: 18, endPoint x: 447, endPoint y: 2, distance: 36.1
click at [447, 2] on div "Edit Package" at bounding box center [445, 12] width 216 height 24
click at [549, 162] on div "Package Name Speedtyping Reg This field is Required. Package Name already used.…" at bounding box center [445, 159] width 216 height 271
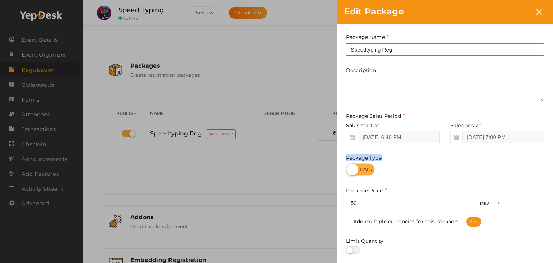
click at [549, 162] on div "Package Name Speedtyping Reg This field is Required. Package Name already used.…" at bounding box center [445, 159] width 216 height 271
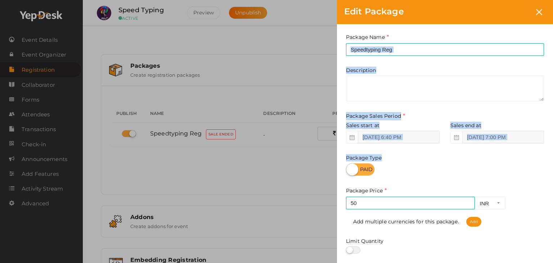
drag, startPoint x: 549, startPoint y: 162, endPoint x: 545, endPoint y: 34, distance: 128.7
click at [545, 34] on div "Package Name Speedtyping Reg This field is Required. Package Name already used.…" at bounding box center [445, 159] width 216 height 271
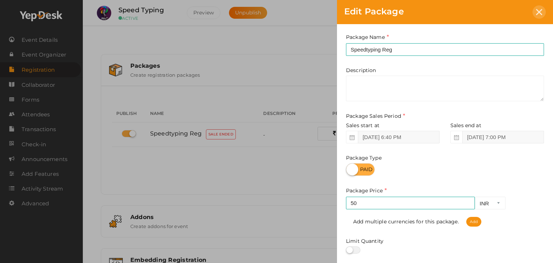
click at [536, 15] on div at bounding box center [539, 11] width 13 height 13
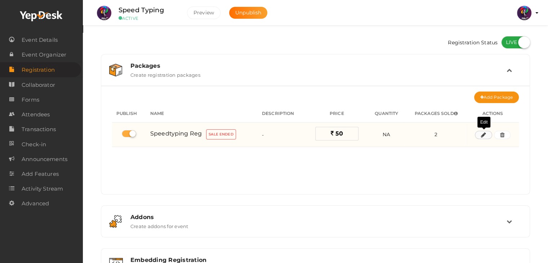
click at [482, 133] on icon "button" at bounding box center [483, 135] width 5 height 4
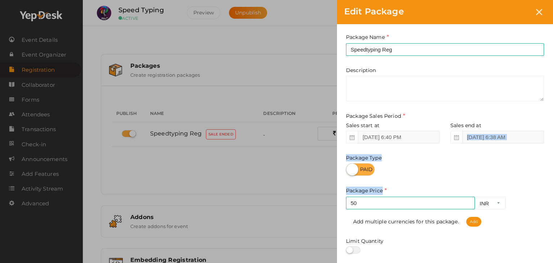
drag, startPoint x: 522, startPoint y: 177, endPoint x: 503, endPoint y: 134, distance: 46.8
click at [503, 134] on div "Package Name Speedtyping Reg This field is Required. Package Name already used.…" at bounding box center [445, 159] width 216 height 271
click at [493, 154] on div "Package Type" at bounding box center [445, 149] width 198 height 54
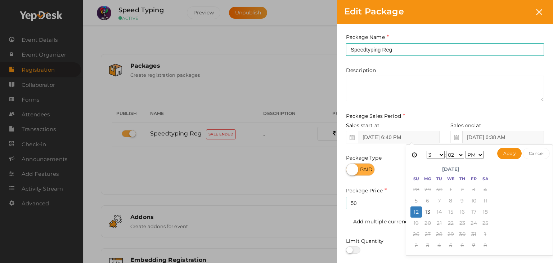
click at [482, 139] on input "Oct 12, 2025 6:38 AM" at bounding box center [504, 137] width 82 height 13
click at [434, 210] on td "14" at bounding box center [440, 211] width 12 height 11
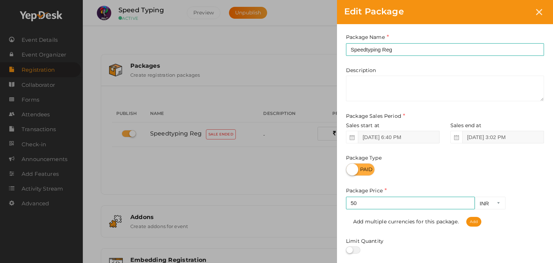
click at [395, 179] on div "Package Name Speedtyping Reg This field is Required. Package Name already used.…" at bounding box center [445, 159] width 216 height 271
click at [506, 129] on div "Sales end at Oct 13, 2025 3:02 PM" at bounding box center [494, 133] width 99 height 22
drag, startPoint x: 506, startPoint y: 129, endPoint x: 506, endPoint y: 136, distance: 6.5
click at [506, 136] on div "Sales end at Oct 13, 2025 3:02 PM" at bounding box center [494, 133] width 99 height 22
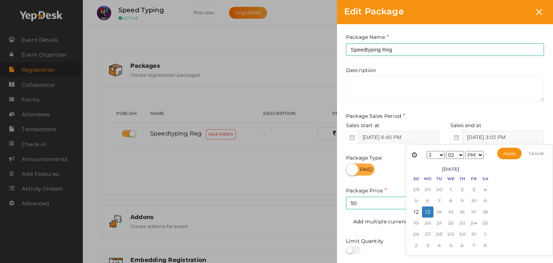
click at [506, 136] on input "Oct 13, 2025 3:02 PM" at bounding box center [504, 137] width 82 height 13
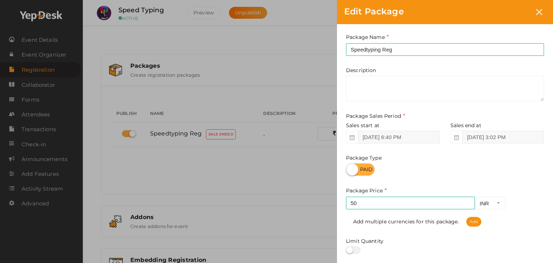
click at [500, 124] on div "Sales end at Oct 13, 2025 3:02 PM" at bounding box center [494, 133] width 99 height 22
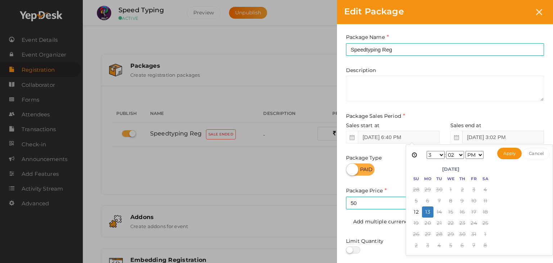
click at [513, 139] on input "Oct 13, 2025 3:02 PM" at bounding box center [504, 137] width 82 height 13
click at [435, 152] on select "1 2 3 4 5 6 7 8 9 10 11 12" at bounding box center [436, 155] width 18 height 8
click at [500, 155] on button "Apply" at bounding box center [510, 154] width 25 height 12
type input "Oct 13, 2025 7:00 PM"
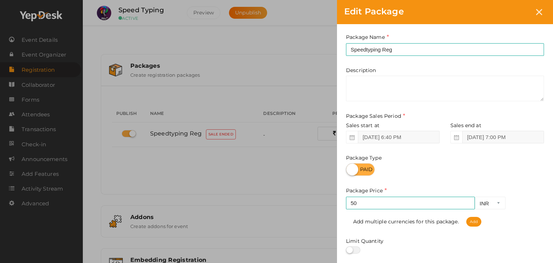
click at [500, 155] on div "Package Type" at bounding box center [445, 149] width 198 height 54
click at [498, 162] on div "Package Type" at bounding box center [445, 149] width 198 height 54
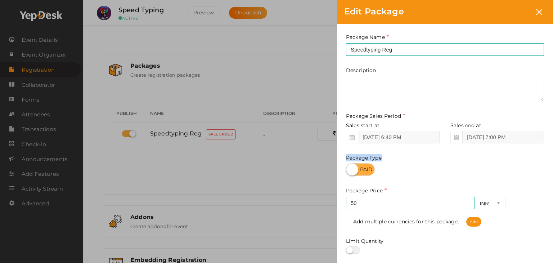
drag, startPoint x: 538, startPoint y: 107, endPoint x: 525, endPoint y: 68, distance: 40.5
click at [525, 68] on div "Package Name Speedtyping Reg This field is Required. Package Name already used.…" at bounding box center [445, 159] width 216 height 271
click at [489, 160] on div "Package Type" at bounding box center [445, 149] width 198 height 54
drag, startPoint x: 546, startPoint y: 110, endPoint x: 543, endPoint y: 79, distance: 31.1
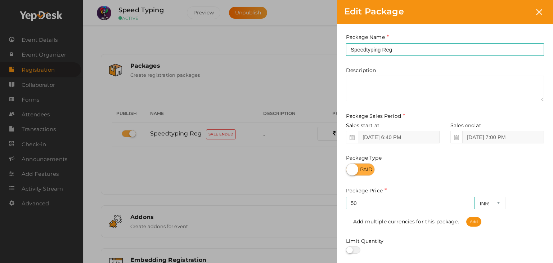
click at [543, 79] on div "Package Name Speedtyping Reg This field is Required. Package Name already used.…" at bounding box center [445, 159] width 216 height 271
drag, startPoint x: 433, startPoint y: 9, endPoint x: 392, endPoint y: 28, distance: 45.1
click at [392, 28] on form "Edit Package Package Name Speedtyping Reg This field is Required. Package Name …" at bounding box center [445, 130] width 216 height 261
click at [509, 227] on div "Package Name Speedtyping Reg This field is Required. Package Name already used.…" at bounding box center [445, 159] width 216 height 271
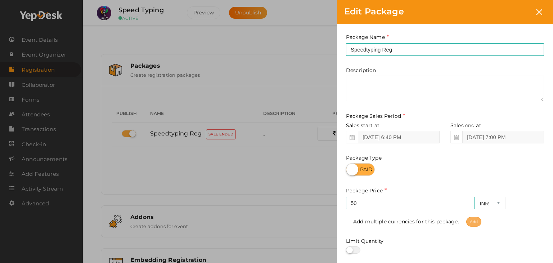
click at [476, 225] on span "Add" at bounding box center [474, 222] width 15 height 10
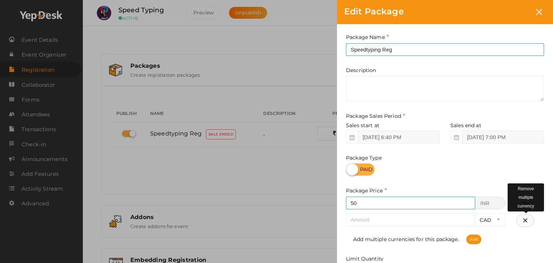
click at [524, 219] on icon "button" at bounding box center [525, 221] width 5 height 8
type input "50"
select select "2"
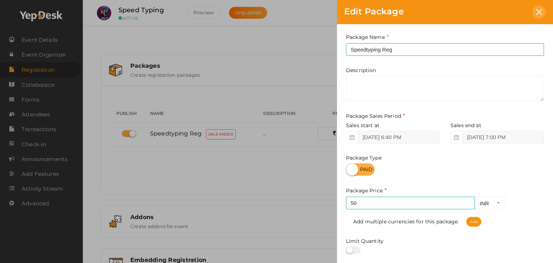
click at [539, 10] on icon at bounding box center [539, 12] width 6 height 6
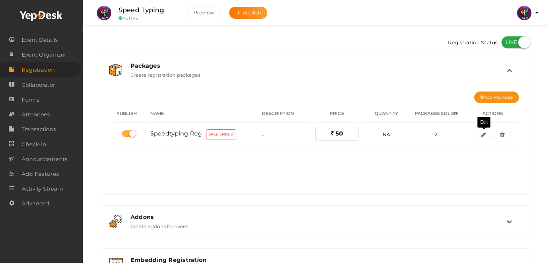
drag, startPoint x: 496, startPoint y: 162, endPoint x: 494, endPoint y: 152, distance: 9.9
click at [494, 152] on div "No packages to display Add packages for start registration Create Package Publi…" at bounding box center [315, 144] width 407 height 90
click at [494, 160] on div "No packages to display Add packages for start registration Create Package Publi…" at bounding box center [315, 144] width 407 height 90
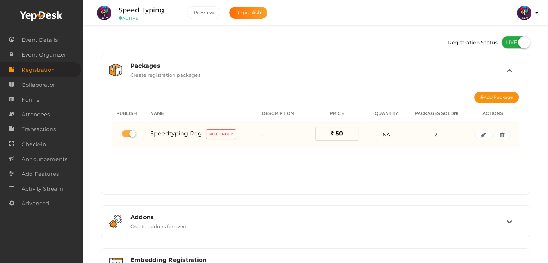
click at [213, 139] on div "Speedtyping Reg Sale Ended" at bounding box center [201, 134] width 103 height 13
drag, startPoint x: 213, startPoint y: 139, endPoint x: 217, endPoint y: 137, distance: 3.9
click at [217, 137] on div "Speedtyping Reg Sale Ended" at bounding box center [201, 134] width 103 height 13
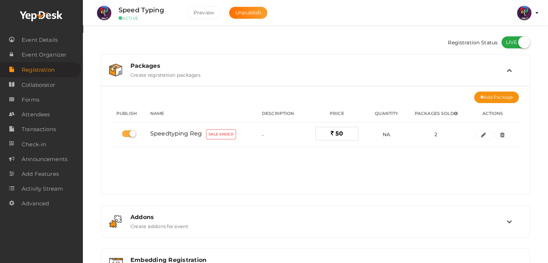
click at [172, 162] on div "No packages to display Add packages for start registration Create Package Publi…" at bounding box center [315, 144] width 407 height 90
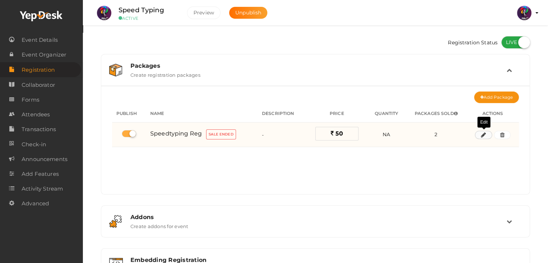
click at [485, 134] on icon "button" at bounding box center [483, 135] width 5 height 4
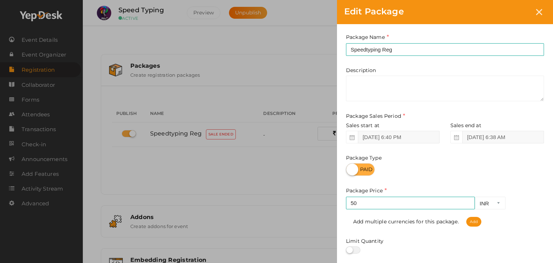
drag, startPoint x: 475, startPoint y: 169, endPoint x: 456, endPoint y: 119, distance: 54.1
click at [456, 119] on div "Package Name Speedtyping Reg This field is Required. Package Name already used.…" at bounding box center [445, 159] width 216 height 271
click at [467, 155] on div "Package Type" at bounding box center [445, 149] width 198 height 54
click at [553, 100] on div "Package Name Speedtyping Reg This field is Required. Package Name already used.…" at bounding box center [445, 159] width 216 height 271
drag, startPoint x: 484, startPoint y: 18, endPoint x: 426, endPoint y: 11, distance: 58.7
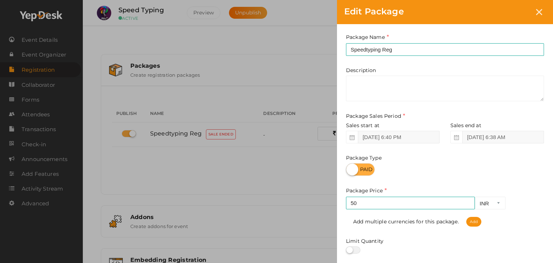
click at [426, 11] on div "Edit Package" at bounding box center [445, 12] width 216 height 24
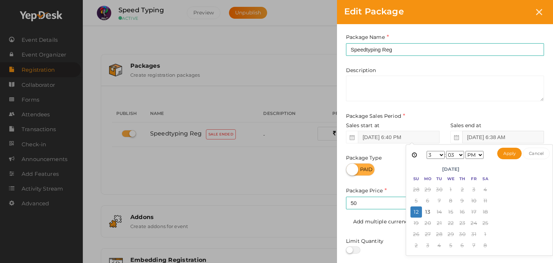
click at [484, 140] on input "Oct 12, 2025 6:38 AM" at bounding box center [504, 137] width 82 height 13
click at [438, 154] on select "1 2 3 4 5 6 7 8 9 10 11 12" at bounding box center [436, 155] width 18 height 8
click at [512, 155] on button "Apply" at bounding box center [510, 154] width 25 height 12
type input "Oct 13, 2025 7:00 PM"
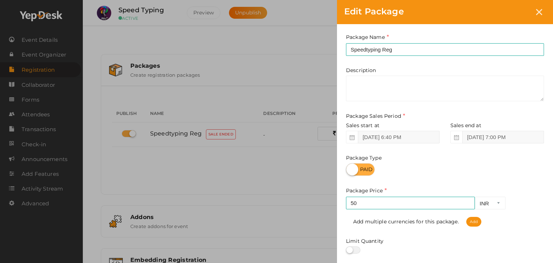
click at [512, 155] on div "Package Type" at bounding box center [445, 149] width 198 height 54
click at [512, 151] on div "Package Type" at bounding box center [445, 149] width 198 height 54
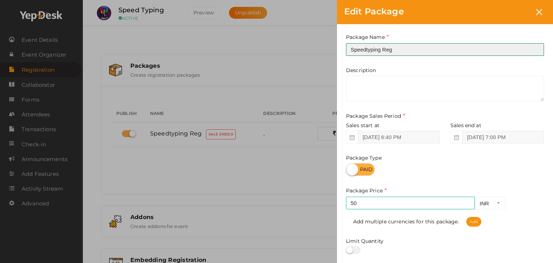
click at [442, 50] on input "Speedtyping Reg" at bounding box center [445, 49] width 198 height 13
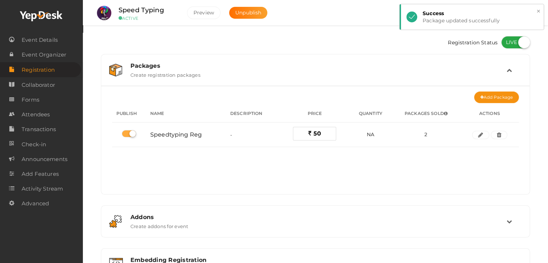
click at [535, 12] on div "Success" at bounding box center [481, 13] width 116 height 7
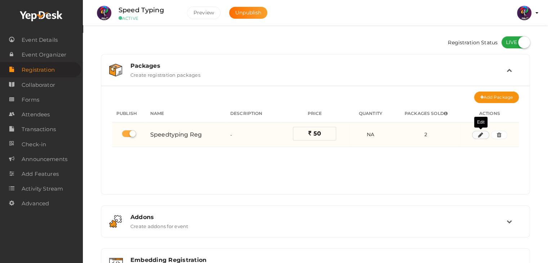
click at [482, 136] on icon "button" at bounding box center [480, 135] width 5 height 4
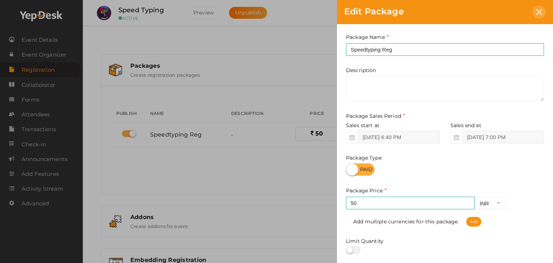
click at [542, 16] on div at bounding box center [539, 11] width 13 height 13
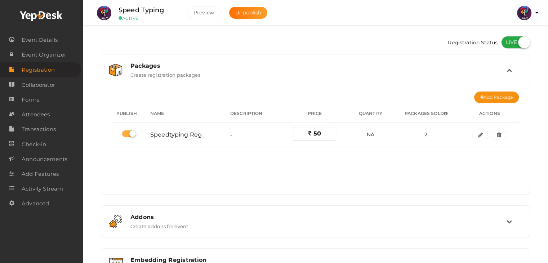
click at [48, 73] on span "Registration" at bounding box center [38, 70] width 33 height 14
click at [193, 13] on button "Preview" at bounding box center [204, 12] width 34 height 13
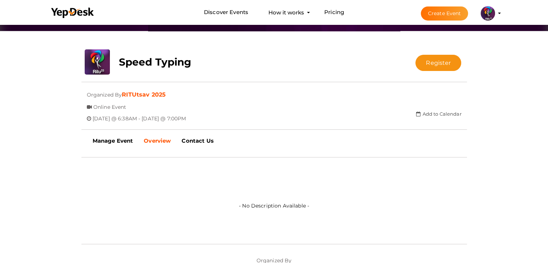
scroll to position [113, 0]
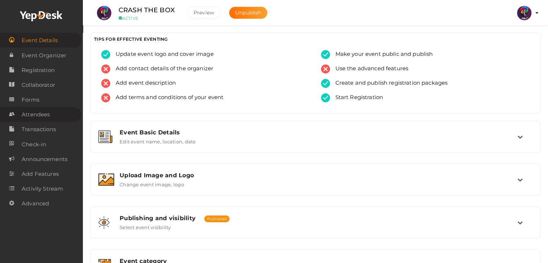
click at [68, 111] on link "Attendees" at bounding box center [40, 114] width 81 height 15
click at [50, 118] on link "Attendees" at bounding box center [40, 114] width 81 height 15
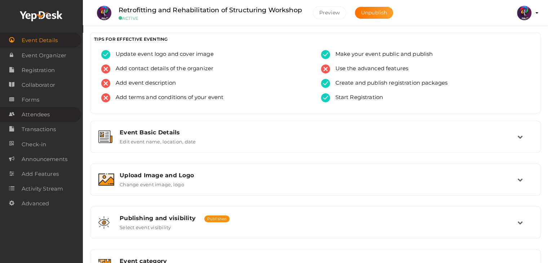
click at [51, 115] on link "Attendees" at bounding box center [40, 114] width 81 height 15
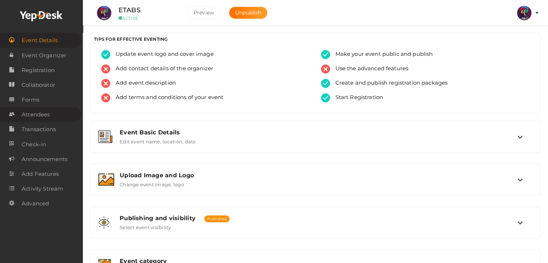
click at [43, 111] on span "Attendees" at bounding box center [36, 114] width 28 height 14
click at [38, 112] on span "Attendees" at bounding box center [36, 114] width 28 height 14
click at [39, 120] on span "Attendees" at bounding box center [36, 114] width 28 height 14
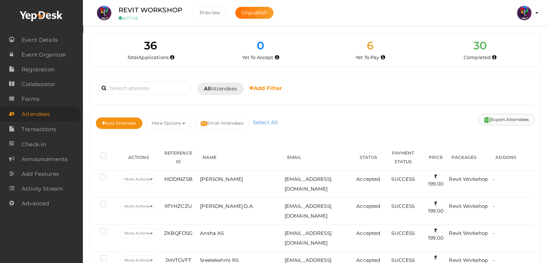
click at [500, 121] on button "Export Attendees" at bounding box center [506, 120] width 57 height 12
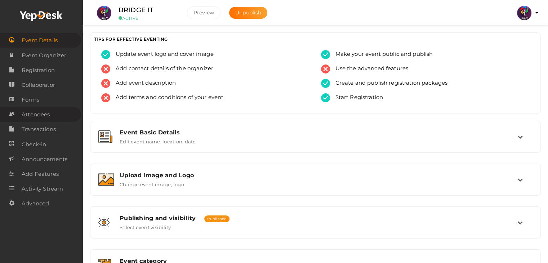
click at [44, 121] on span "Attendees" at bounding box center [36, 114] width 28 height 14
click at [47, 114] on span "Attendees" at bounding box center [36, 114] width 28 height 14
click at [48, 112] on span "Attendees" at bounding box center [36, 114] width 28 height 14
click at [70, 117] on link "Attendees" at bounding box center [40, 114] width 81 height 15
click at [48, 119] on span "Attendees" at bounding box center [36, 114] width 28 height 14
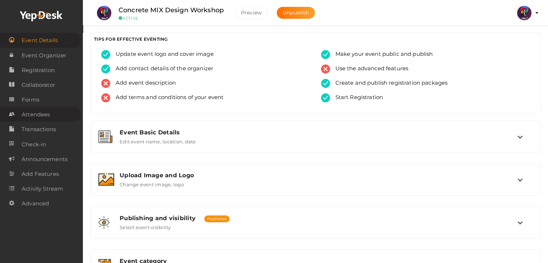
click at [39, 114] on span "Attendees" at bounding box center [36, 114] width 28 height 14
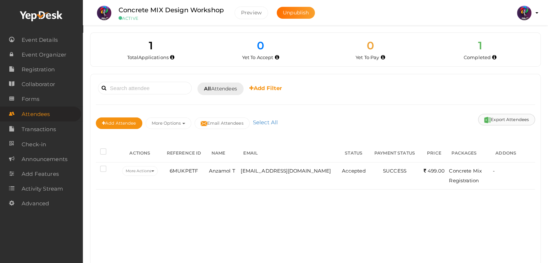
click at [499, 118] on button "Export Attendees" at bounding box center [506, 120] width 57 height 12
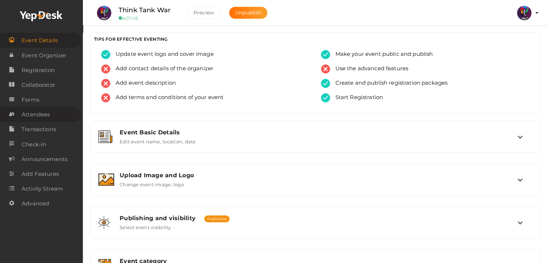
click at [50, 112] on span "Attendees" at bounding box center [36, 114] width 28 height 14
click at [38, 118] on span "Attendees" at bounding box center [36, 114] width 28 height 14
click at [44, 111] on span "Attendees" at bounding box center [36, 114] width 28 height 14
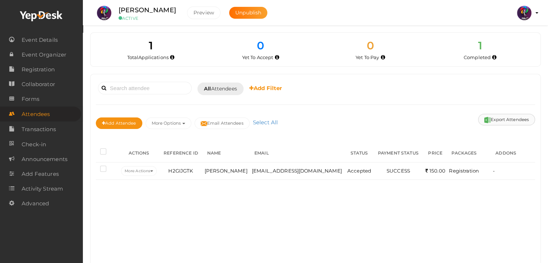
click at [507, 118] on button "Export Attendees" at bounding box center [506, 120] width 57 height 12
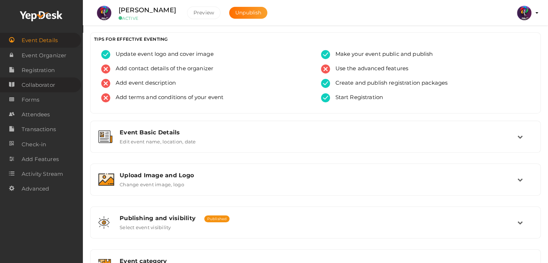
click at [28, 84] on span "Collaborator" at bounding box center [39, 85] width 34 height 14
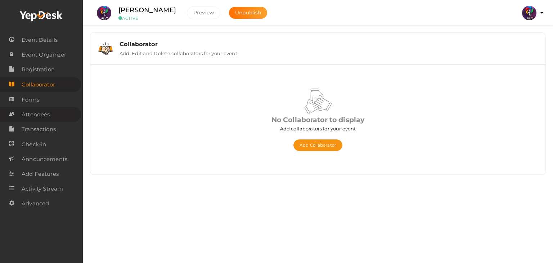
click at [39, 110] on span "Attendees" at bounding box center [36, 114] width 28 height 14
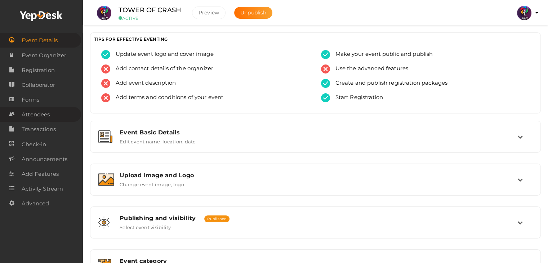
click at [37, 117] on span "Attendees" at bounding box center [36, 114] width 28 height 14
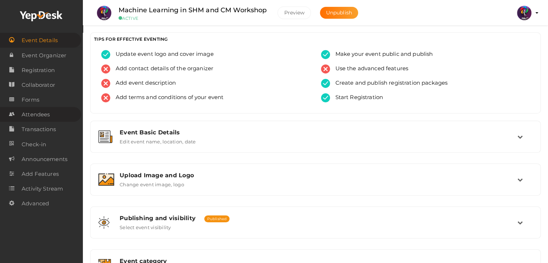
click at [39, 111] on span "Attendees" at bounding box center [36, 114] width 28 height 14
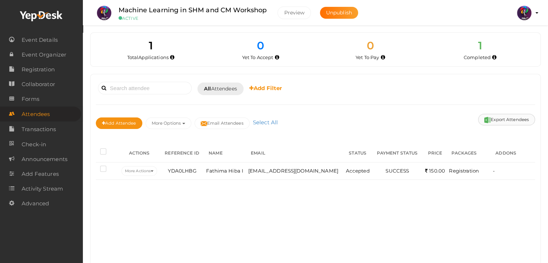
click at [496, 119] on button "Export Attendees" at bounding box center [506, 120] width 57 height 12
click at [271, 206] on div "Booked for Today Today Tomorrow This Week Custom Date All Attendees All Yet to …" at bounding box center [315, 169] width 450 height 191
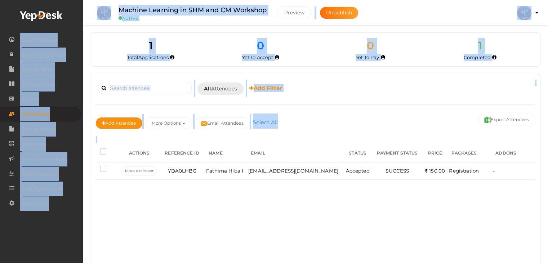
copy body "Event Details Event Organizer RSVP Ticketing Registration Event Agenda Timeslot…"
click at [509, 212] on div "Booked for Today Today Tomorrow This Week Custom Date All Attendees All Yet to …" at bounding box center [315, 169] width 450 height 191
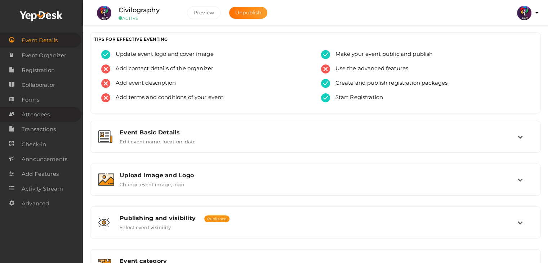
click at [44, 114] on span "Attendees" at bounding box center [36, 114] width 28 height 14
click at [50, 116] on link "Attendees" at bounding box center [40, 114] width 81 height 15
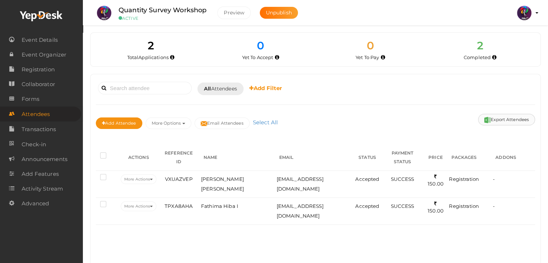
click at [501, 117] on button "Export Attendees" at bounding box center [506, 120] width 57 height 12
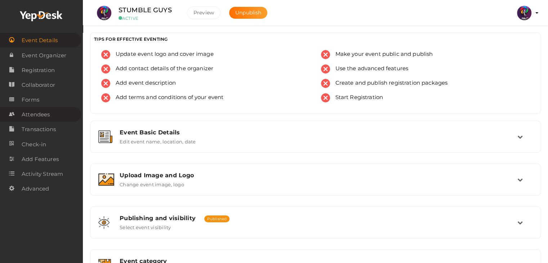
click at [44, 110] on span "Attendees" at bounding box center [36, 114] width 28 height 14
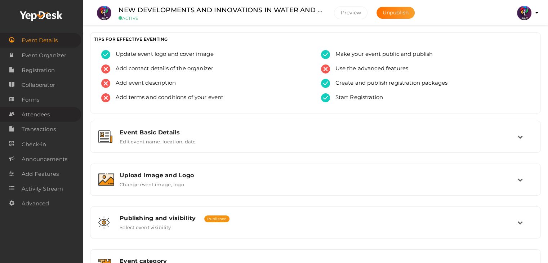
click at [29, 118] on span "Attendees" at bounding box center [36, 114] width 28 height 14
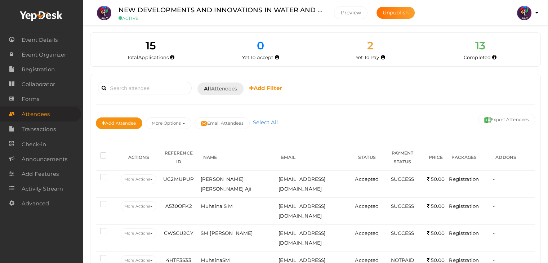
click at [298, 10] on label "NEW DEVELOPMENTS AND INNOVATIONS IN WATER AND WASTE WATER TREATMENT" at bounding box center [221, 10] width 205 height 10
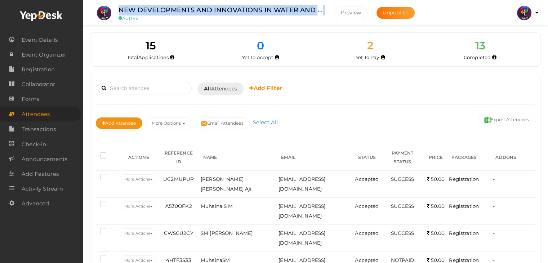
click at [298, 10] on label "NEW DEVELOPMENTS AND INNOVATIONS IN WATER AND WASTE WATER TREATMENT" at bounding box center [221, 10] width 205 height 10
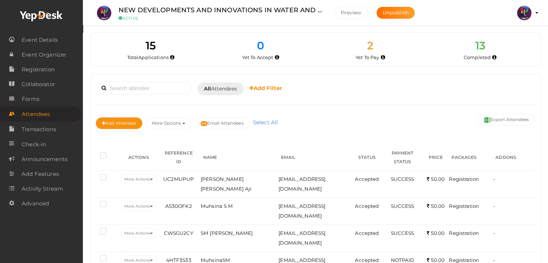
click at [306, 21] on small "ACTIVE" at bounding box center [221, 17] width 205 height 5
click at [503, 116] on button "Export Attendees" at bounding box center [506, 120] width 57 height 12
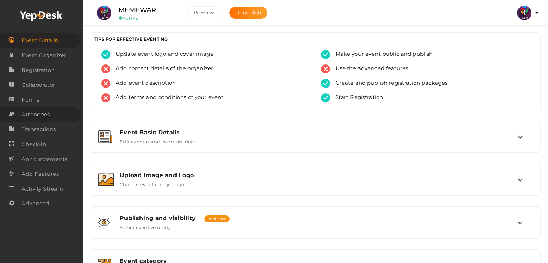
click at [38, 112] on span "Attendees" at bounding box center [36, 114] width 28 height 14
click at [41, 112] on span "Attendees" at bounding box center [36, 114] width 28 height 14
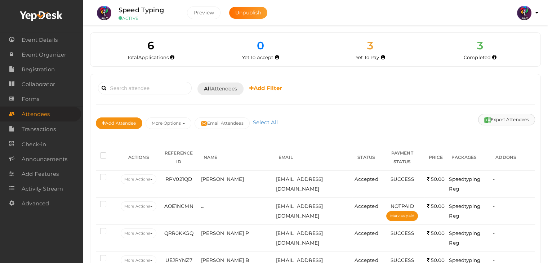
click at [514, 114] on button "Export Attendees" at bounding box center [506, 120] width 57 height 12
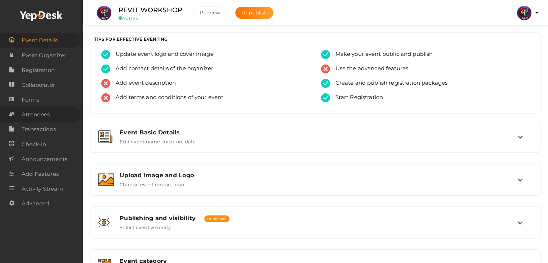
click at [36, 113] on span "Attendees" at bounding box center [36, 114] width 28 height 14
click at [60, 117] on link "Attendees" at bounding box center [40, 114] width 81 height 15
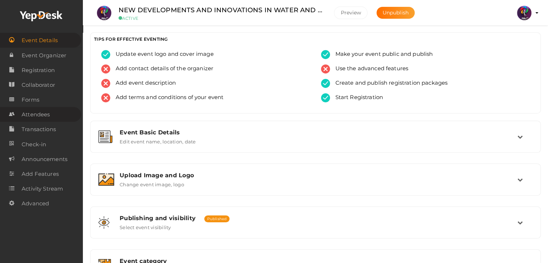
click at [40, 116] on span "Attendees" at bounding box center [36, 114] width 28 height 14
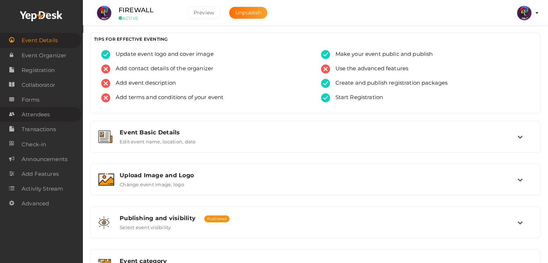
click at [43, 111] on span "Attendees" at bounding box center [36, 114] width 28 height 14
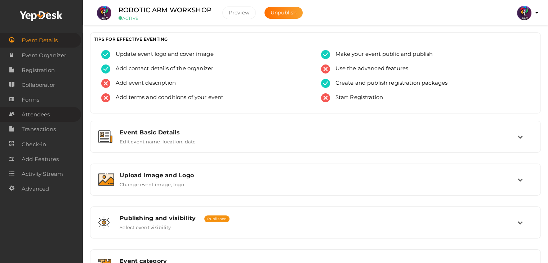
click at [42, 114] on span "Attendees" at bounding box center [36, 114] width 28 height 14
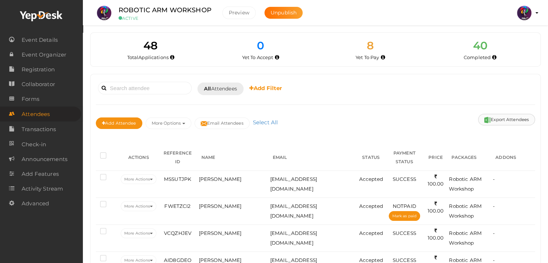
click at [496, 117] on button "Export Attendees" at bounding box center [506, 120] width 57 height 12
click at [497, 116] on button "Export Attendees" at bounding box center [506, 120] width 57 height 12
click at [141, 85] on input at bounding box center [145, 88] width 94 height 13
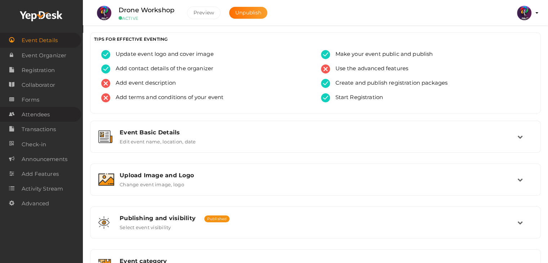
click at [42, 120] on span "Attendees" at bounding box center [36, 114] width 28 height 14
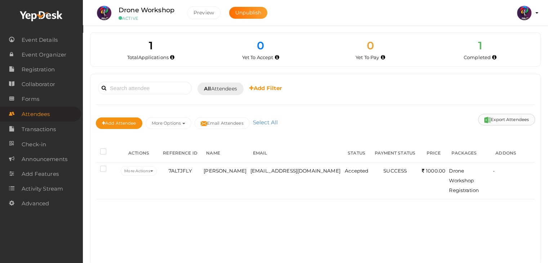
click at [494, 124] on button "Export Attendees" at bounding box center [506, 120] width 57 height 12
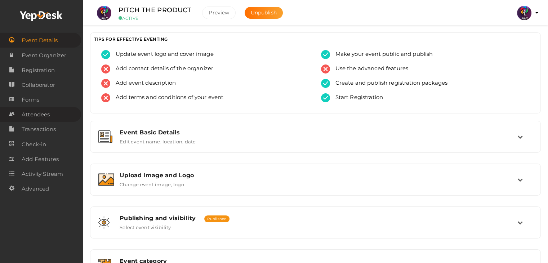
click at [66, 114] on link "Attendees" at bounding box center [40, 114] width 81 height 15
click at [52, 114] on link "Attendees" at bounding box center [40, 114] width 81 height 15
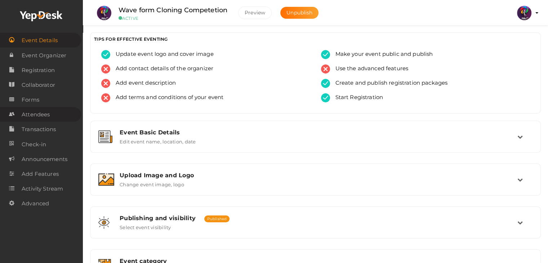
click at [43, 112] on span "Attendees" at bounding box center [36, 114] width 28 height 14
click at [36, 117] on span "Attendees" at bounding box center [36, 114] width 28 height 14
click at [44, 111] on span "Attendees" at bounding box center [36, 114] width 28 height 14
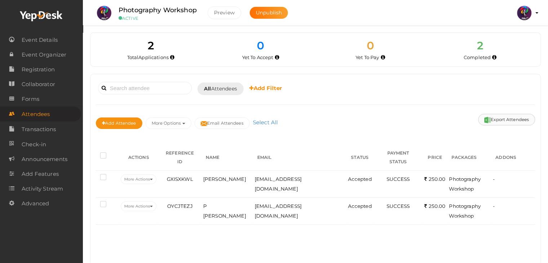
click at [508, 114] on button "Export Attendees" at bounding box center [506, 120] width 57 height 12
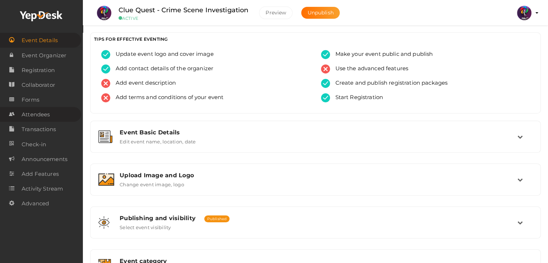
click at [51, 119] on link "Attendees" at bounding box center [40, 114] width 81 height 15
